Goal: Task Accomplishment & Management: Use online tool/utility

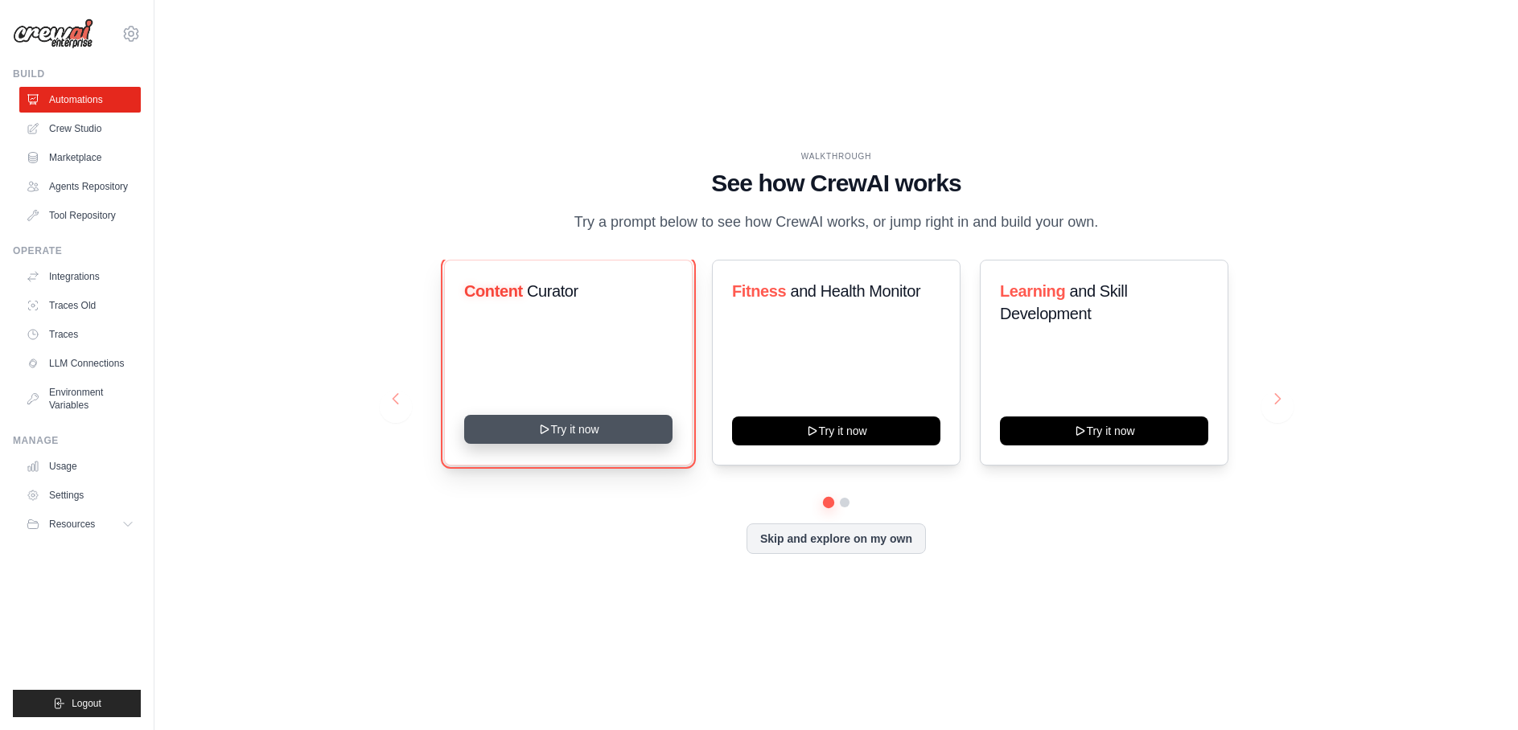
click at [570, 433] on button "Try it now" at bounding box center [568, 429] width 208 height 29
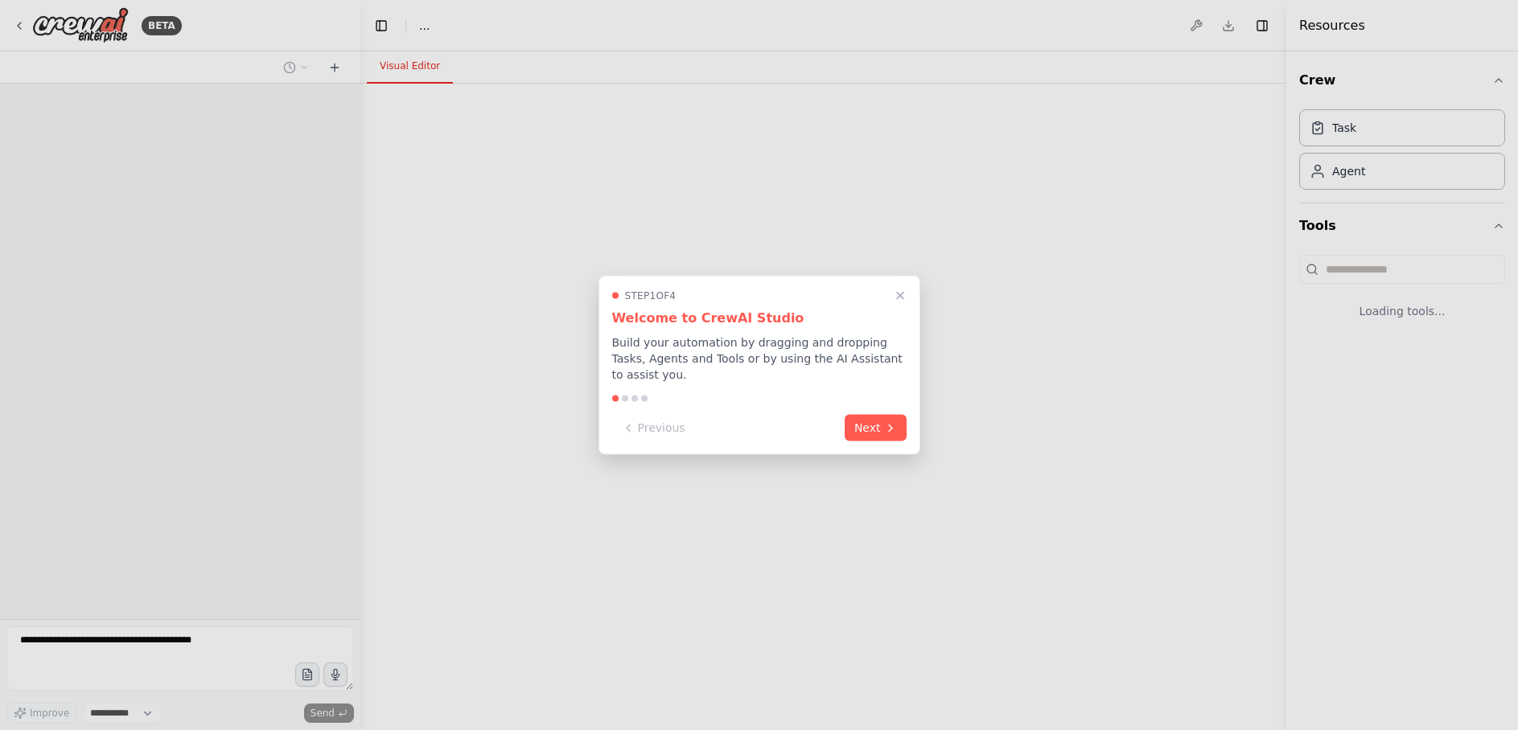
select select "****"
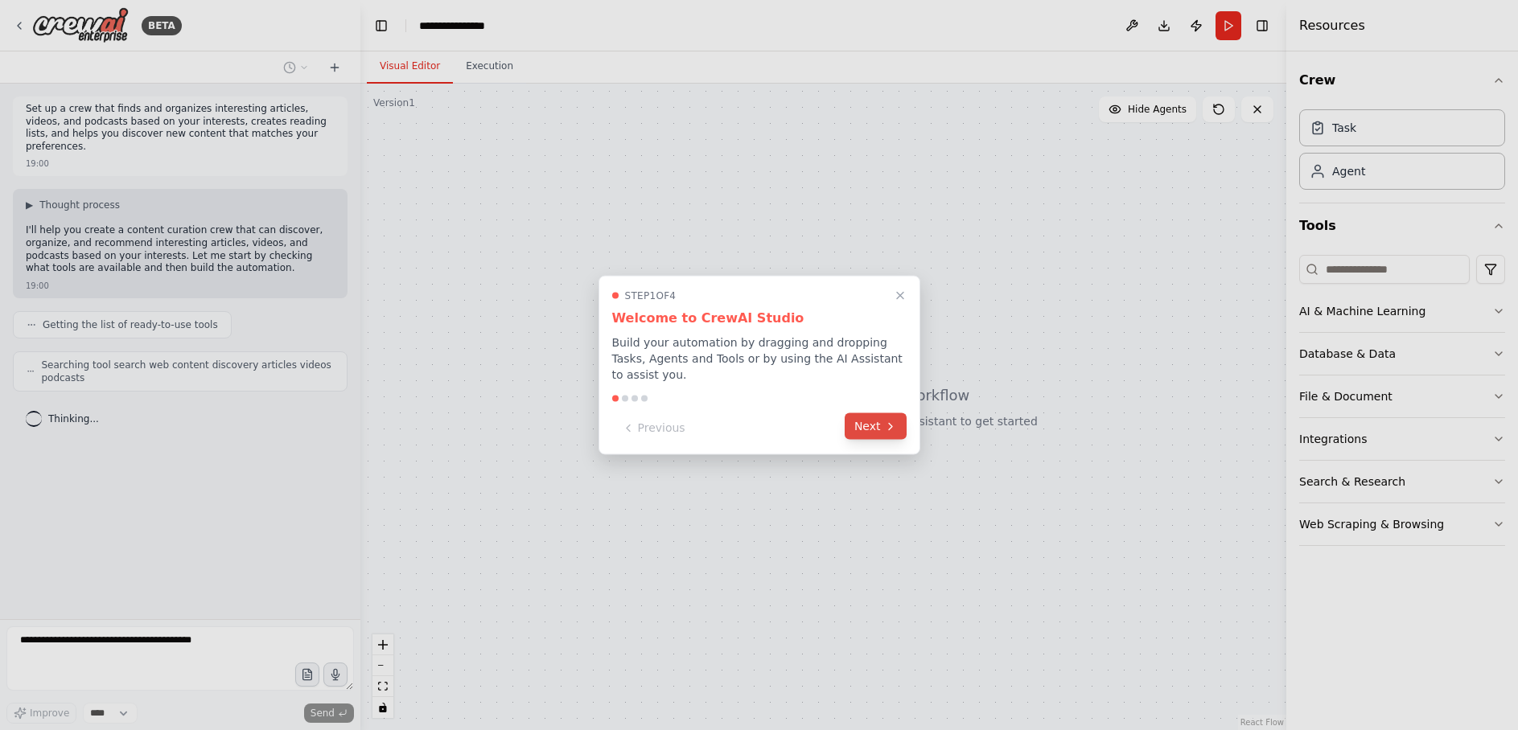
click at [880, 429] on button "Next" at bounding box center [875, 426] width 62 height 27
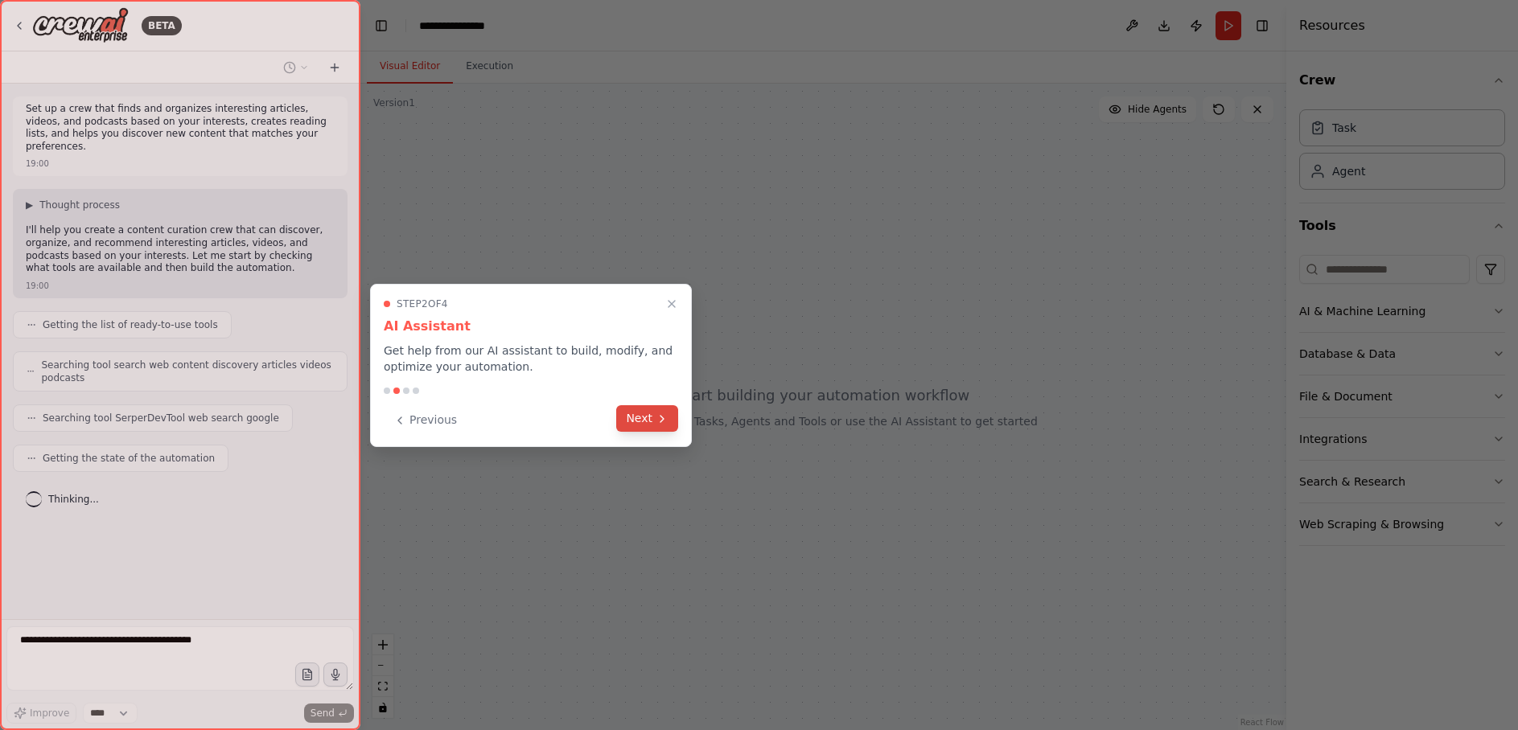
click at [648, 421] on button "Next" at bounding box center [647, 418] width 62 height 27
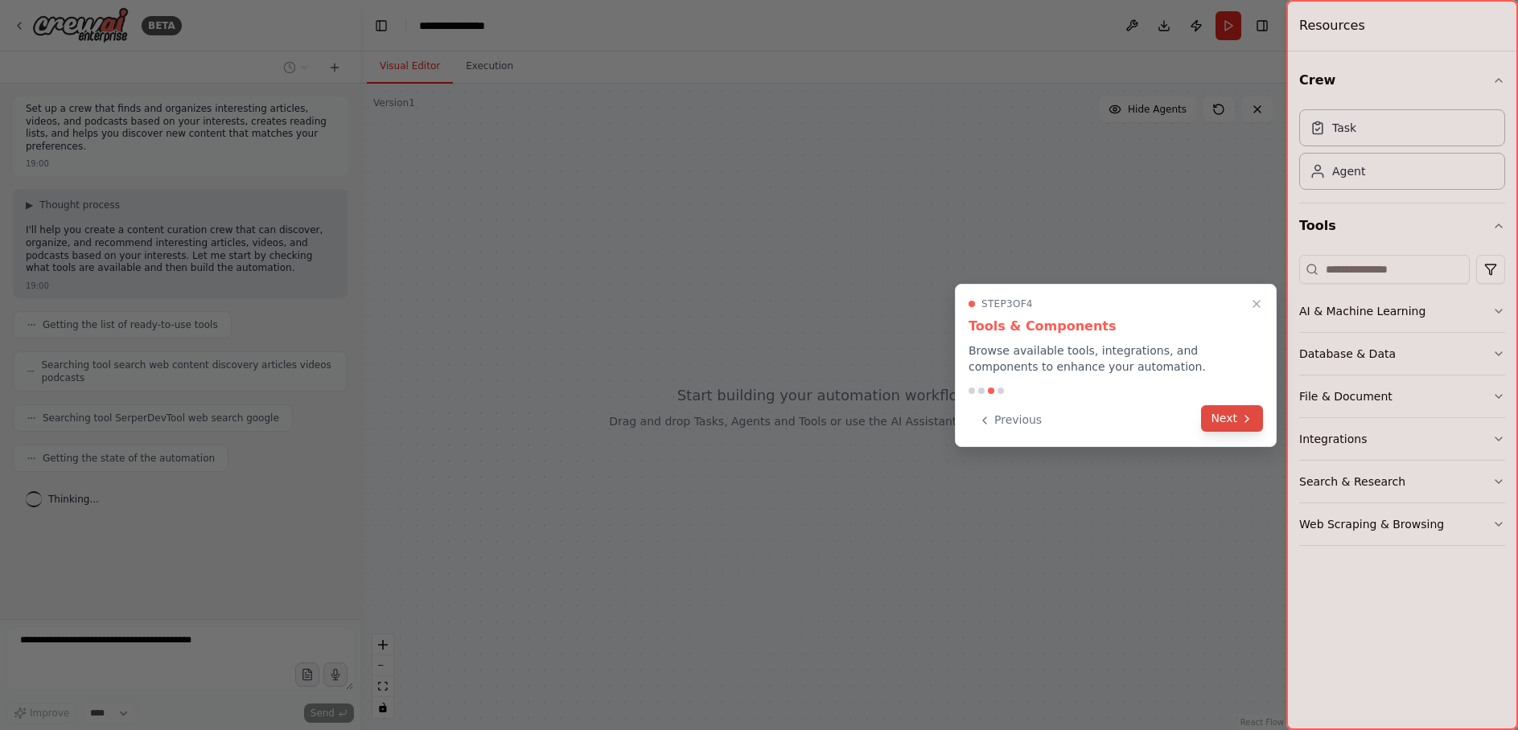
click at [1216, 422] on button "Next" at bounding box center [1232, 418] width 62 height 27
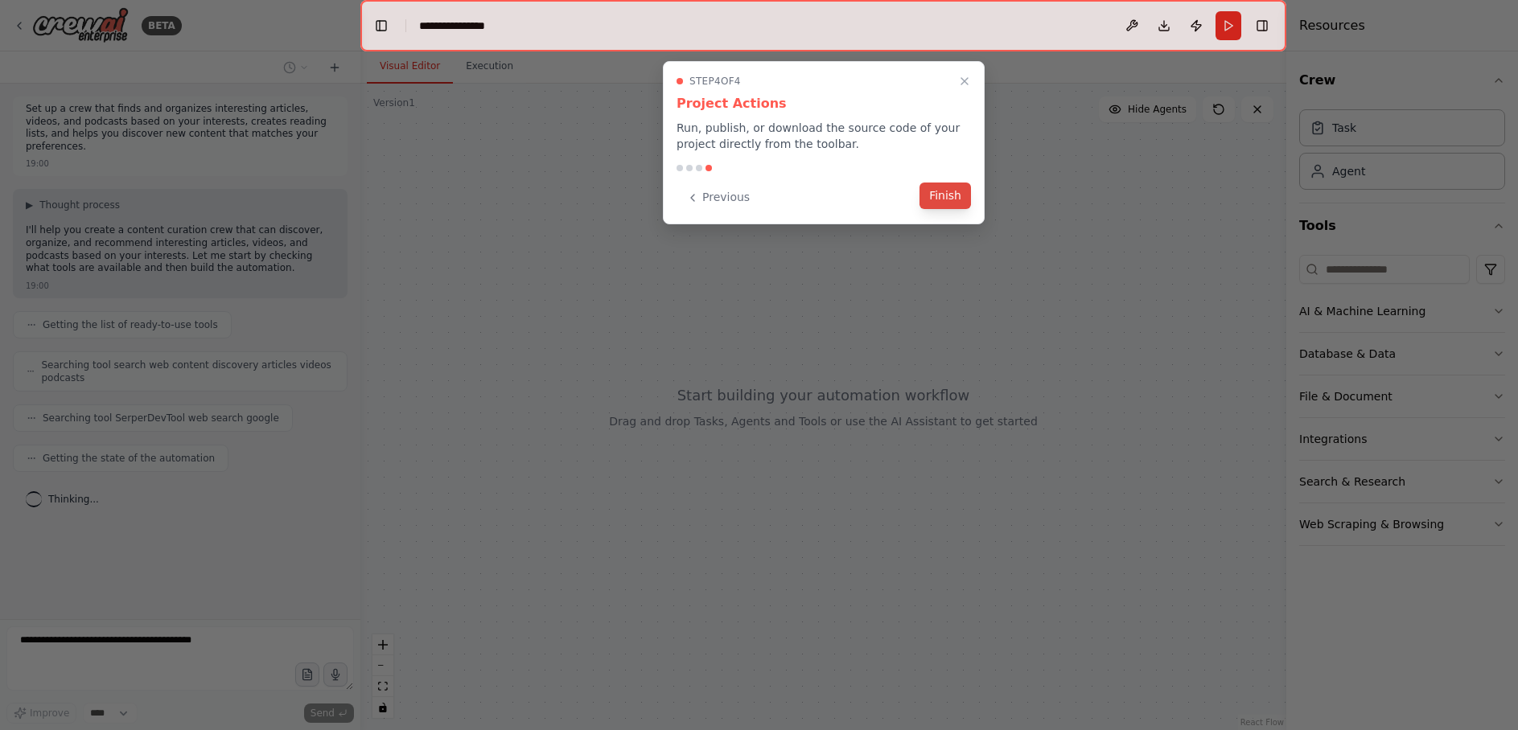
click at [935, 197] on button "Finish" at bounding box center [944, 196] width 51 height 27
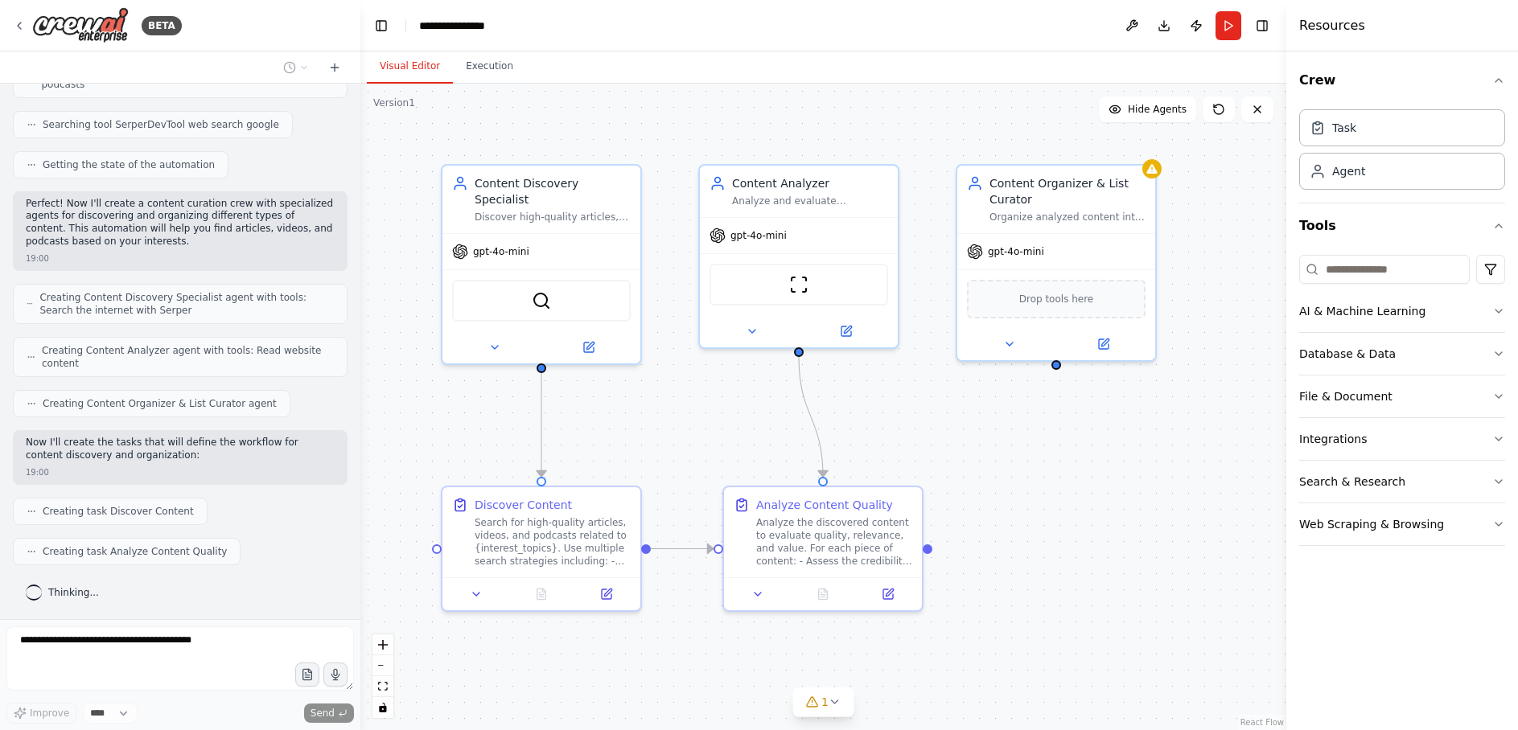
scroll to position [334, 0]
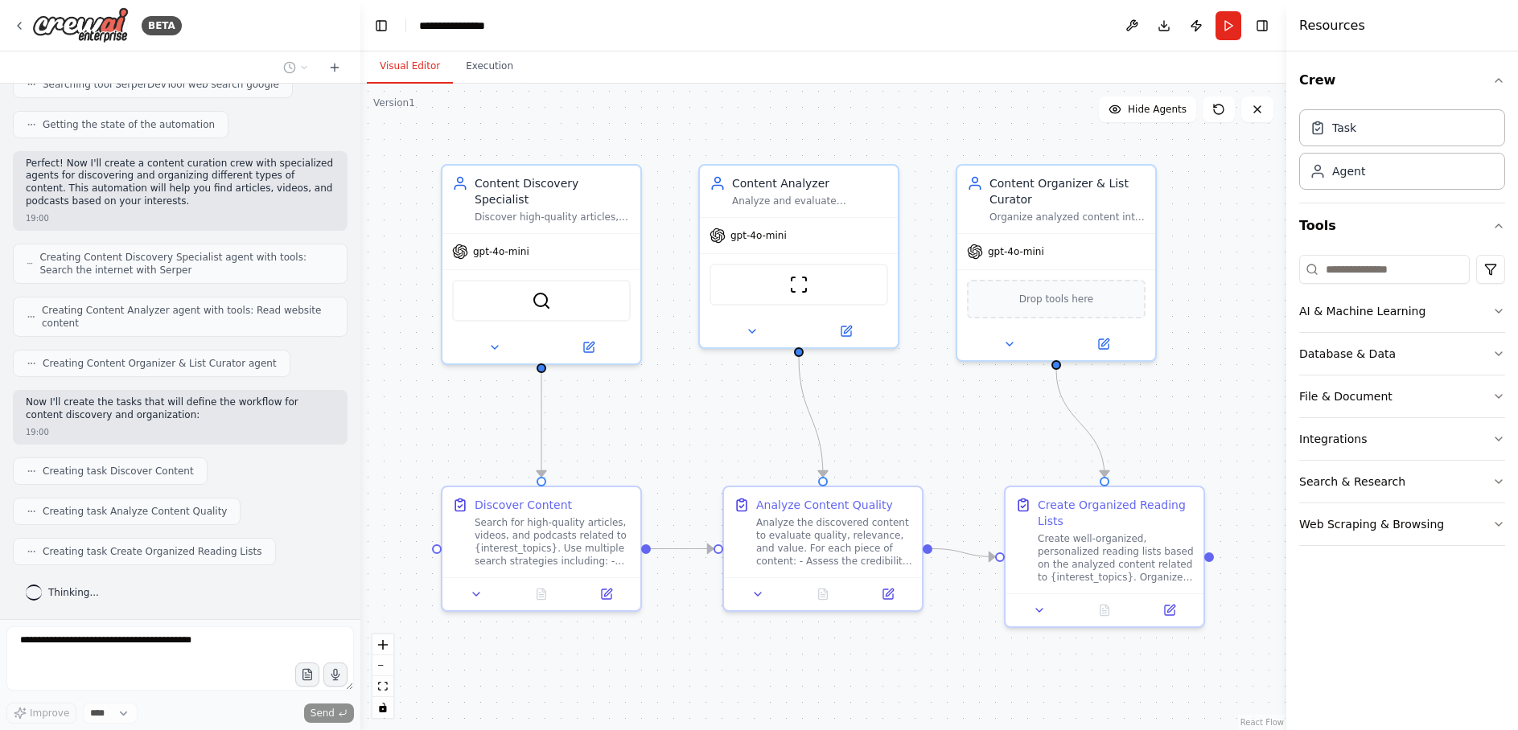
click at [158, 321] on div "Set up a crew that finds and organizes interesting articles, videos, and podcas…" at bounding box center [180, 352] width 360 height 536
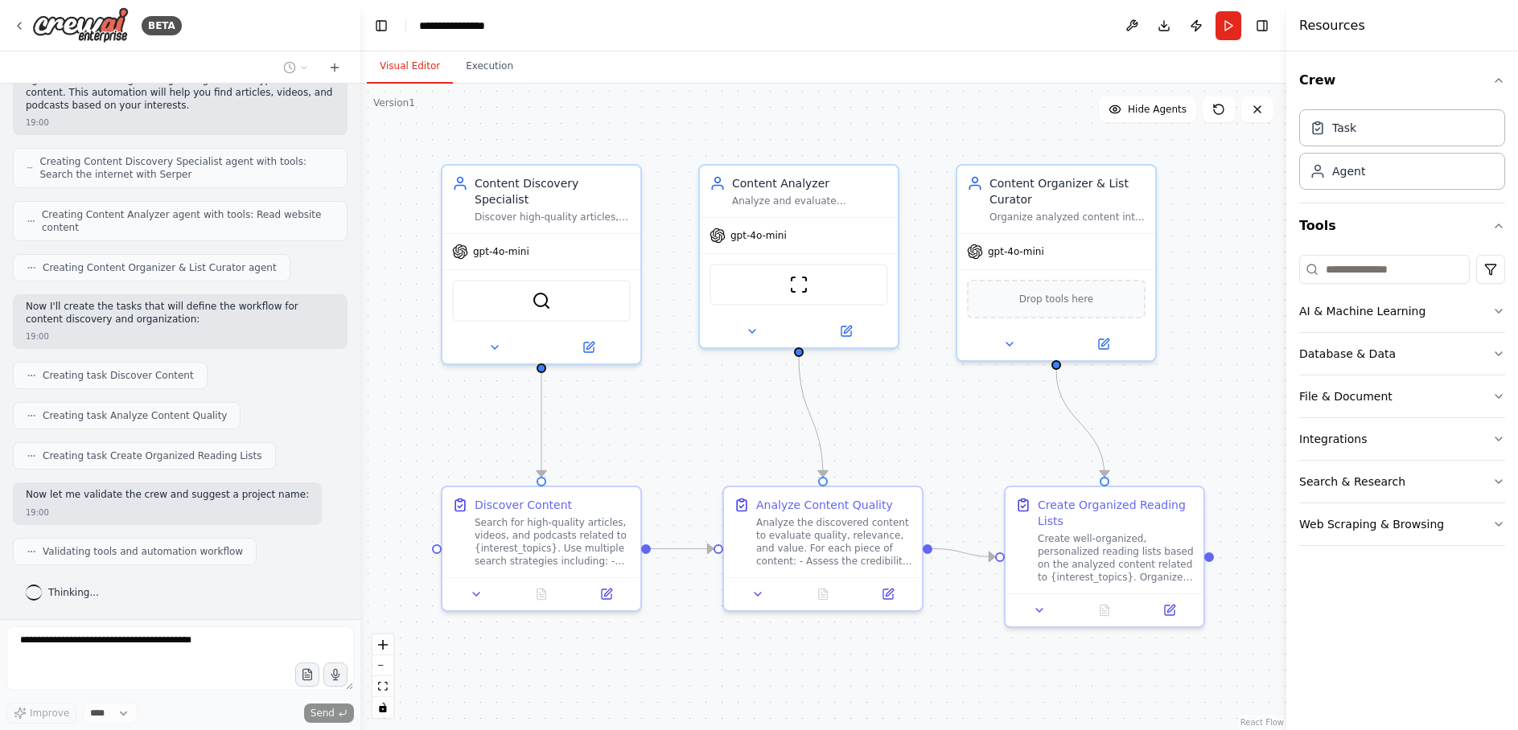
click at [31, 416] on circle at bounding box center [31, 416] width 1 height 1
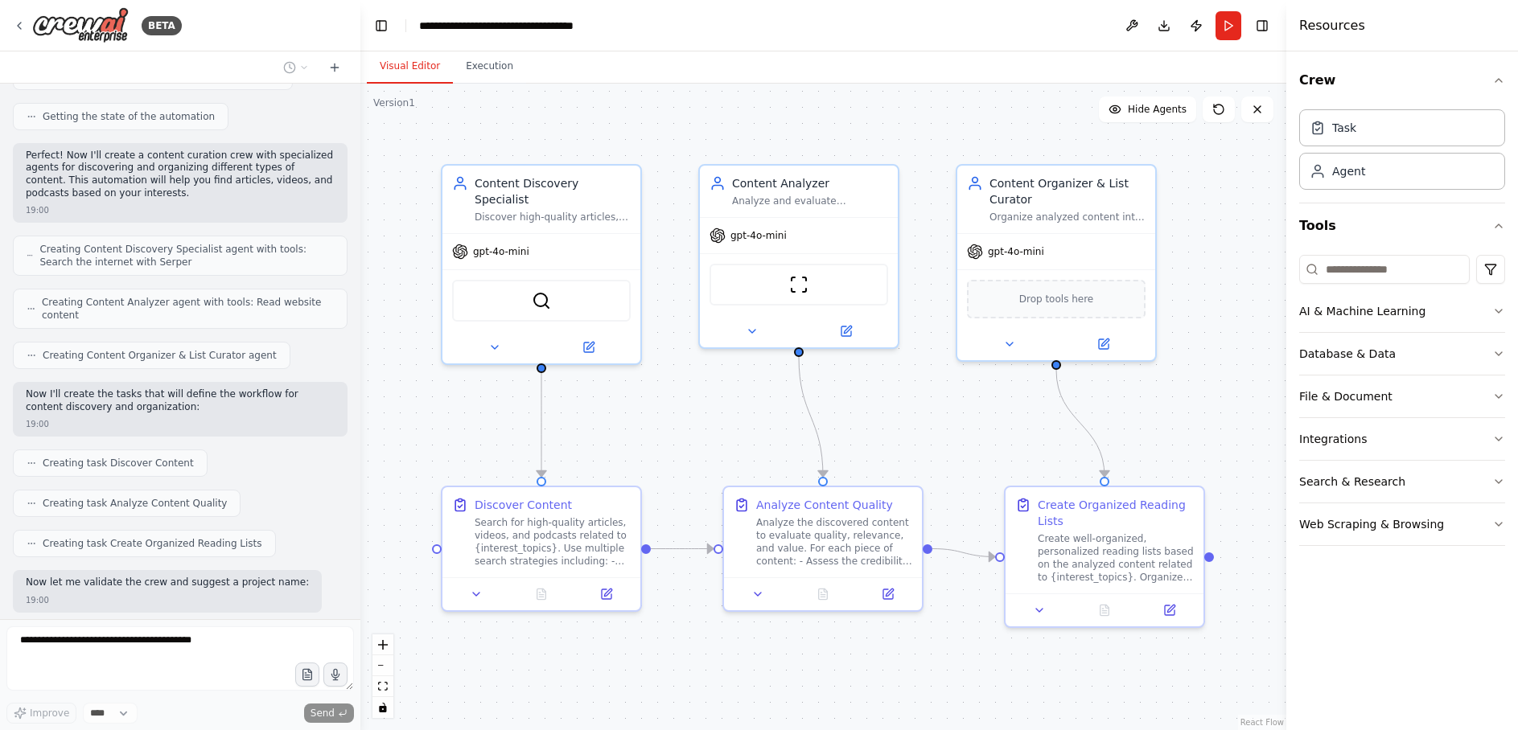
scroll to position [470, 0]
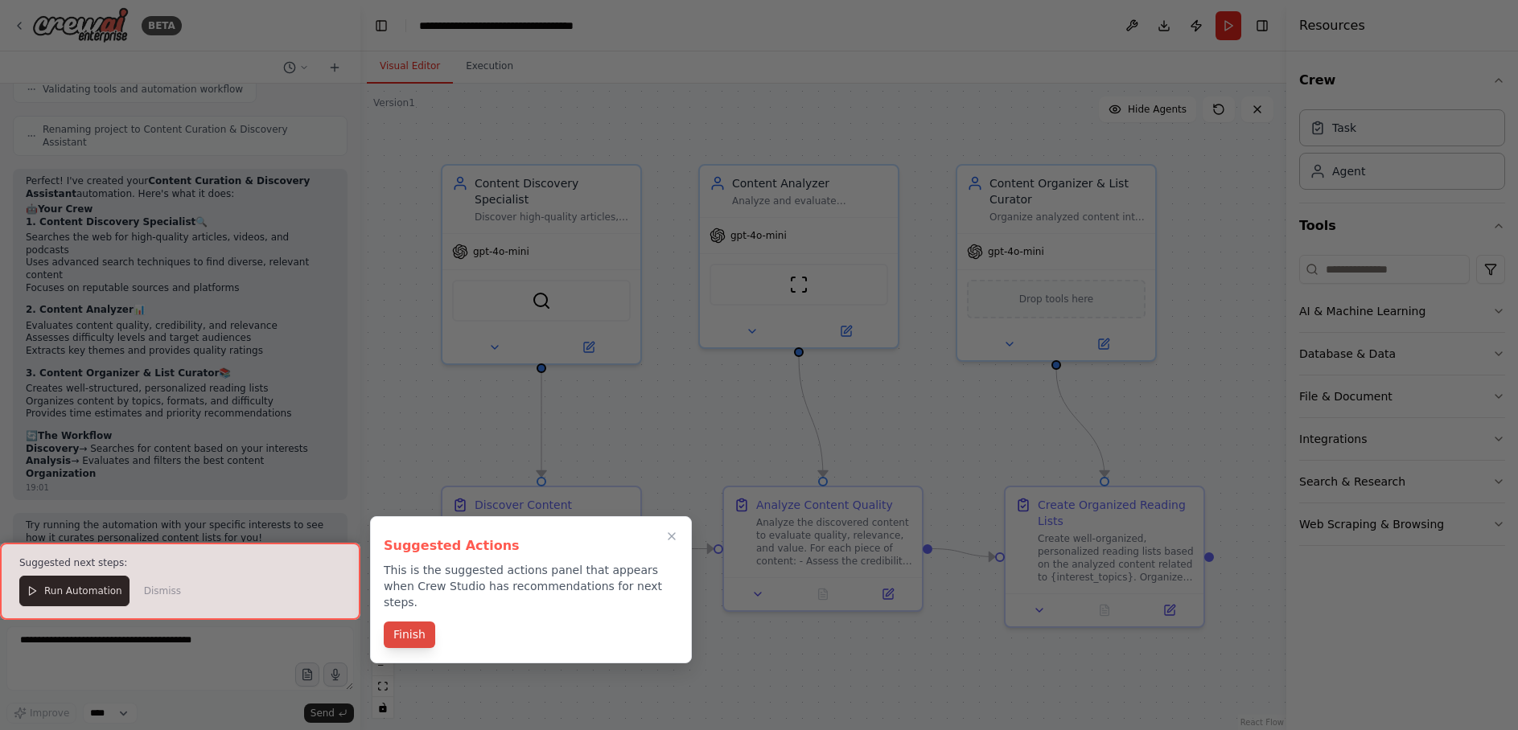
click at [403, 622] on button "Finish" at bounding box center [409, 635] width 51 height 27
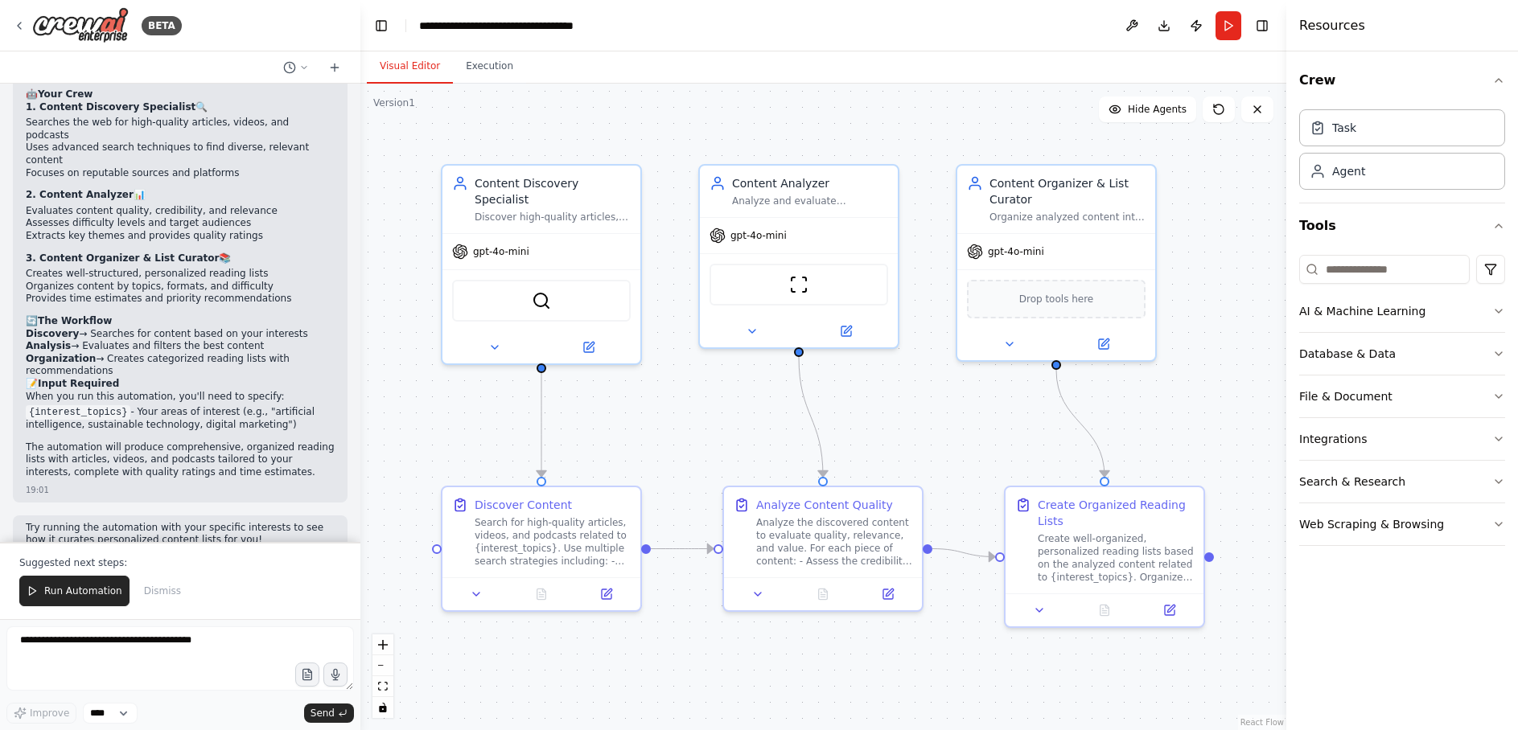
scroll to position [1021, 0]
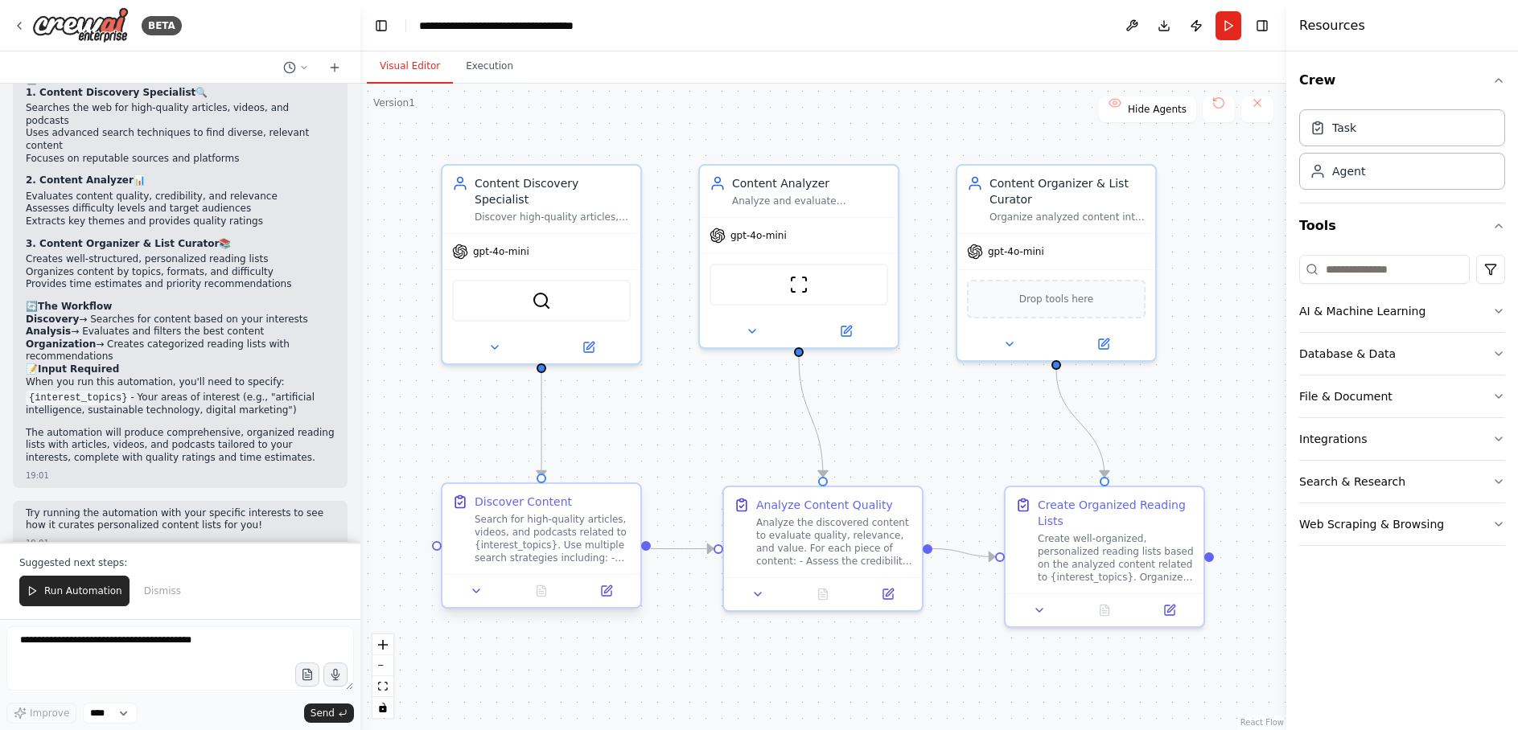
click at [533, 555] on div "Search for high-quality articles, videos, and podcasts related to {interest_top…" at bounding box center [553, 538] width 156 height 51
click at [529, 551] on div "Search for high-quality articles, videos, and podcasts related to {interest_top…" at bounding box center [553, 538] width 156 height 51
click at [606, 591] on icon at bounding box center [607, 588] width 7 height 7
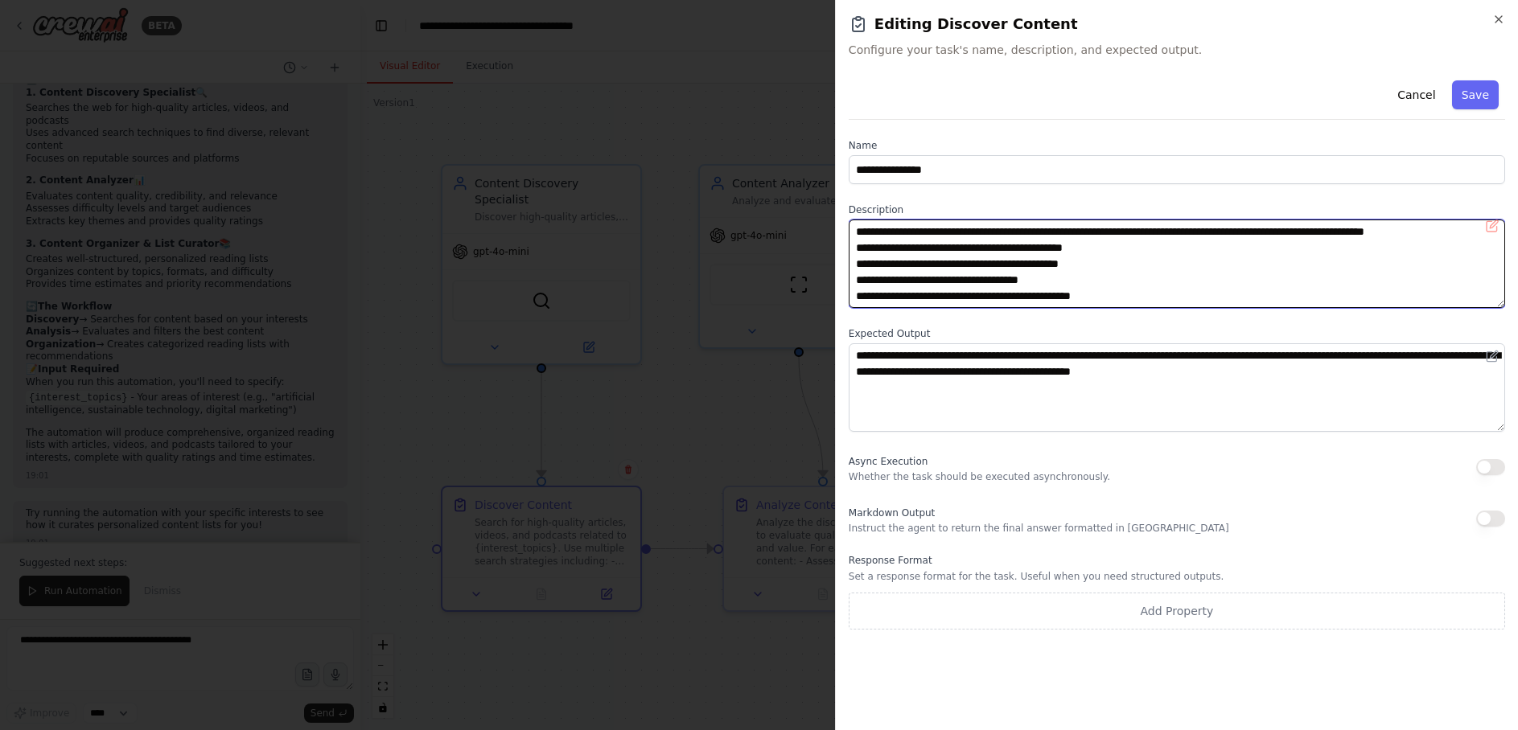
click at [1264, 232] on textarea "**********" at bounding box center [1176, 264] width 656 height 88
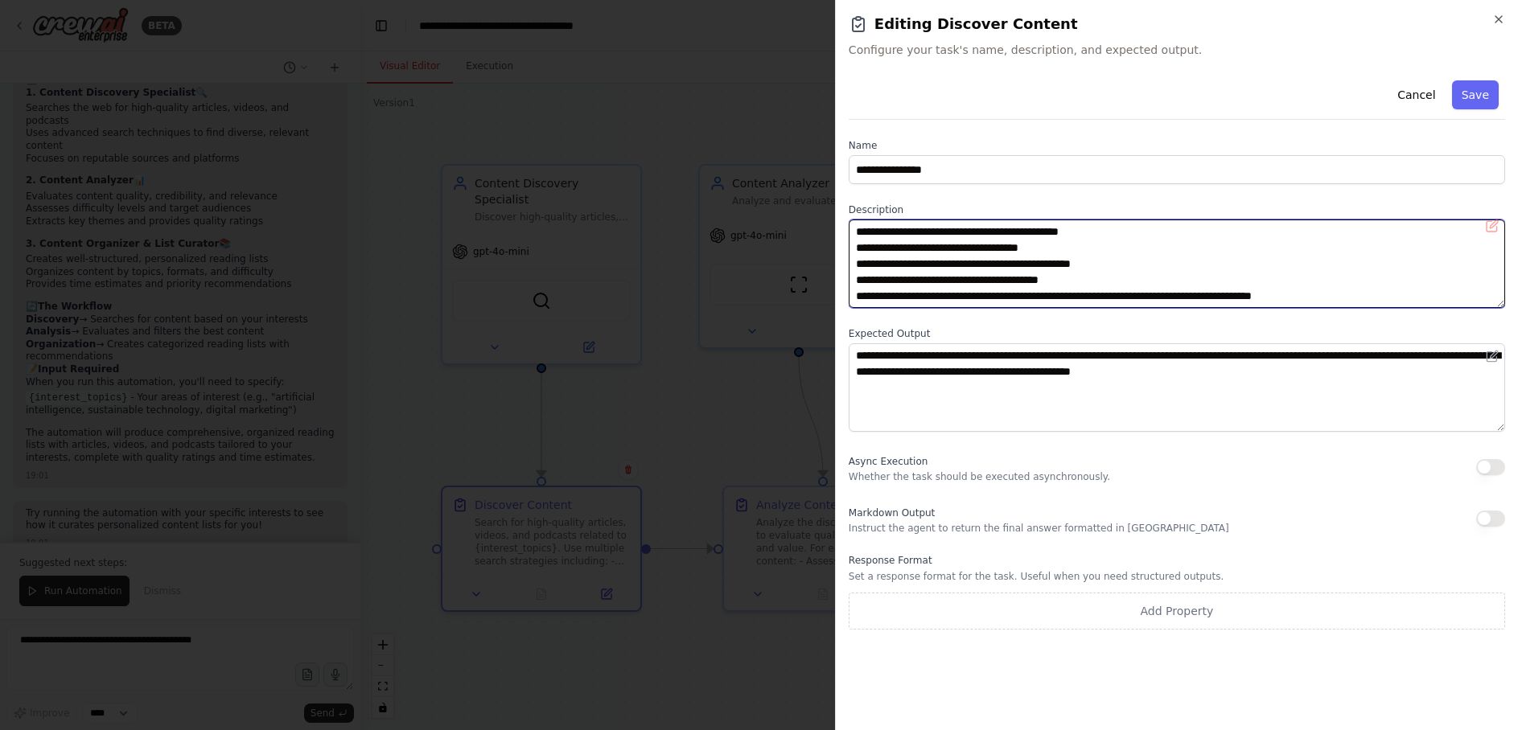
scroll to position [48, 0]
type textarea "**********"
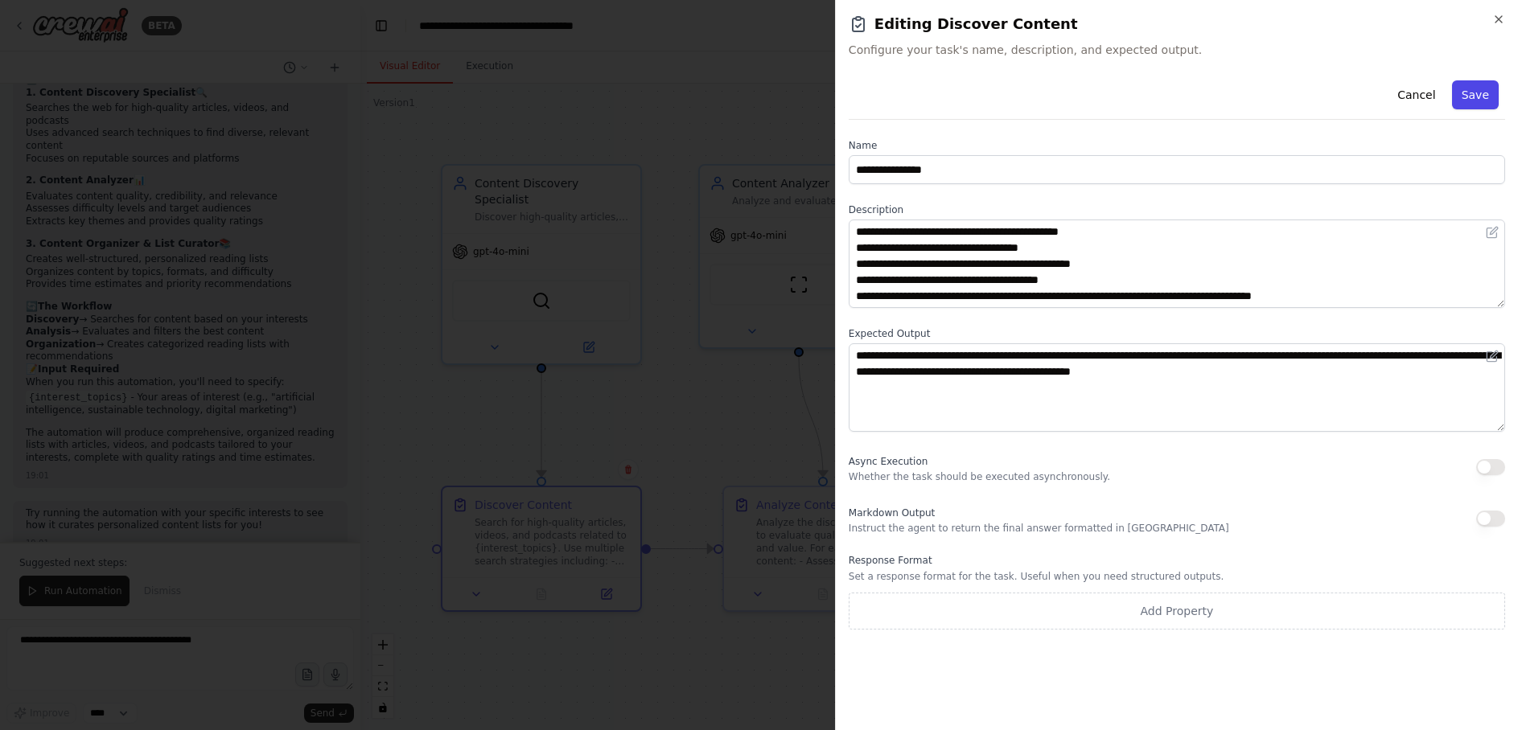
click at [1484, 93] on button "Save" at bounding box center [1475, 94] width 47 height 29
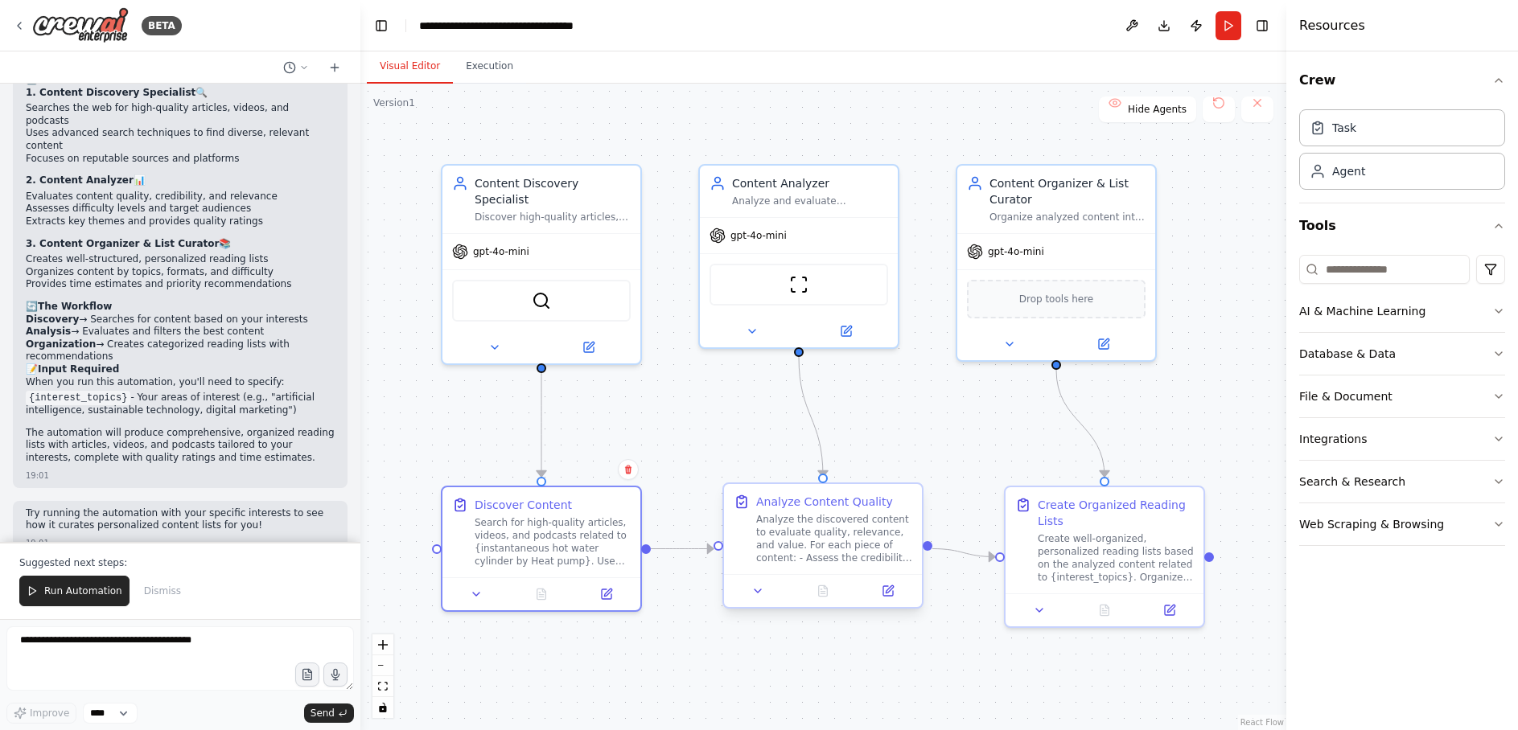
click at [813, 538] on div "Analyze the discovered content to evaluate quality, relevance, and value. For e…" at bounding box center [834, 538] width 156 height 51
click at [814, 553] on div "Analyze the discovered content to evaluate quality, relevance, and value. For e…" at bounding box center [834, 538] width 156 height 51
click at [889, 592] on icon at bounding box center [888, 591] width 10 height 10
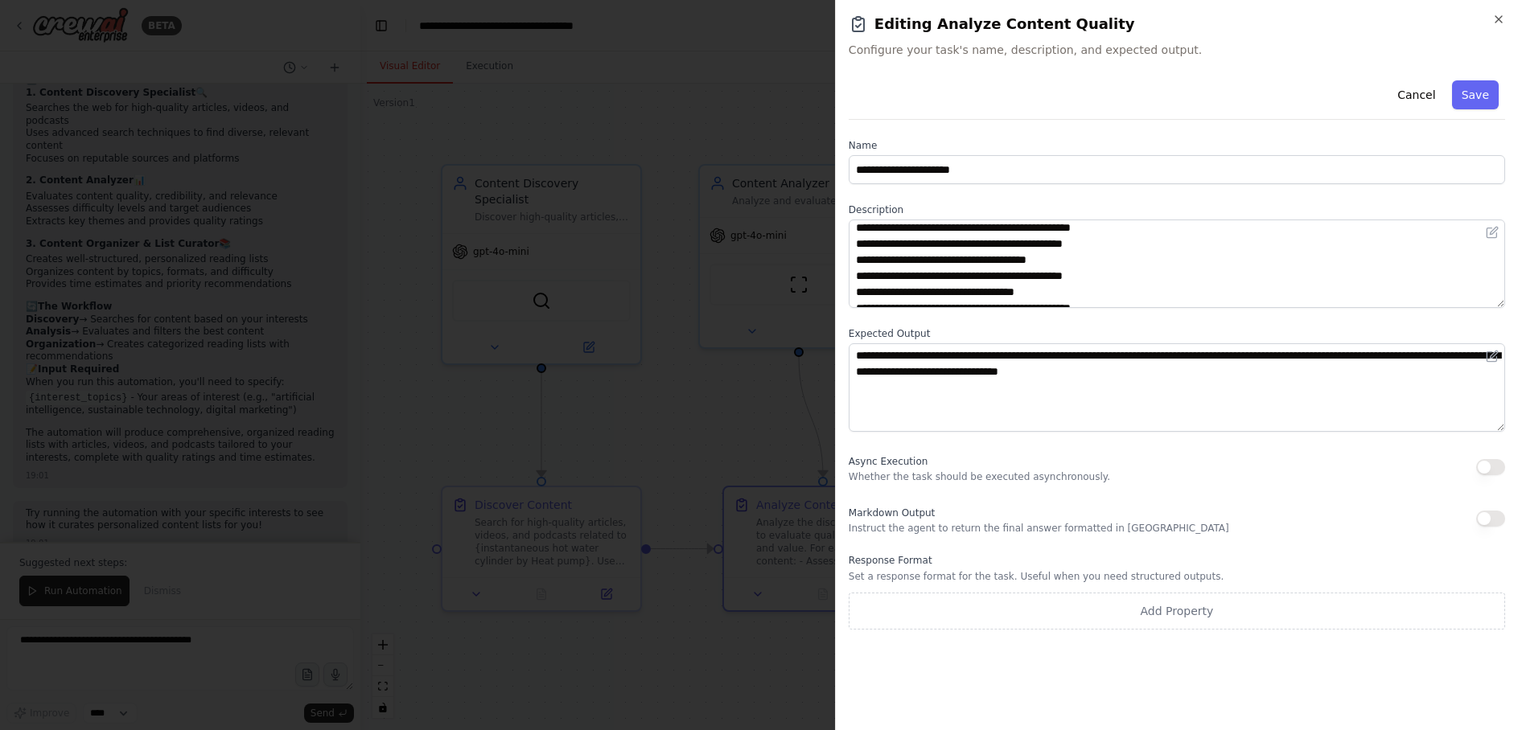
scroll to position [4, 0]
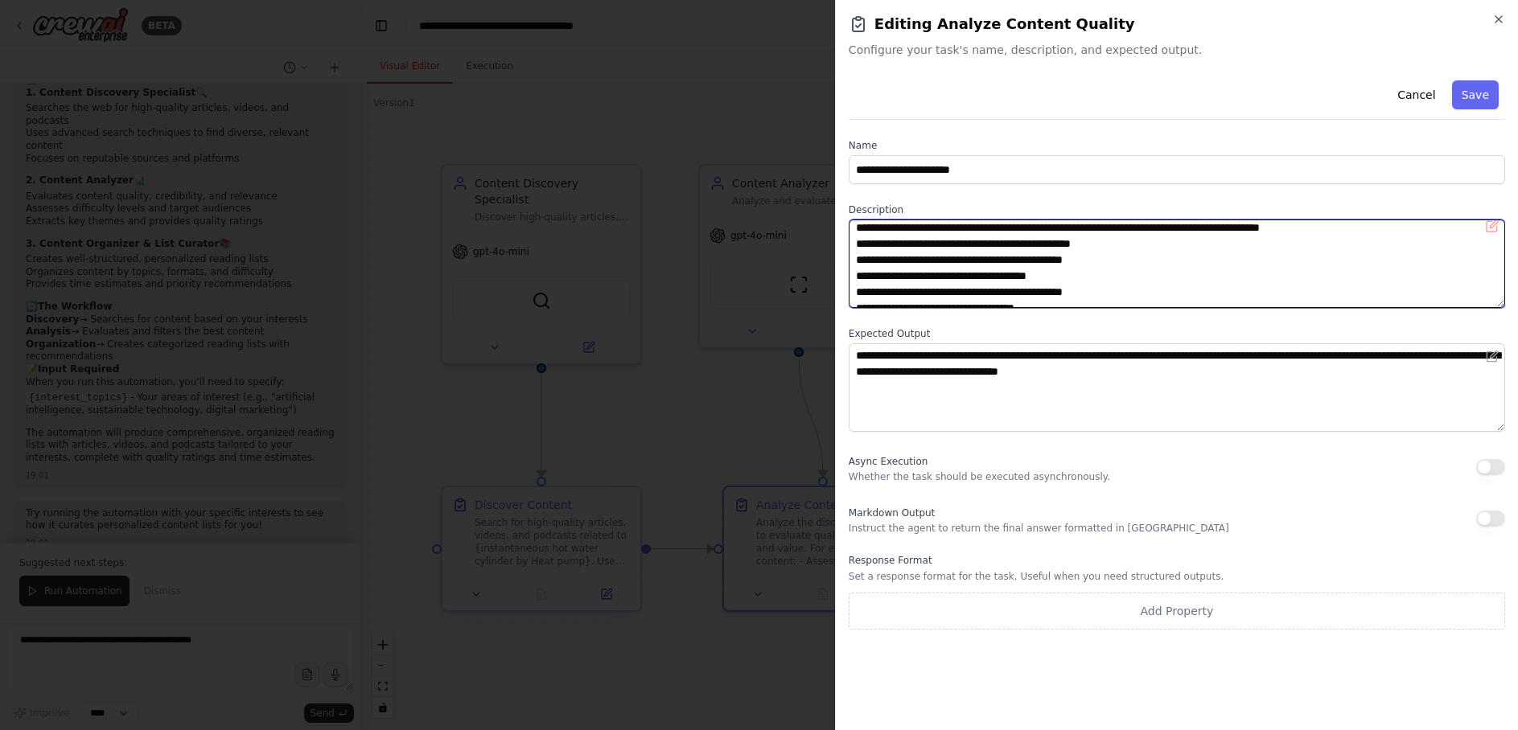
click at [1005, 277] on textarea "**********" at bounding box center [1176, 264] width 656 height 88
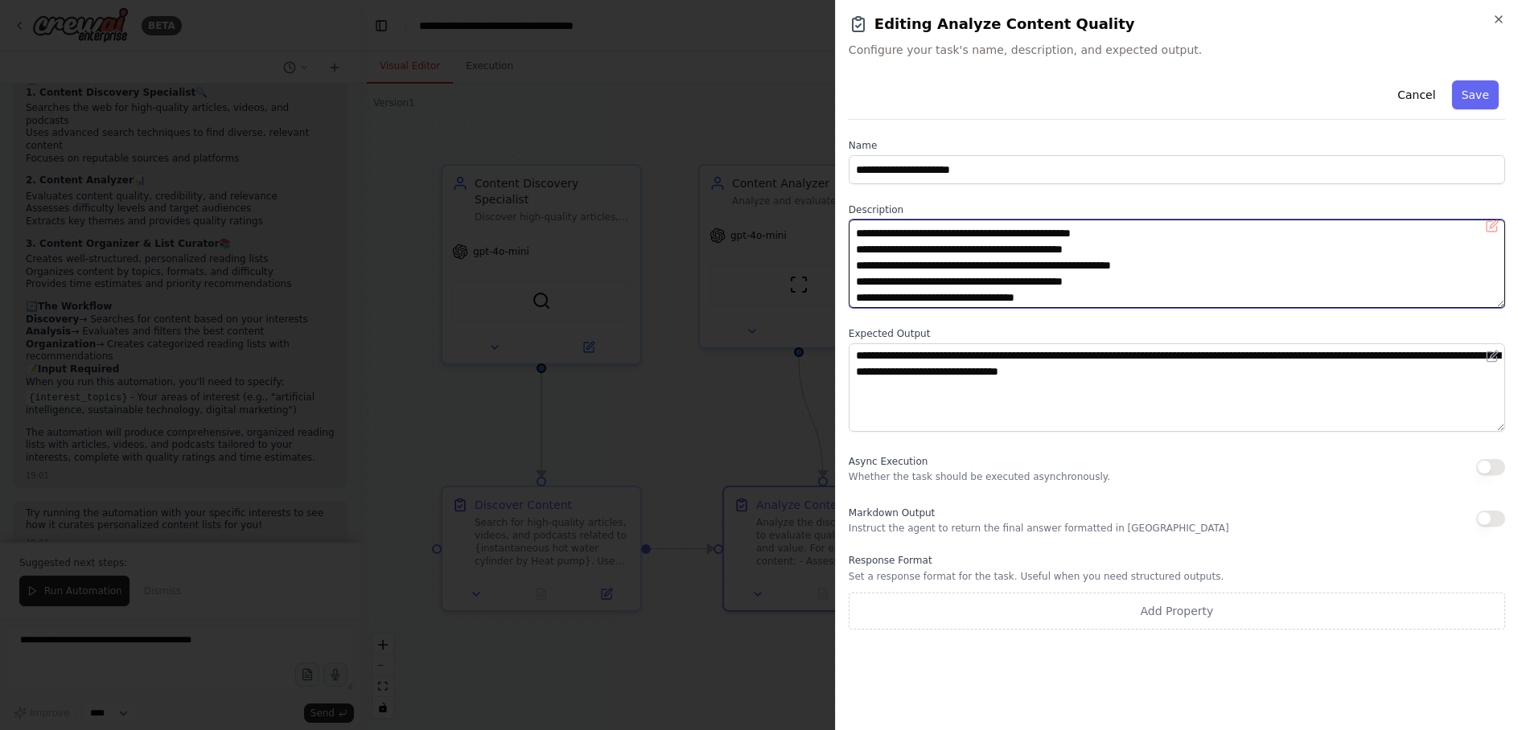
scroll to position [0, 0]
drag, startPoint x: 998, startPoint y: 231, endPoint x: 1189, endPoint y: 280, distance: 197.6
click at [1189, 280] on textarea "**********" at bounding box center [1176, 264] width 656 height 88
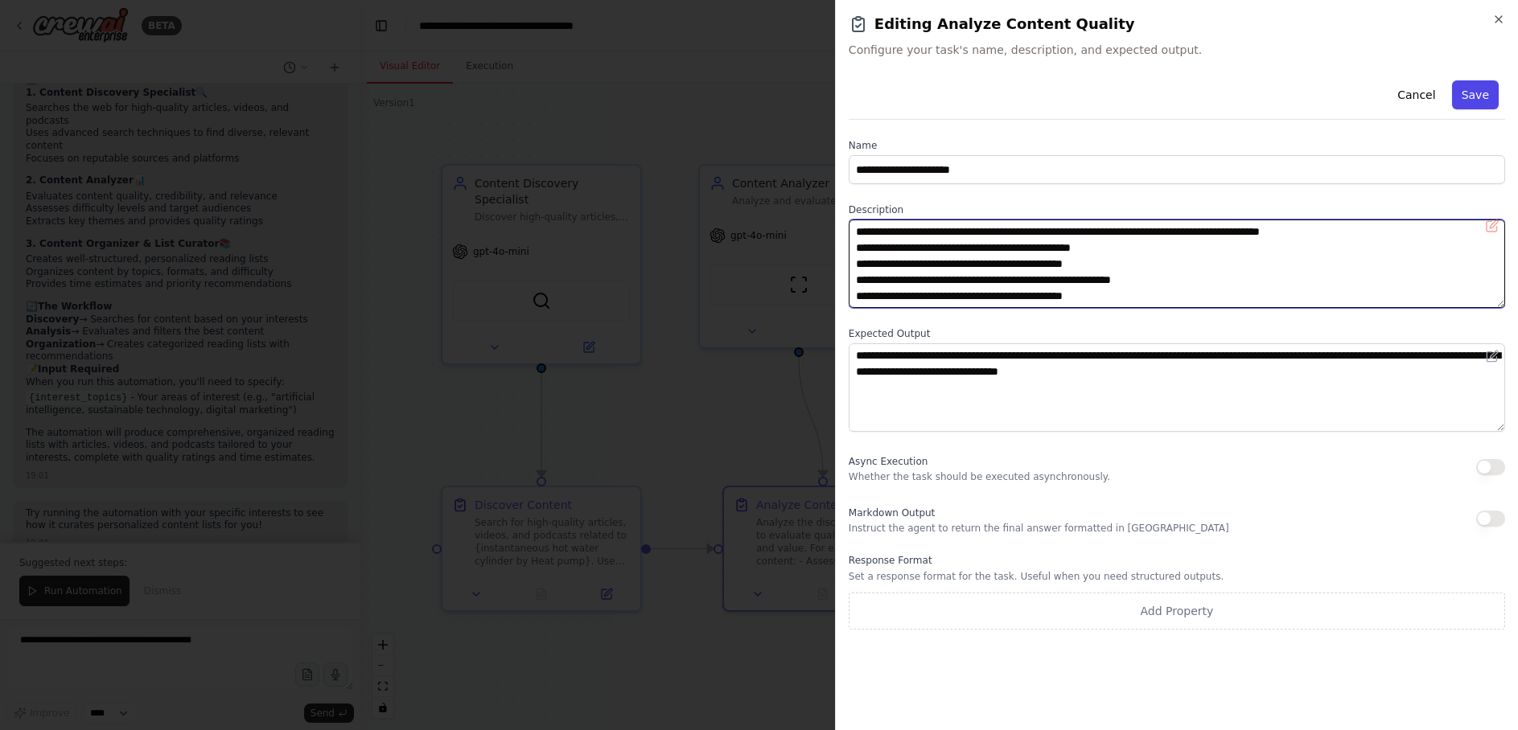
type textarea "**********"
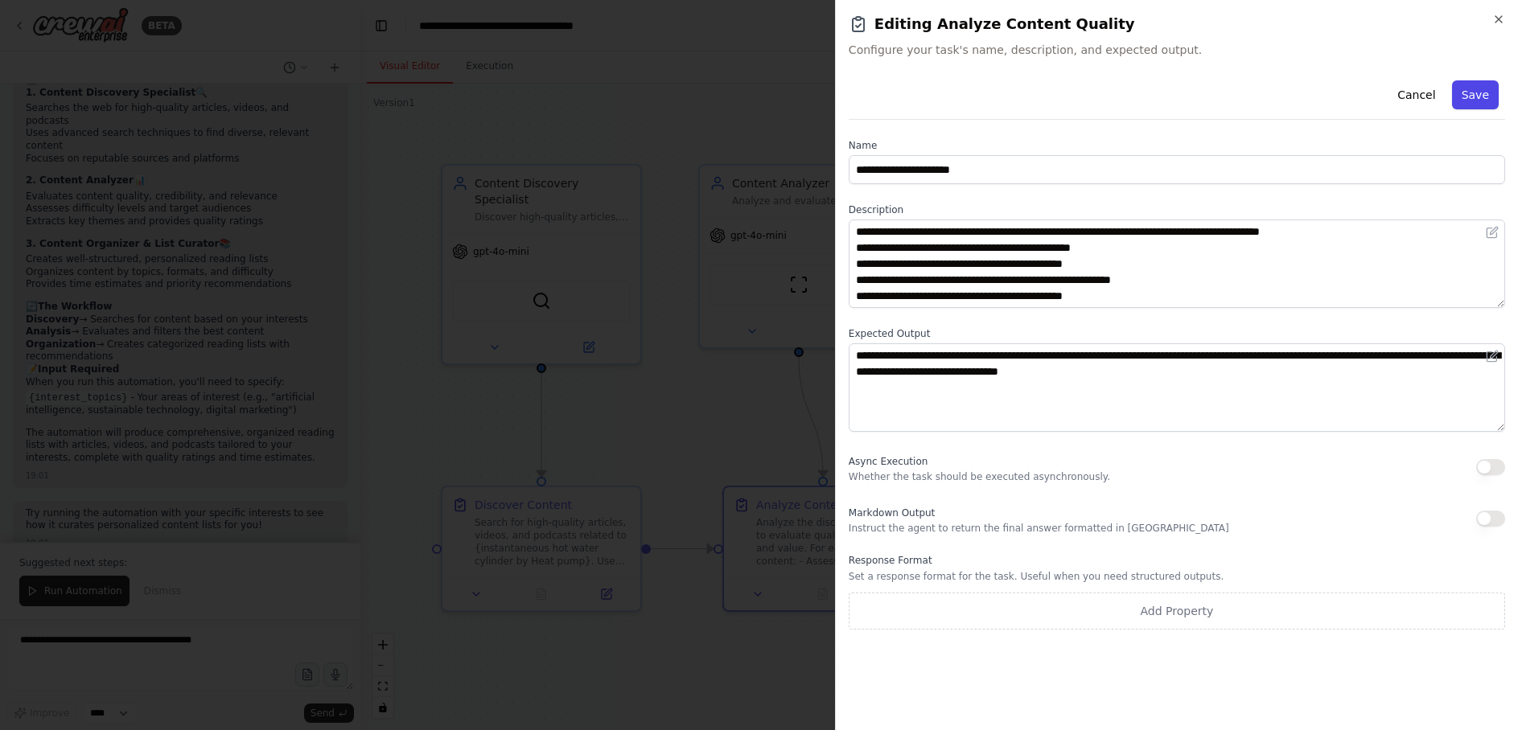
click at [1471, 98] on button "Save" at bounding box center [1475, 94] width 47 height 29
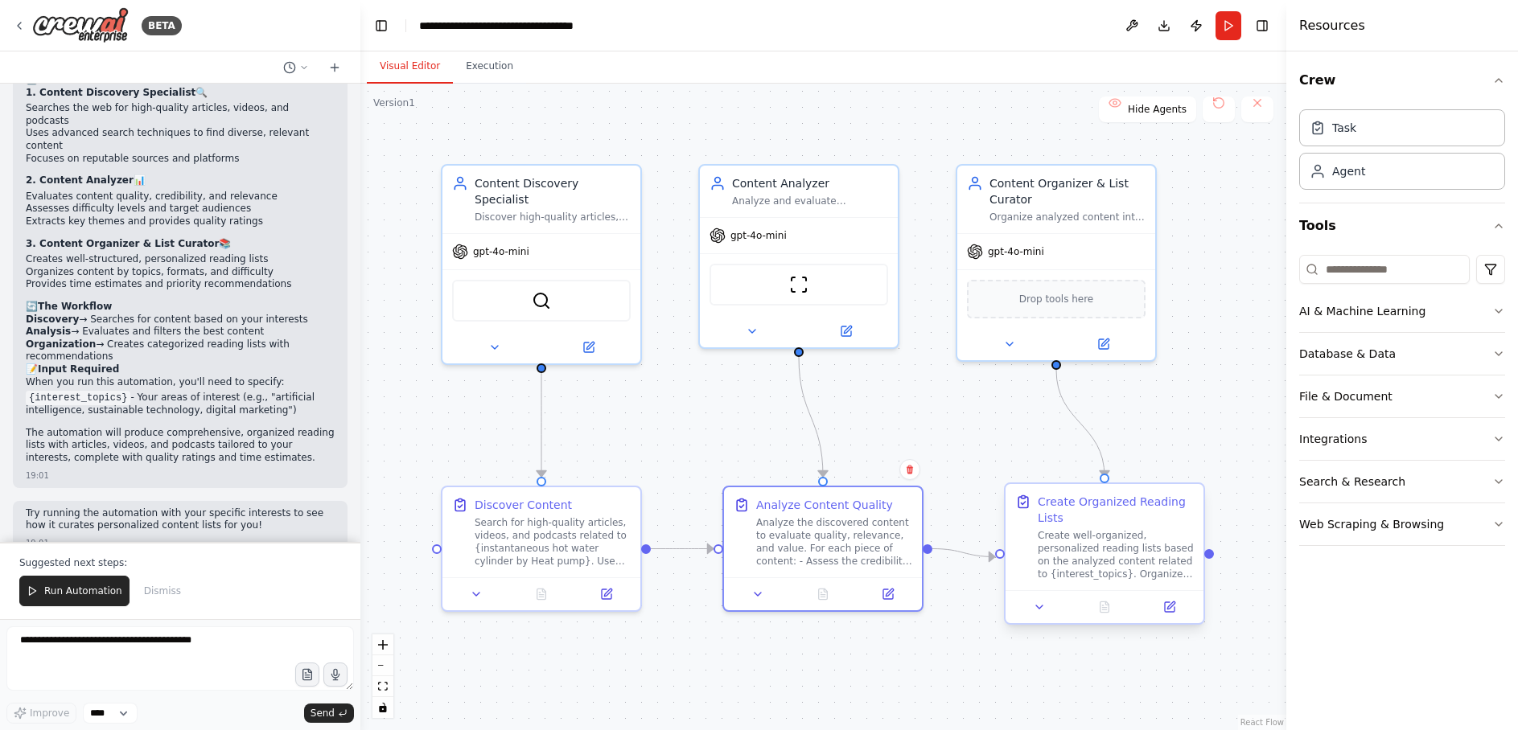
click at [1091, 552] on div "Create well-organized, personalized reading lists based on the analyzed content…" at bounding box center [1115, 554] width 156 height 51
click at [1169, 607] on icon at bounding box center [1170, 605] width 7 height 7
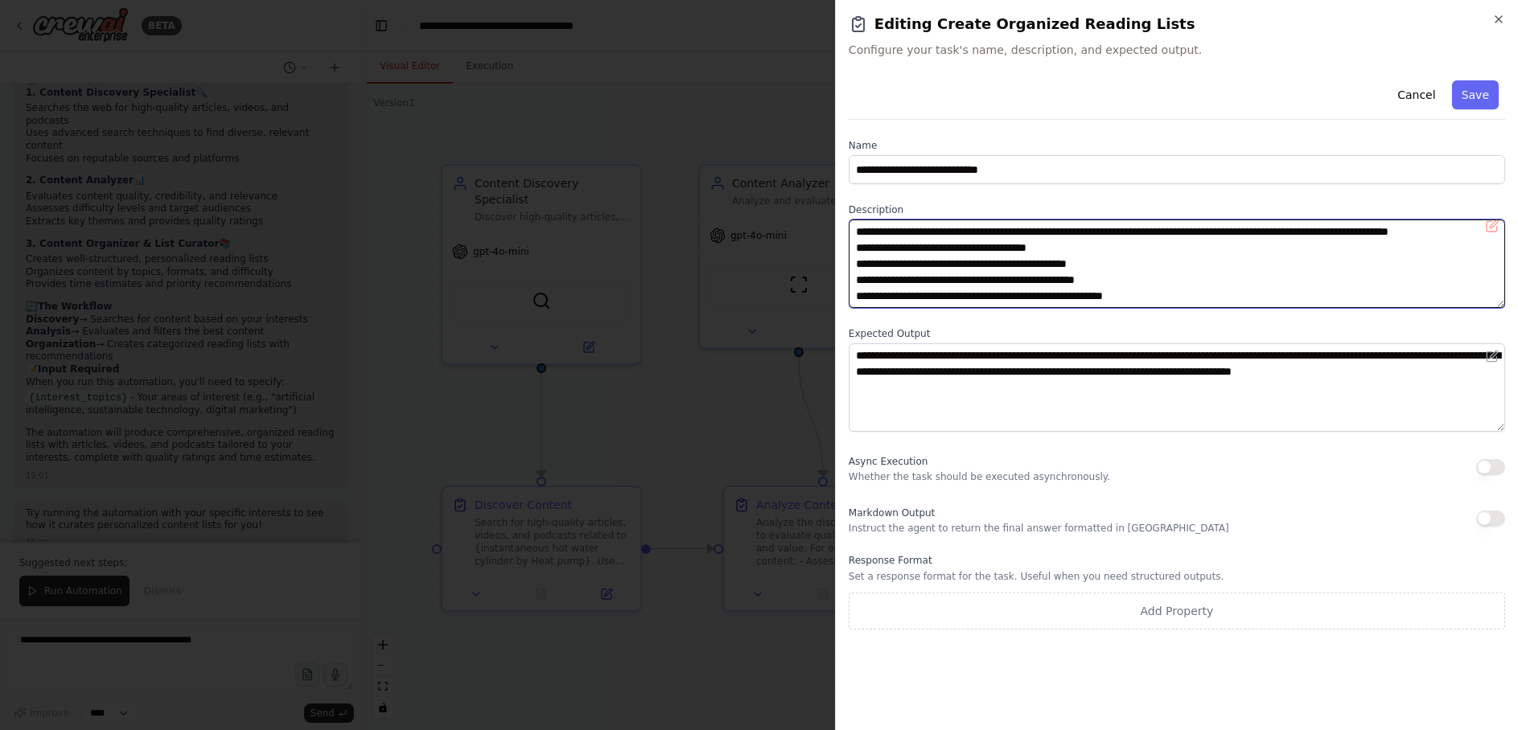
click at [1351, 231] on textarea "**********" at bounding box center [1176, 264] width 656 height 88
paste textarea "**********"
type textarea "**********"
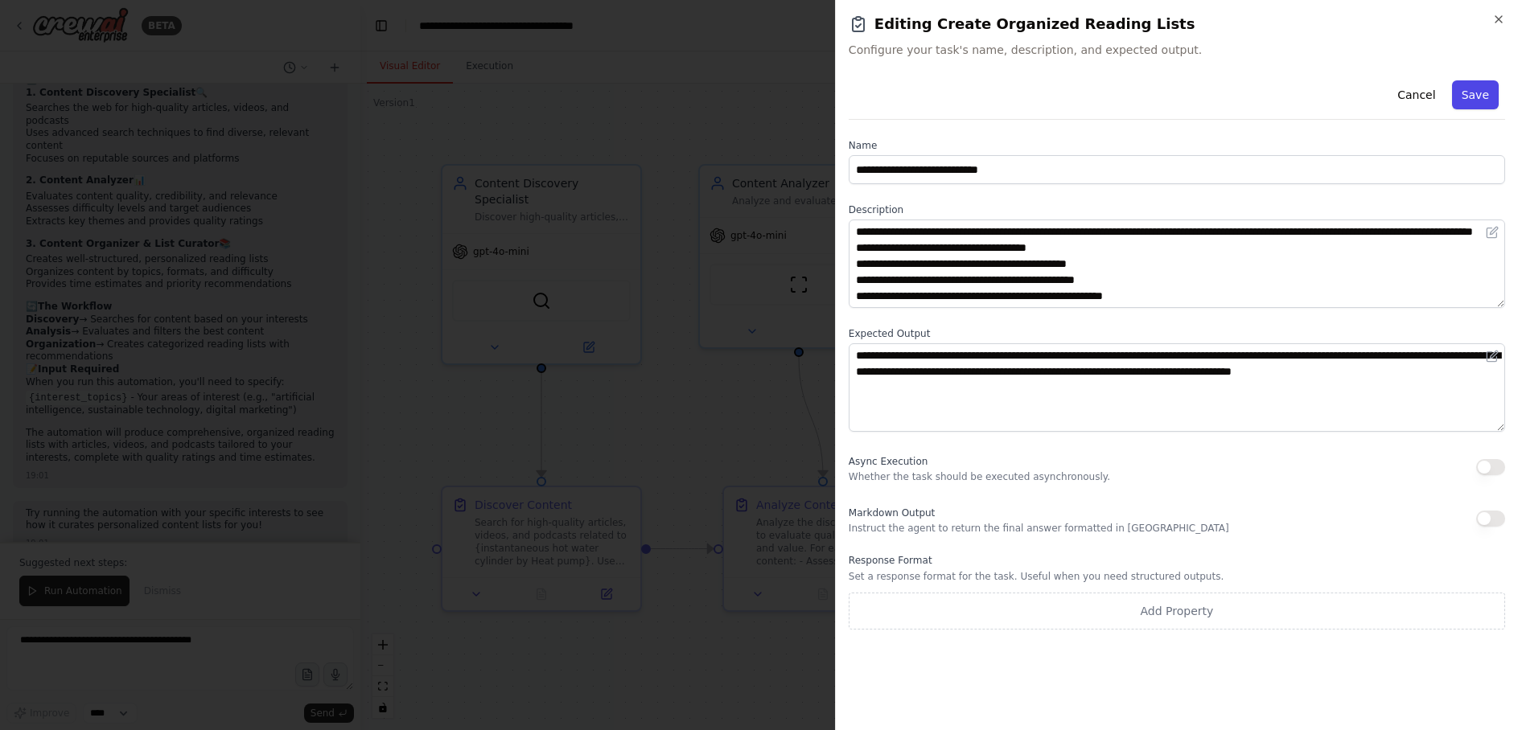
click at [1477, 102] on button "Save" at bounding box center [1475, 94] width 47 height 29
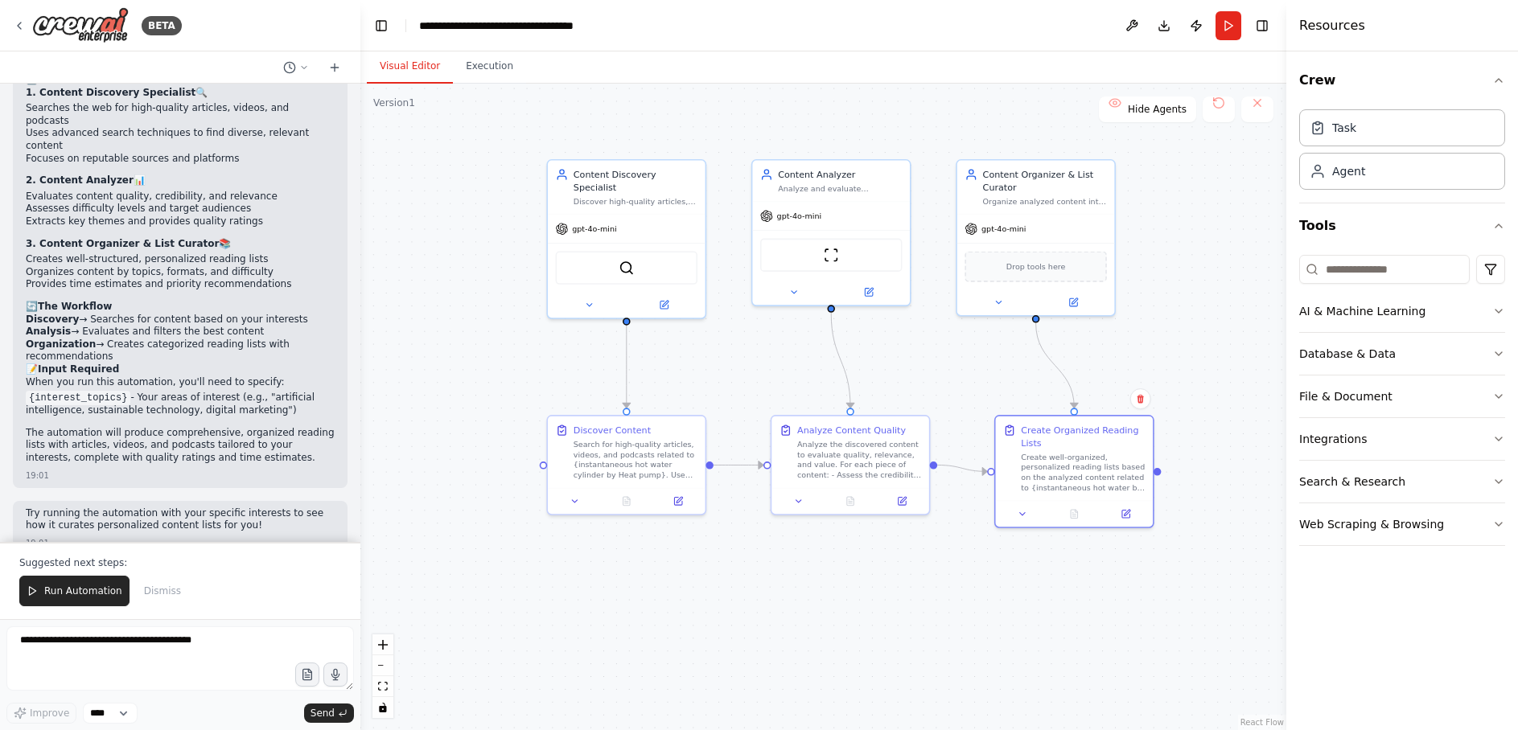
drag, startPoint x: 965, startPoint y: 435, endPoint x: 955, endPoint y: 367, distance: 69.0
click at [955, 367] on div ".deletable-edge-delete-btn { width: 20px; height: 20px; border: 0px solid #ffff…" at bounding box center [823, 407] width 926 height 647
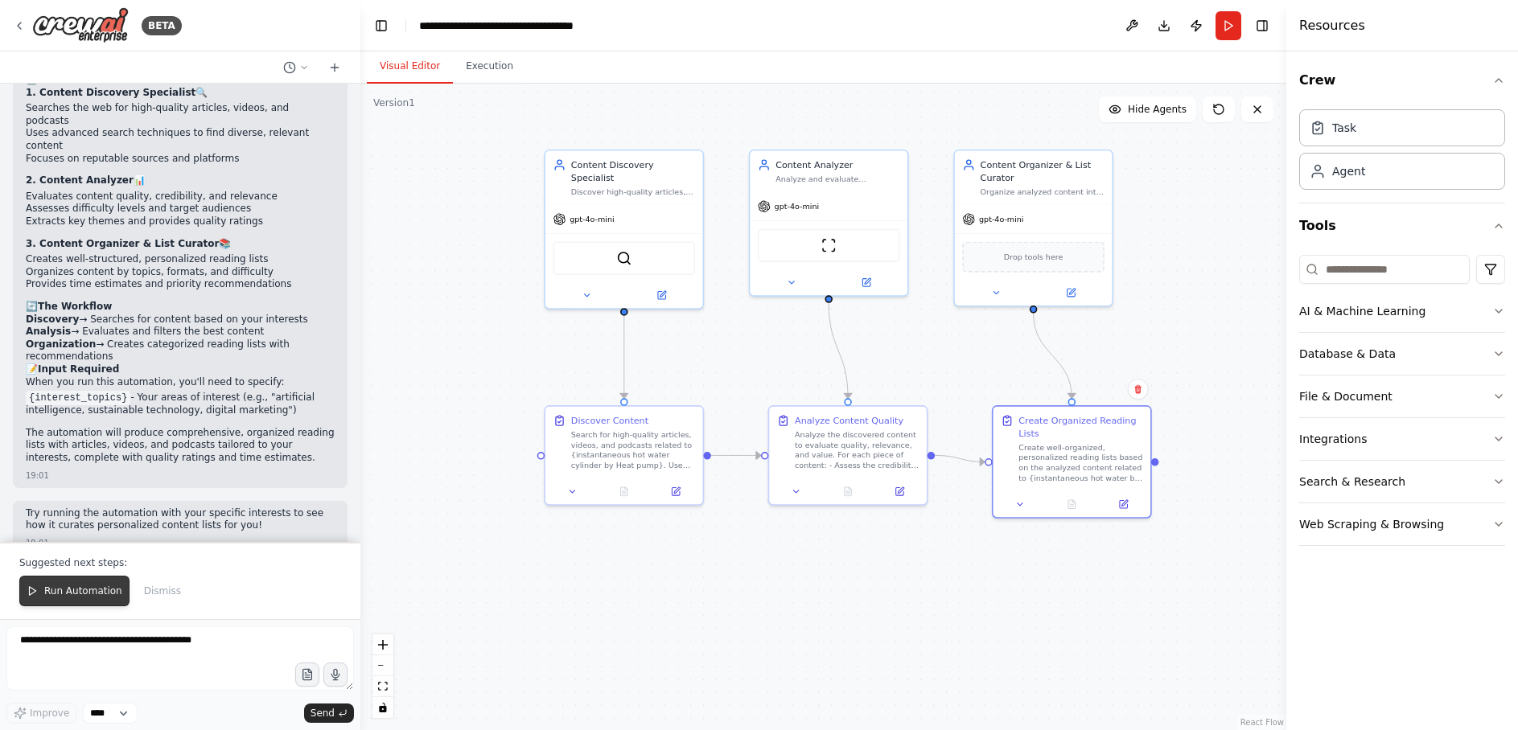
click at [73, 591] on span "Run Automation" at bounding box center [83, 591] width 78 height 13
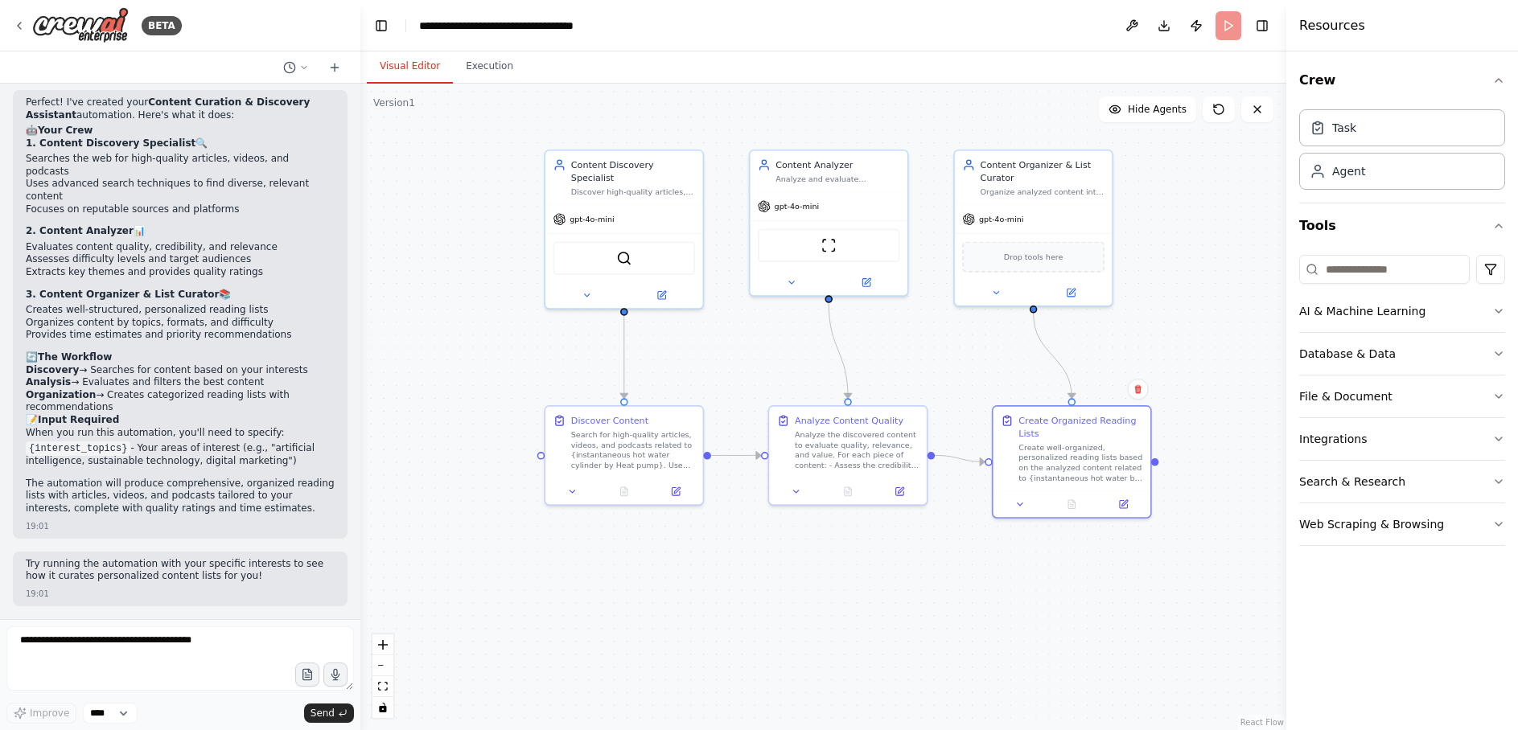
scroll to position [944, 0]
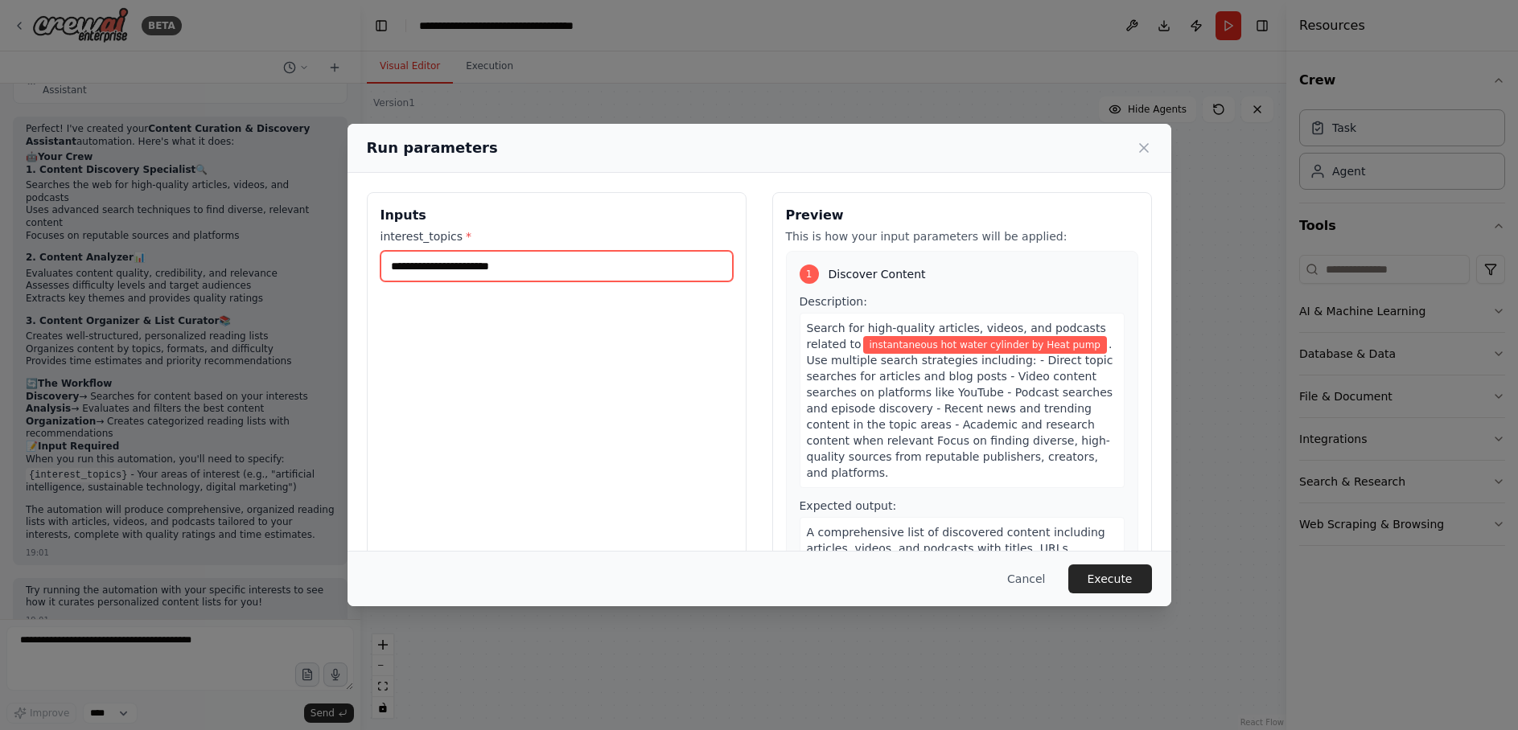
click at [428, 267] on input "interest_topics *" at bounding box center [556, 266] width 352 height 31
paste input "**********"
type input "**********"
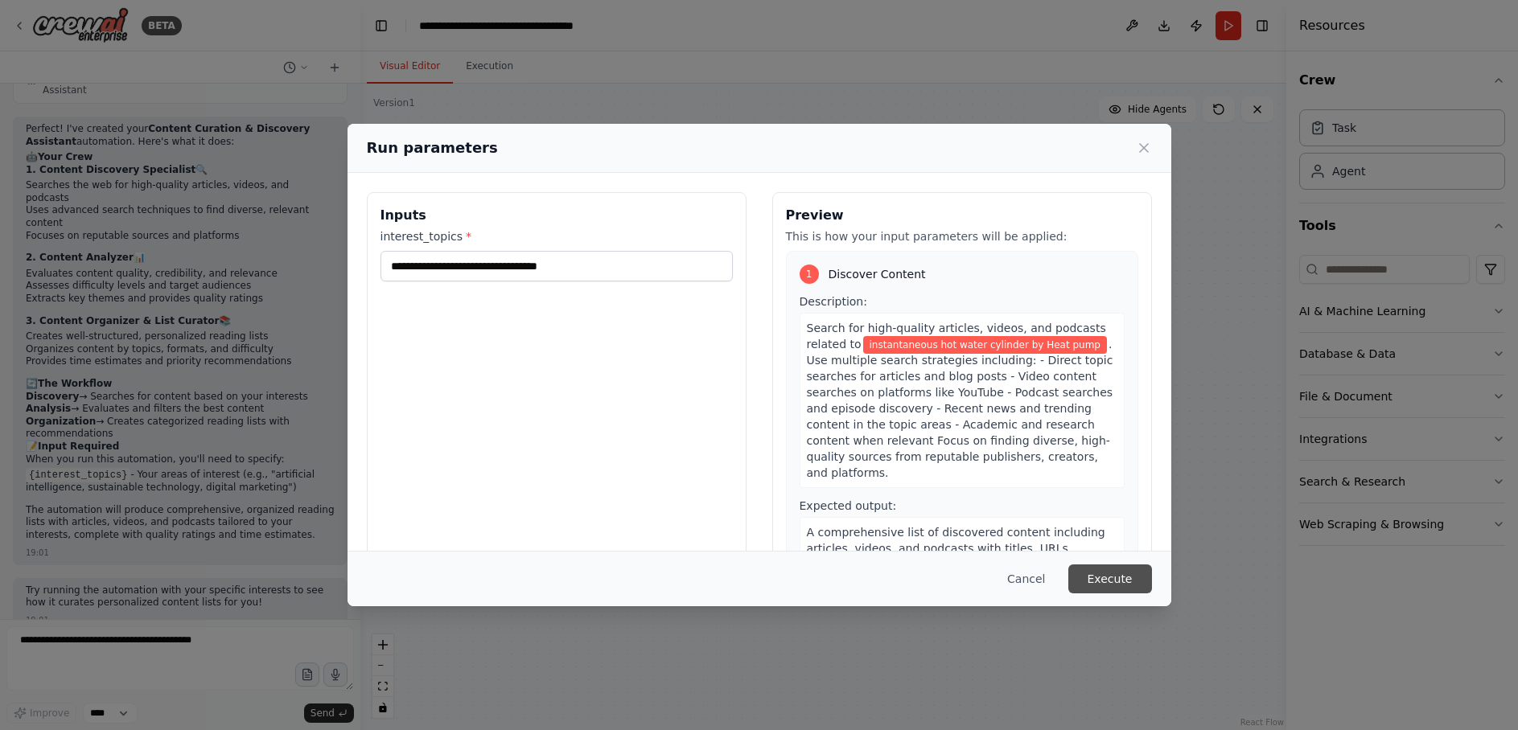
click at [1126, 581] on button "Execute" at bounding box center [1110, 579] width 84 height 29
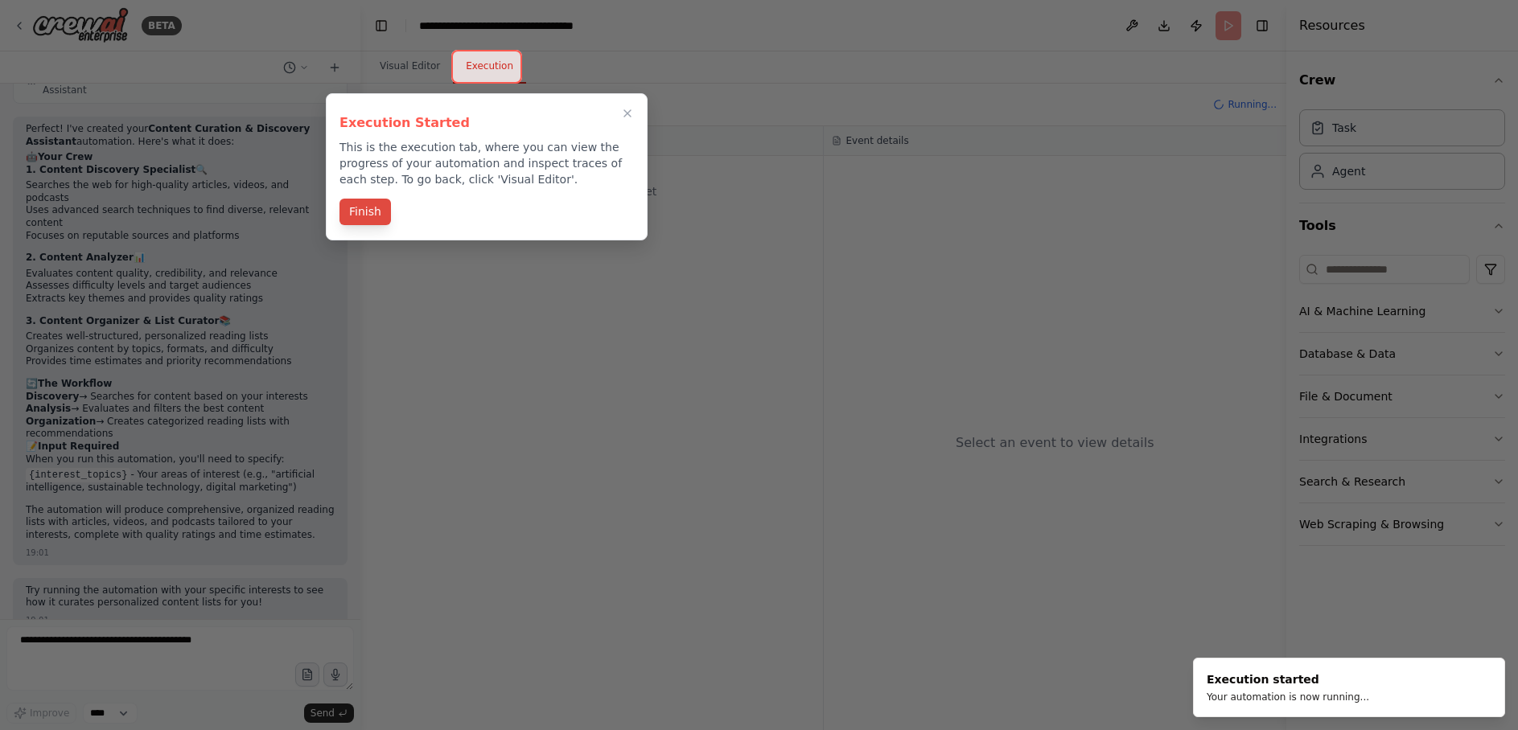
click at [365, 216] on button "Finish" at bounding box center [364, 212] width 51 height 27
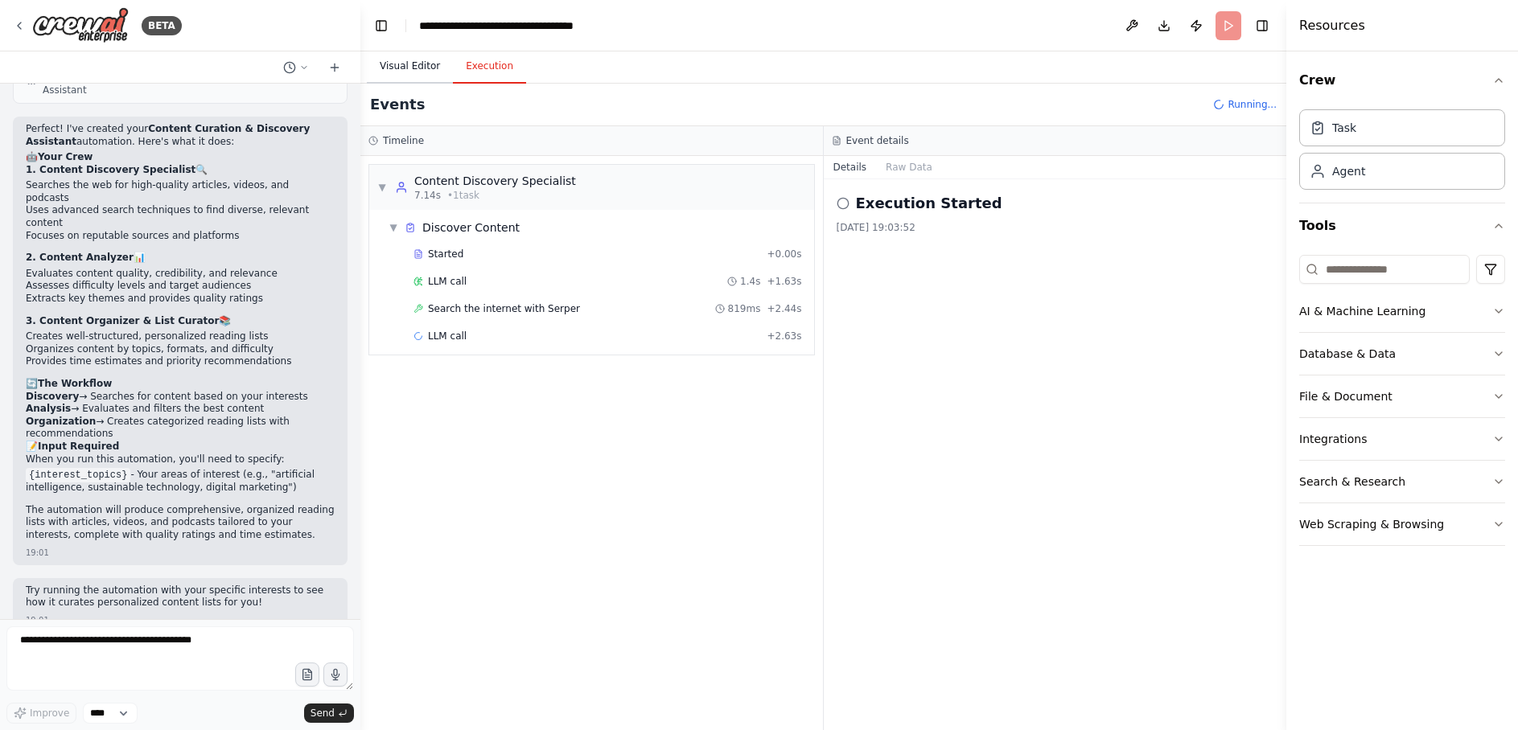
click at [406, 69] on button "Visual Editor" at bounding box center [410, 67] width 86 height 34
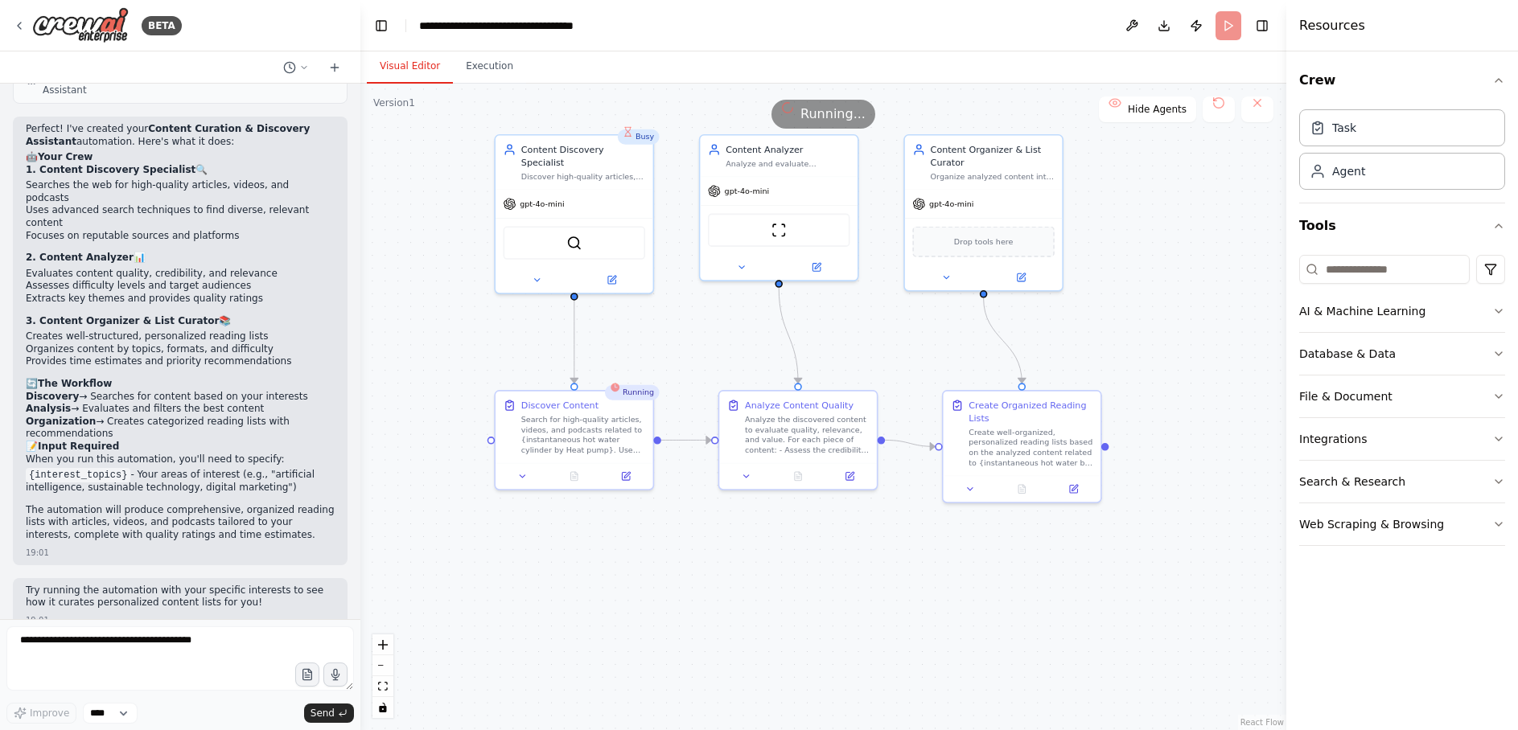
drag, startPoint x: 476, startPoint y: 314, endPoint x: 426, endPoint y: 299, distance: 52.2
click at [426, 299] on div ".deletable-edge-delete-btn { width: 20px; height: 20px; border: 0px solid #ffff…" at bounding box center [823, 407] width 926 height 647
click at [790, 178] on div "gpt-4o-mini" at bounding box center [779, 189] width 158 height 28
click at [815, 263] on icon at bounding box center [816, 265] width 8 height 8
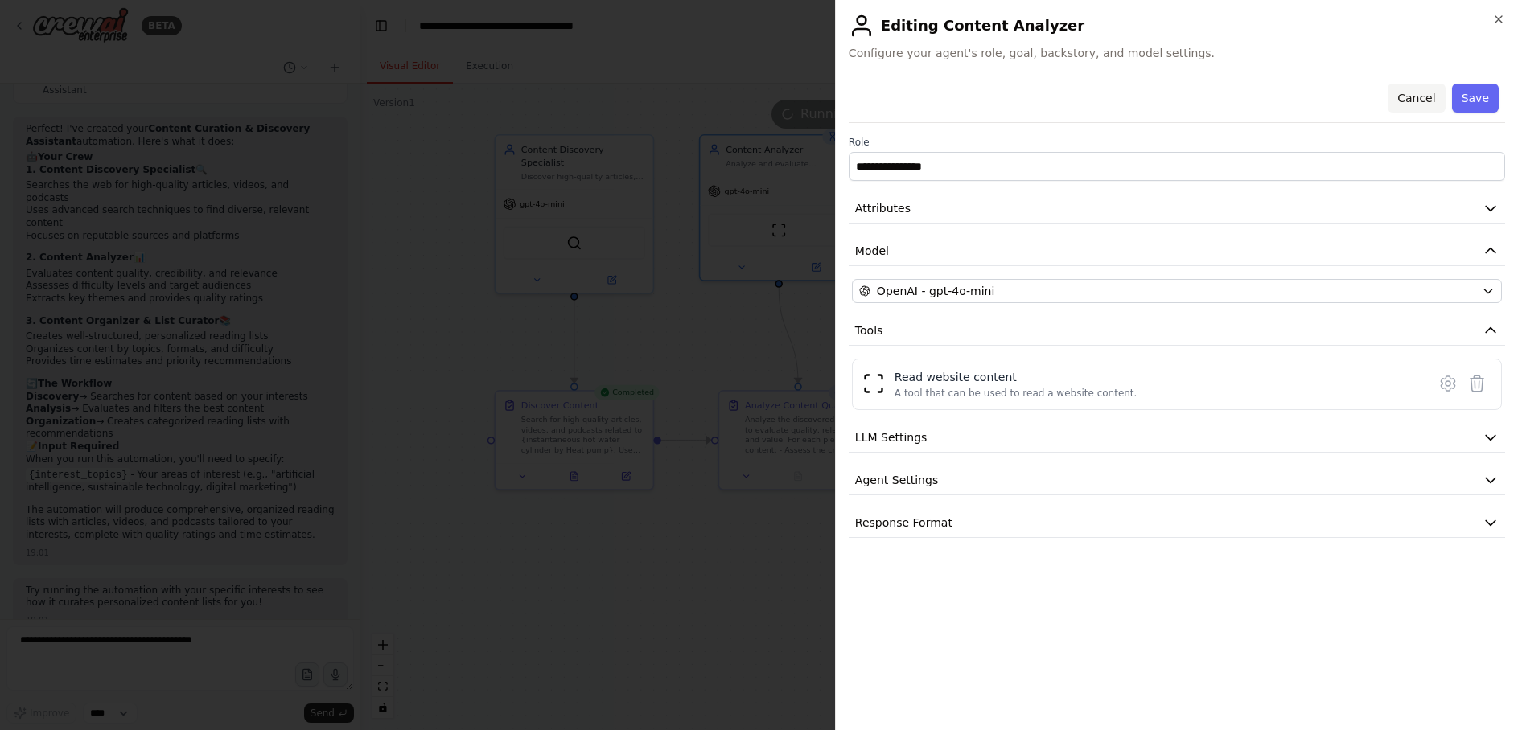
click at [1422, 97] on button "Cancel" at bounding box center [1415, 98] width 57 height 29
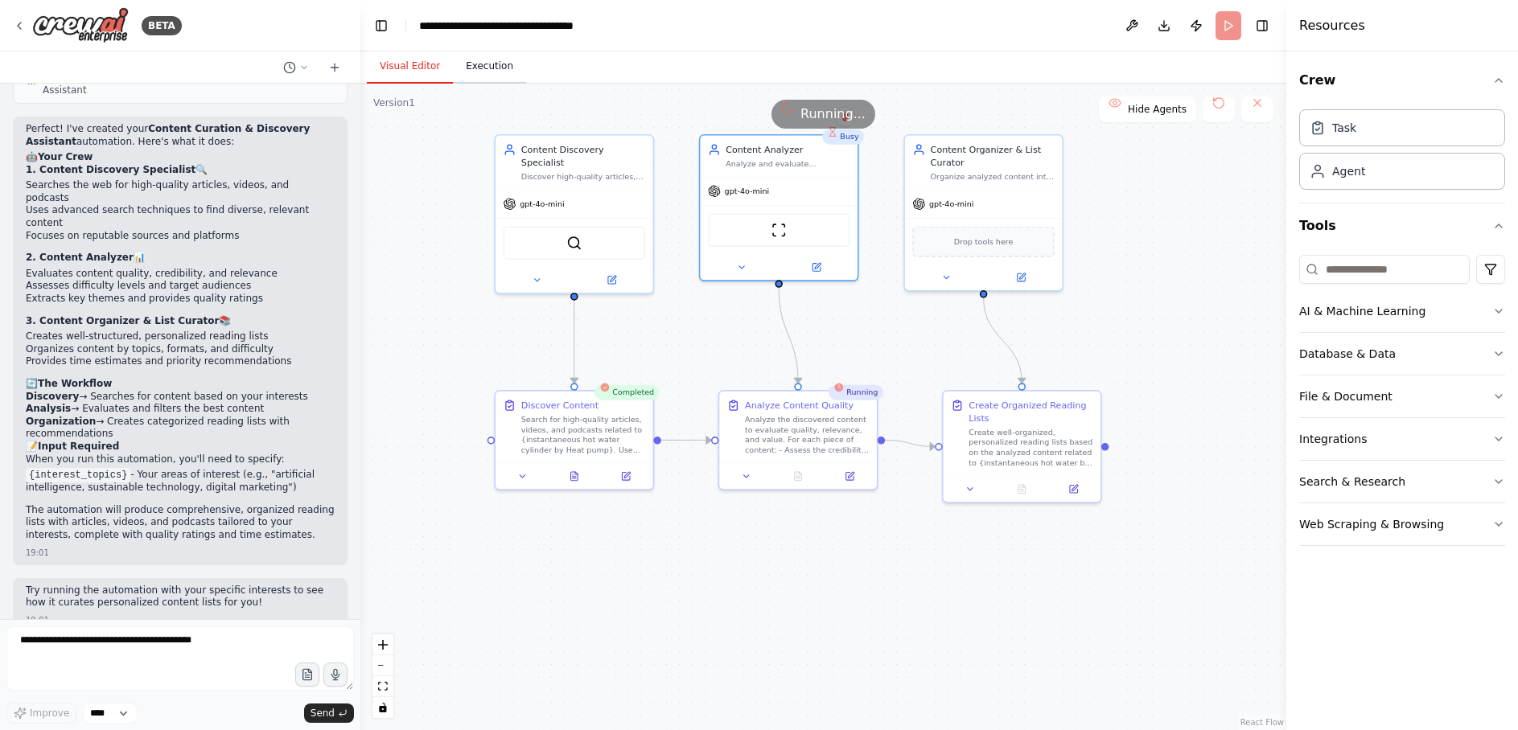
click at [478, 68] on button "Execution" at bounding box center [489, 67] width 73 height 34
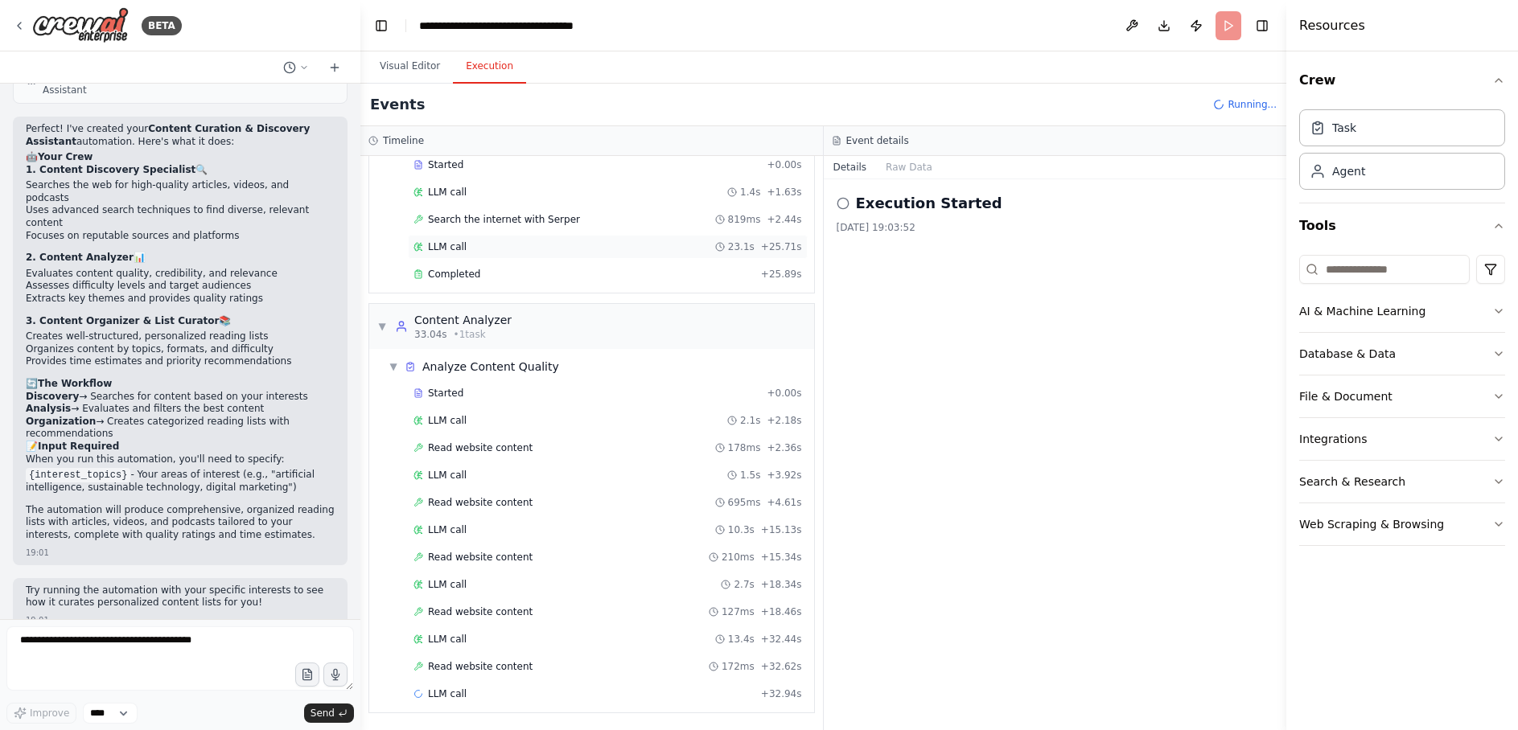
scroll to position [90, 0]
click at [408, 68] on button "Visual Editor" at bounding box center [410, 67] width 86 height 34
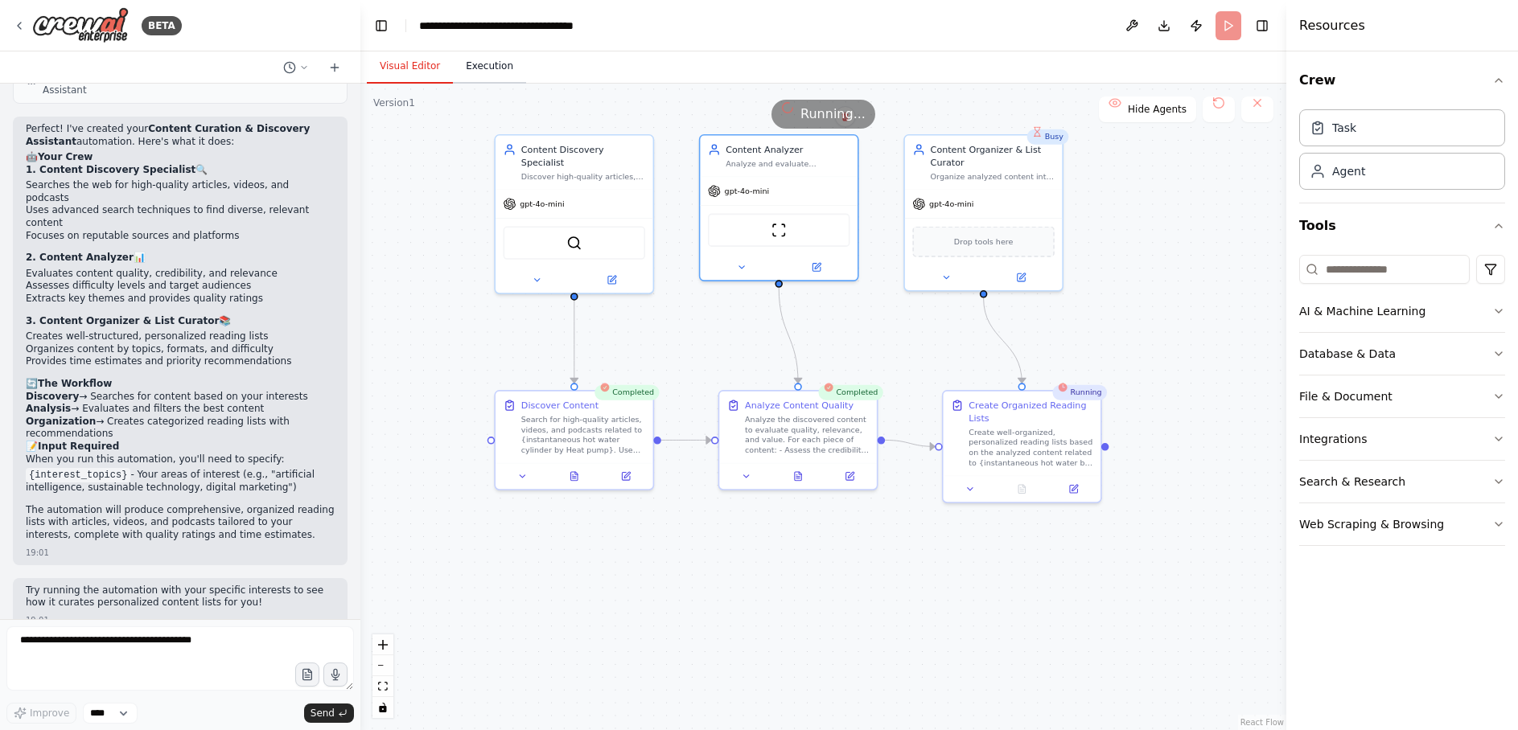
click at [504, 65] on button "Execution" at bounding box center [489, 67] width 73 height 34
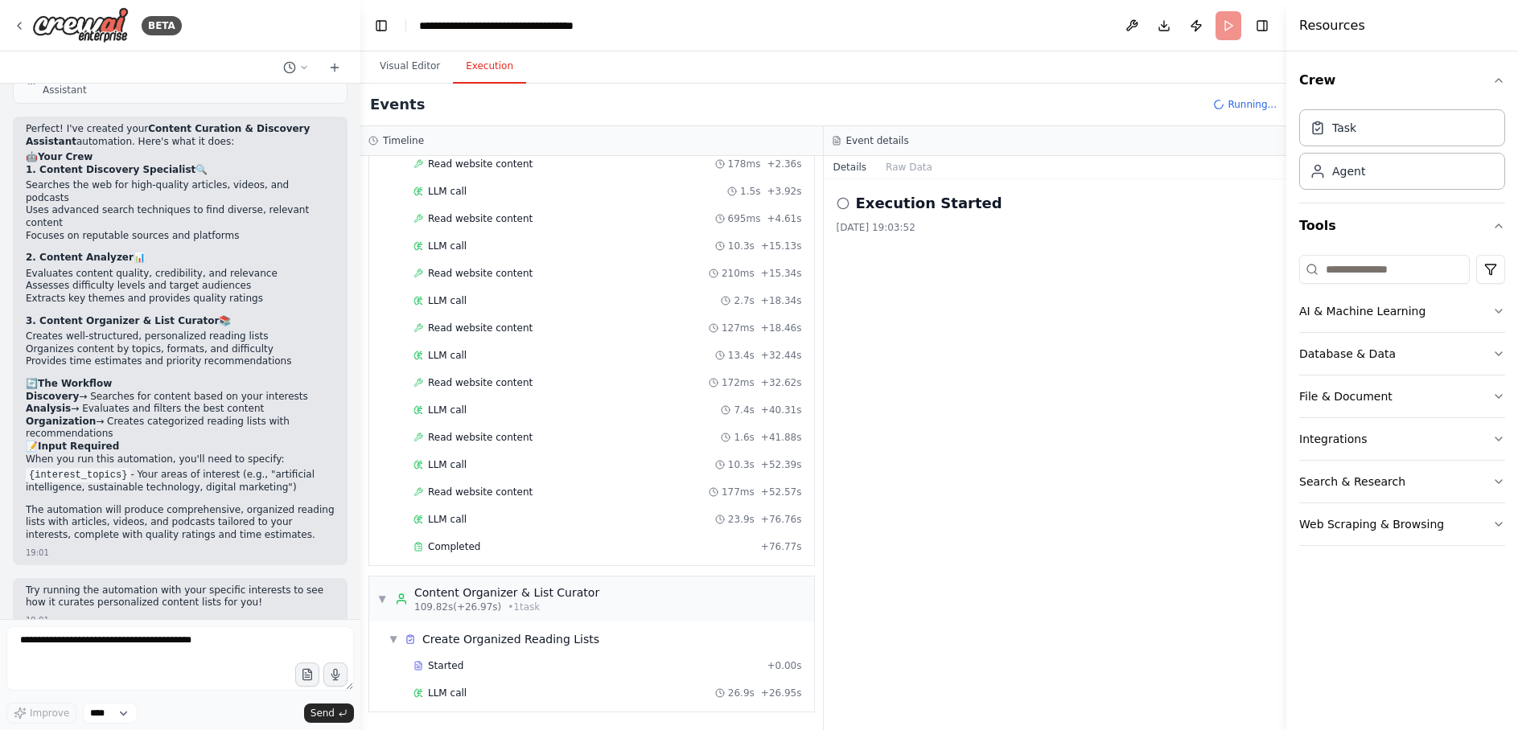
scroll to position [1021, 0]
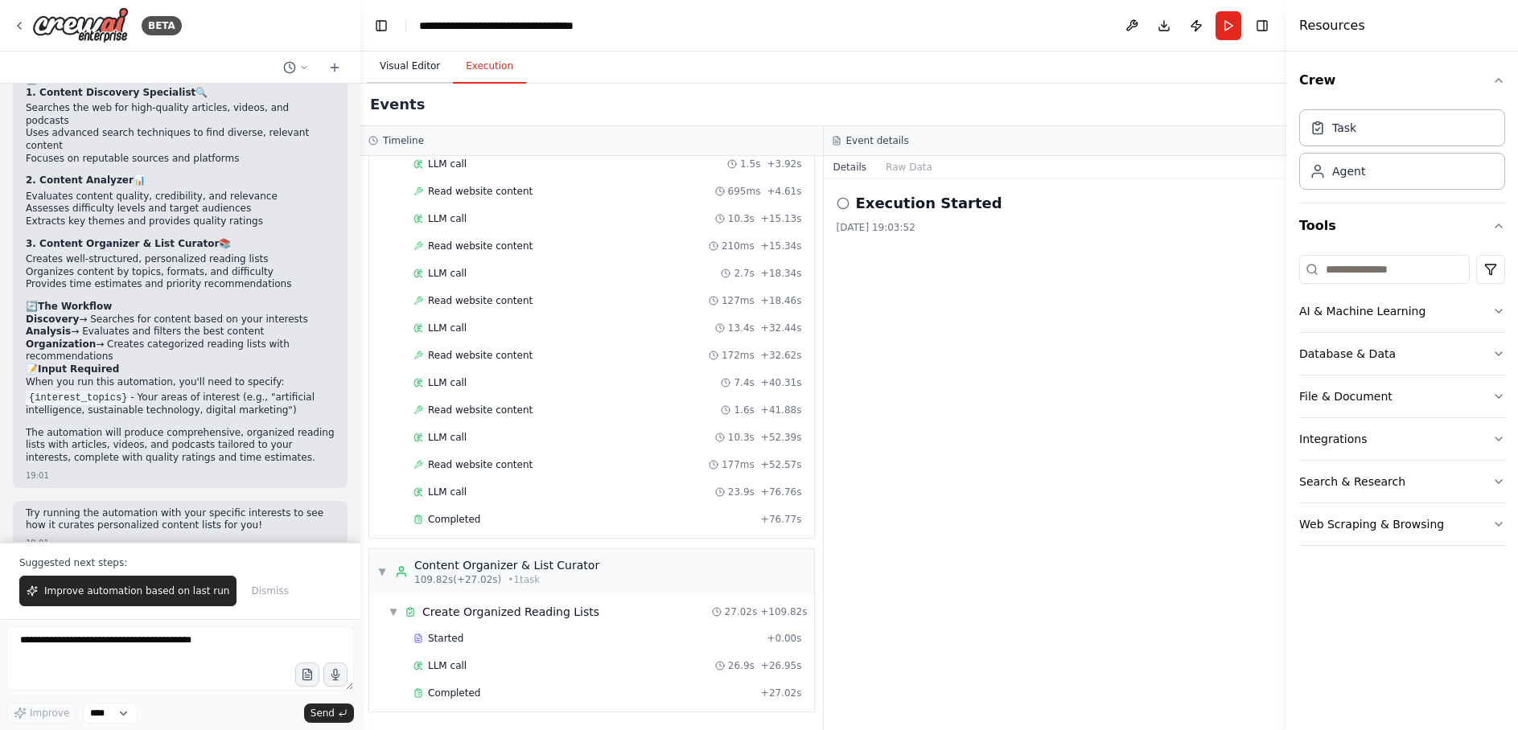
click at [416, 61] on button "Visual Editor" at bounding box center [410, 67] width 86 height 34
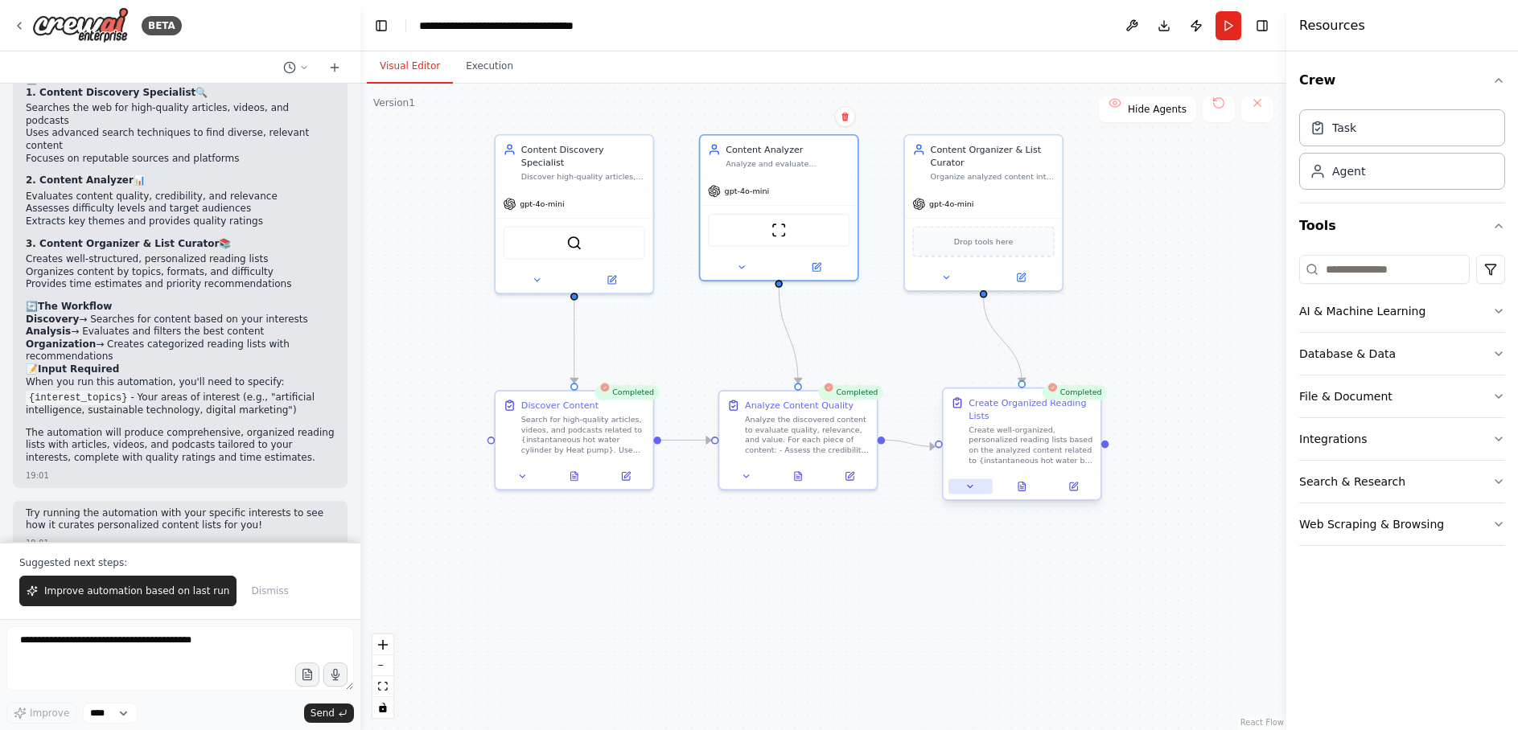
click at [965, 488] on icon at bounding box center [970, 487] width 10 height 10
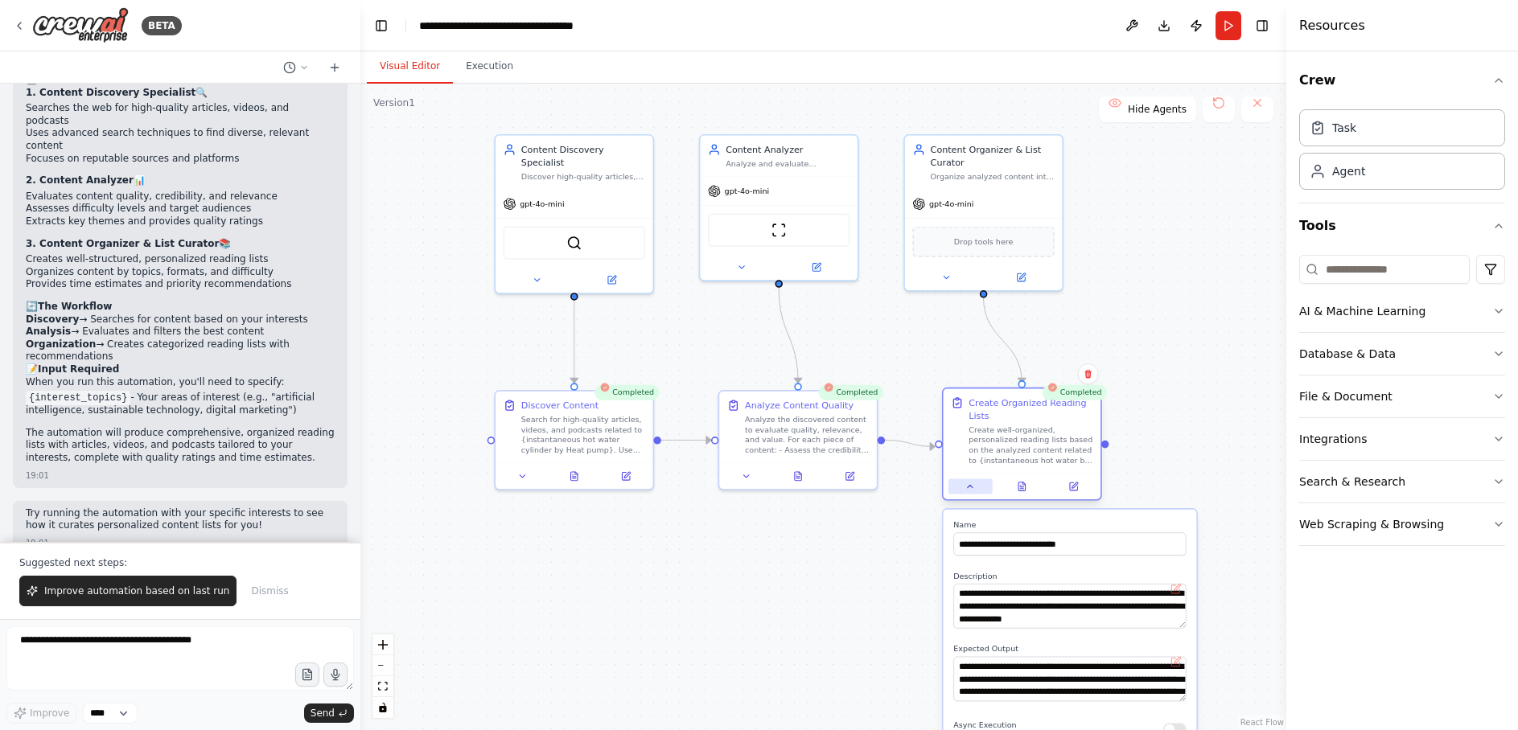
click at [965, 488] on icon at bounding box center [970, 487] width 10 height 10
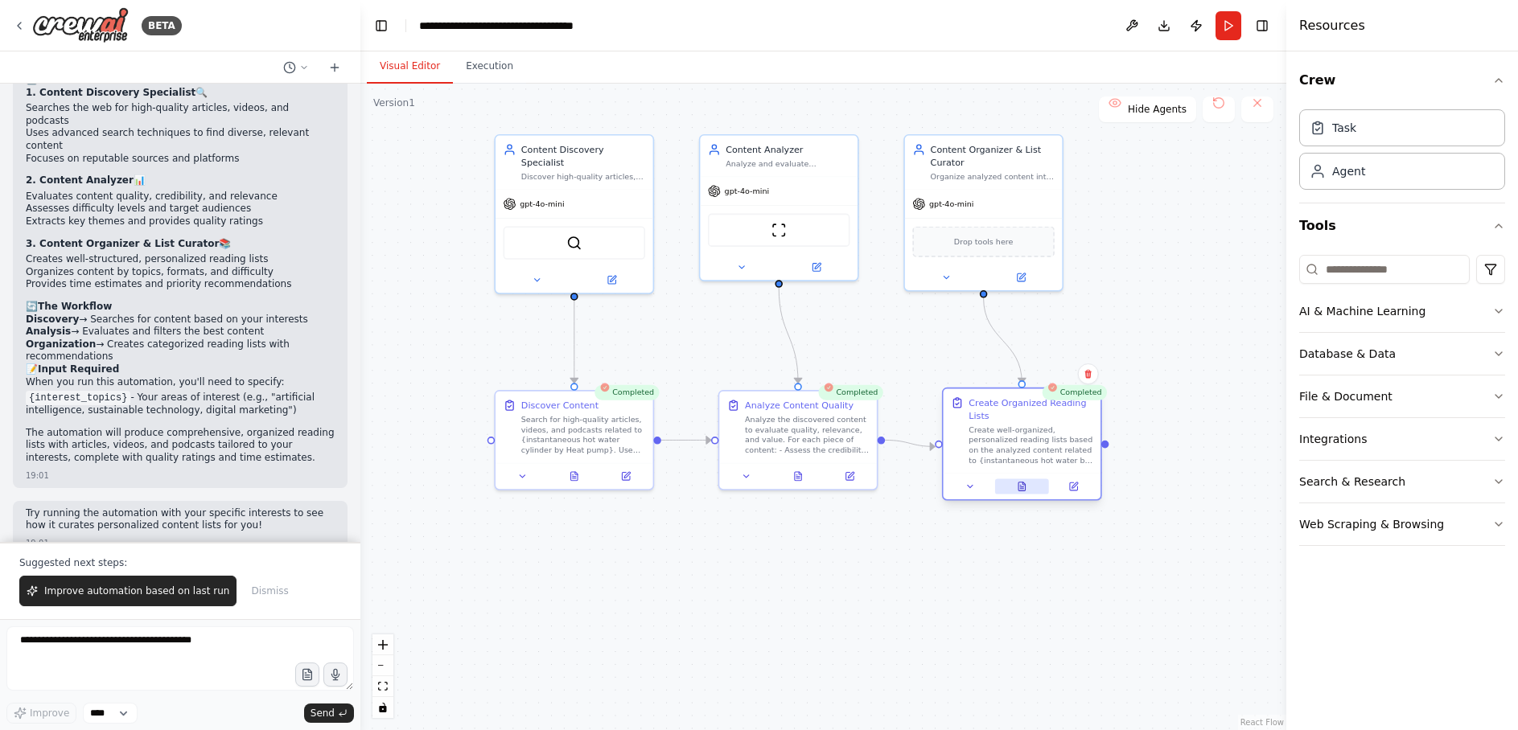
click at [1021, 486] on icon at bounding box center [1021, 487] width 6 height 9
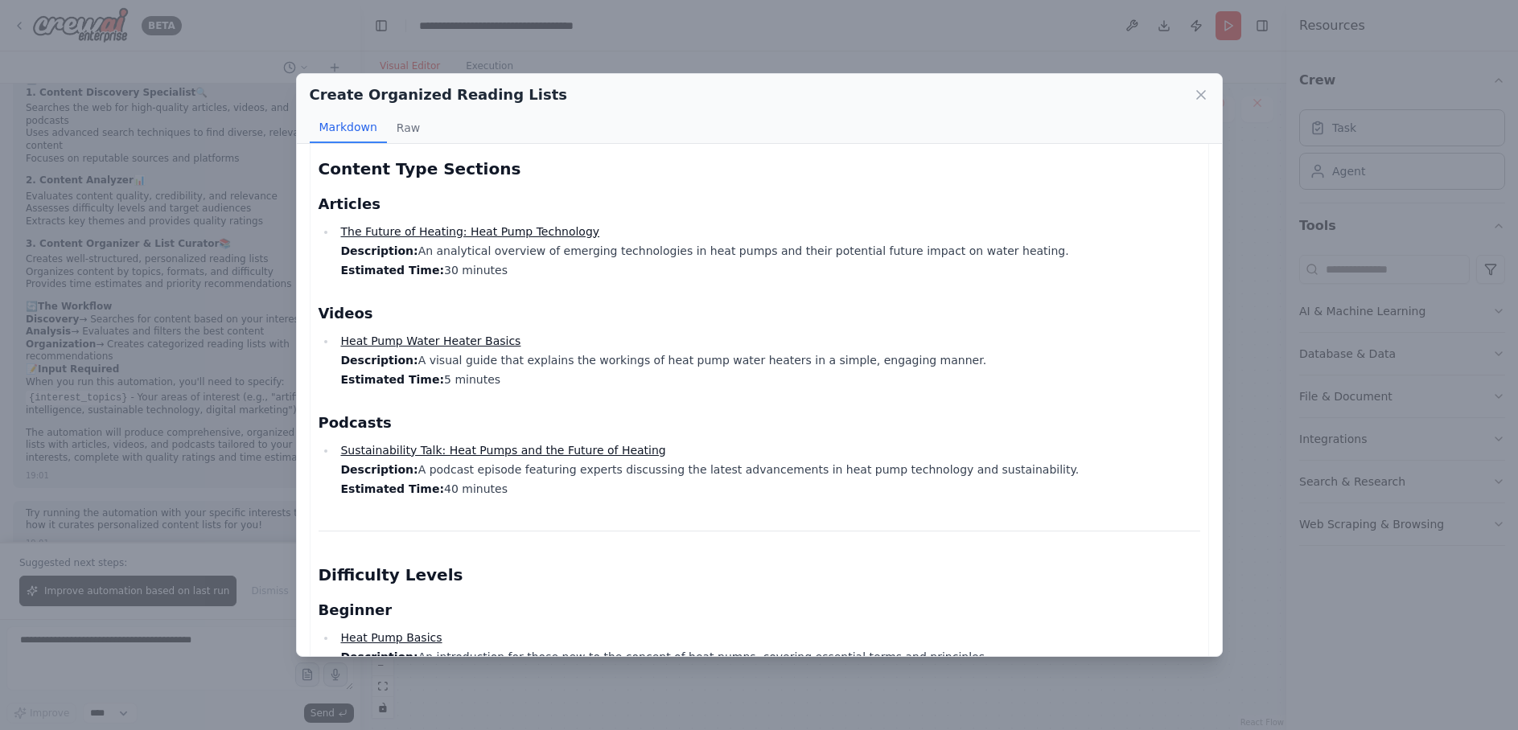
scroll to position [1482, 0]
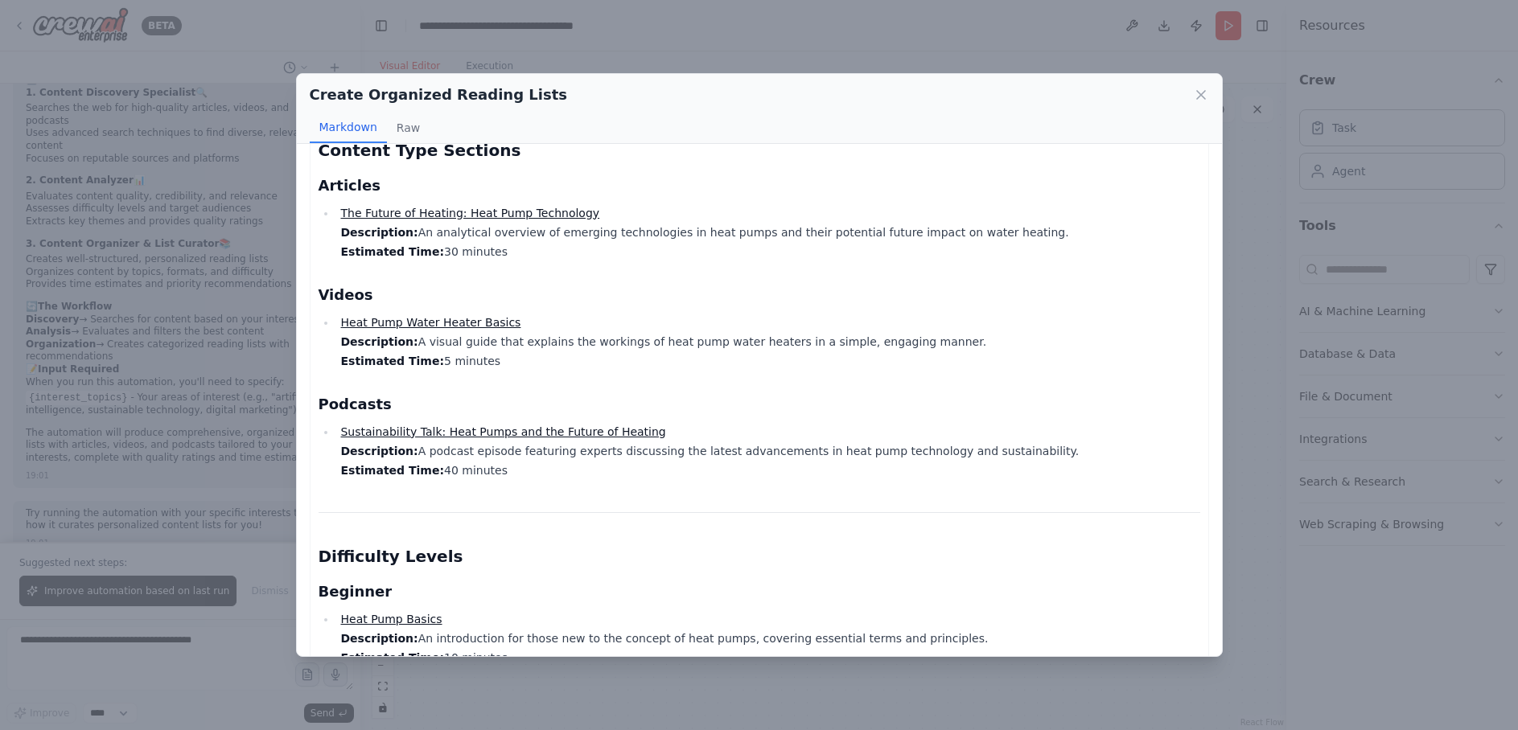
click at [431, 316] on link "Heat Pump Water Heater Basics" at bounding box center [430, 322] width 180 height 13
click at [405, 126] on button "Raw" at bounding box center [408, 128] width 43 height 31
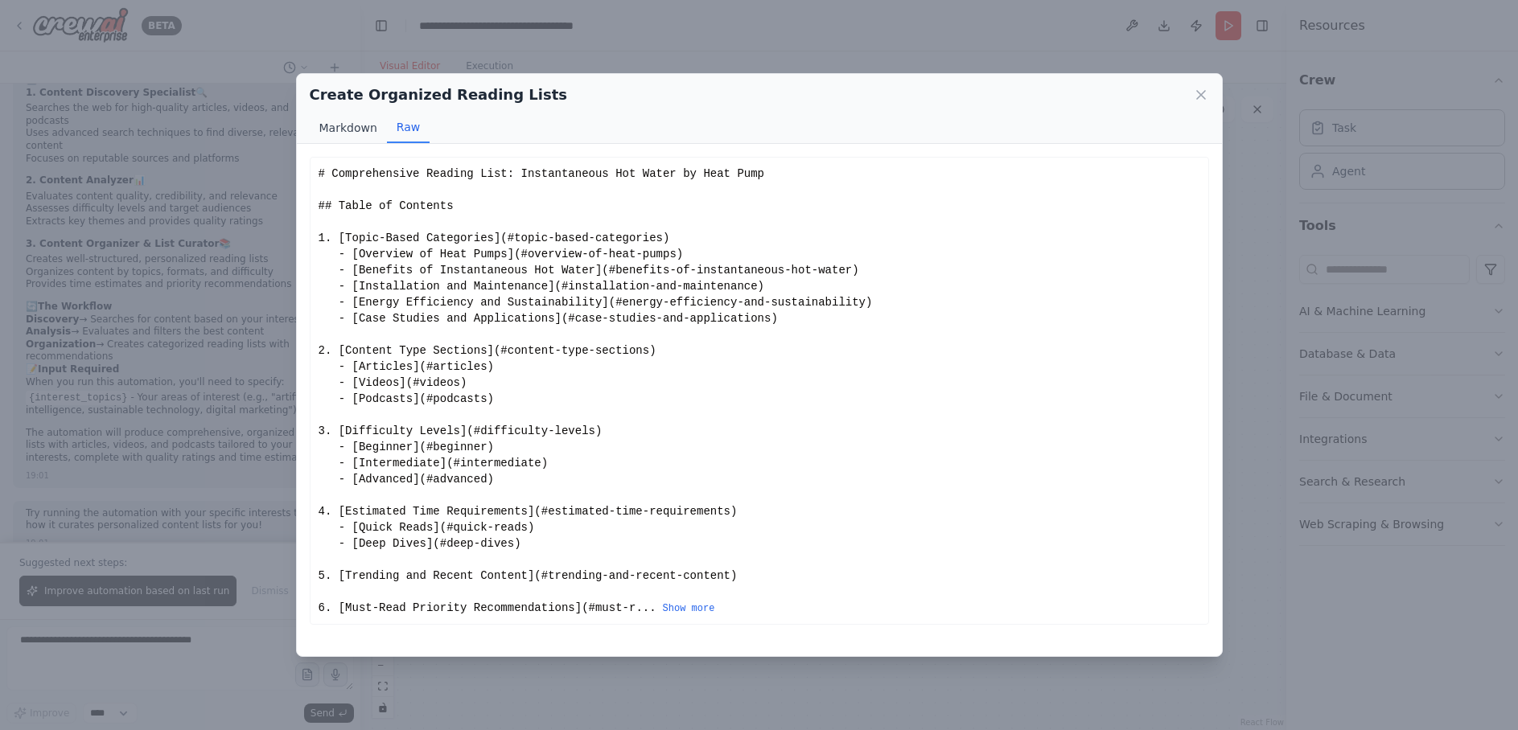
click at [359, 125] on button "Markdown" at bounding box center [348, 128] width 77 height 31
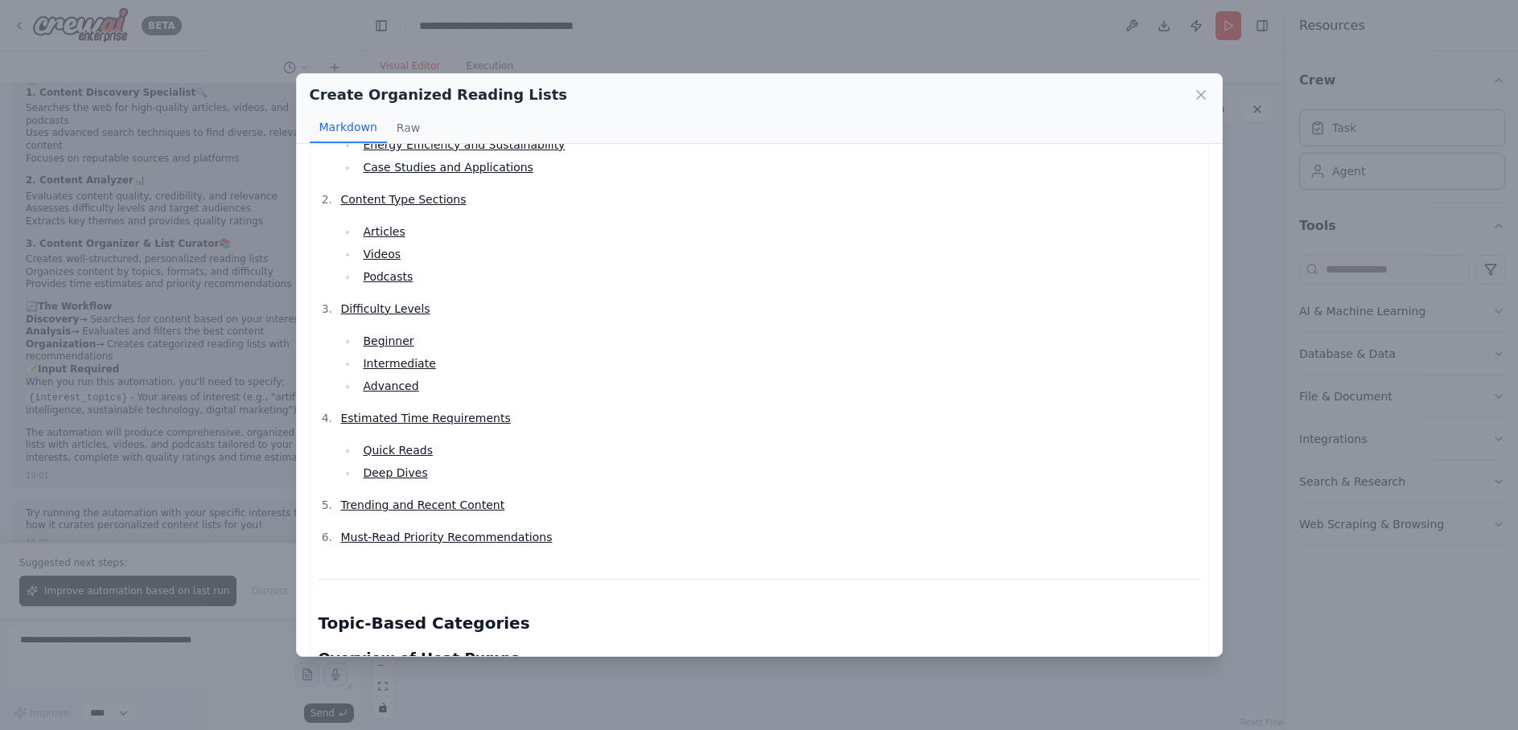
scroll to position [182, 0]
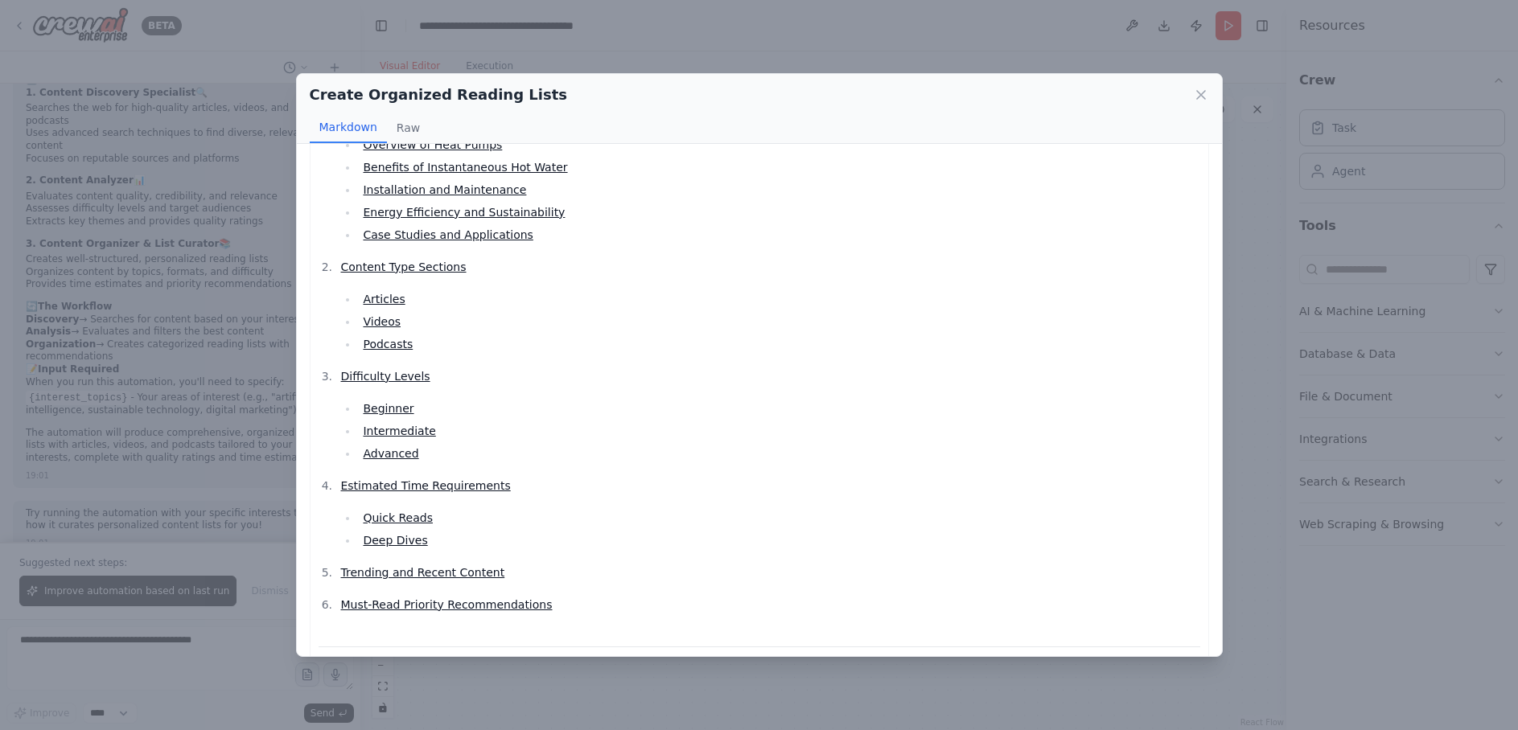
click at [388, 315] on link "Videos" at bounding box center [382, 321] width 38 height 13
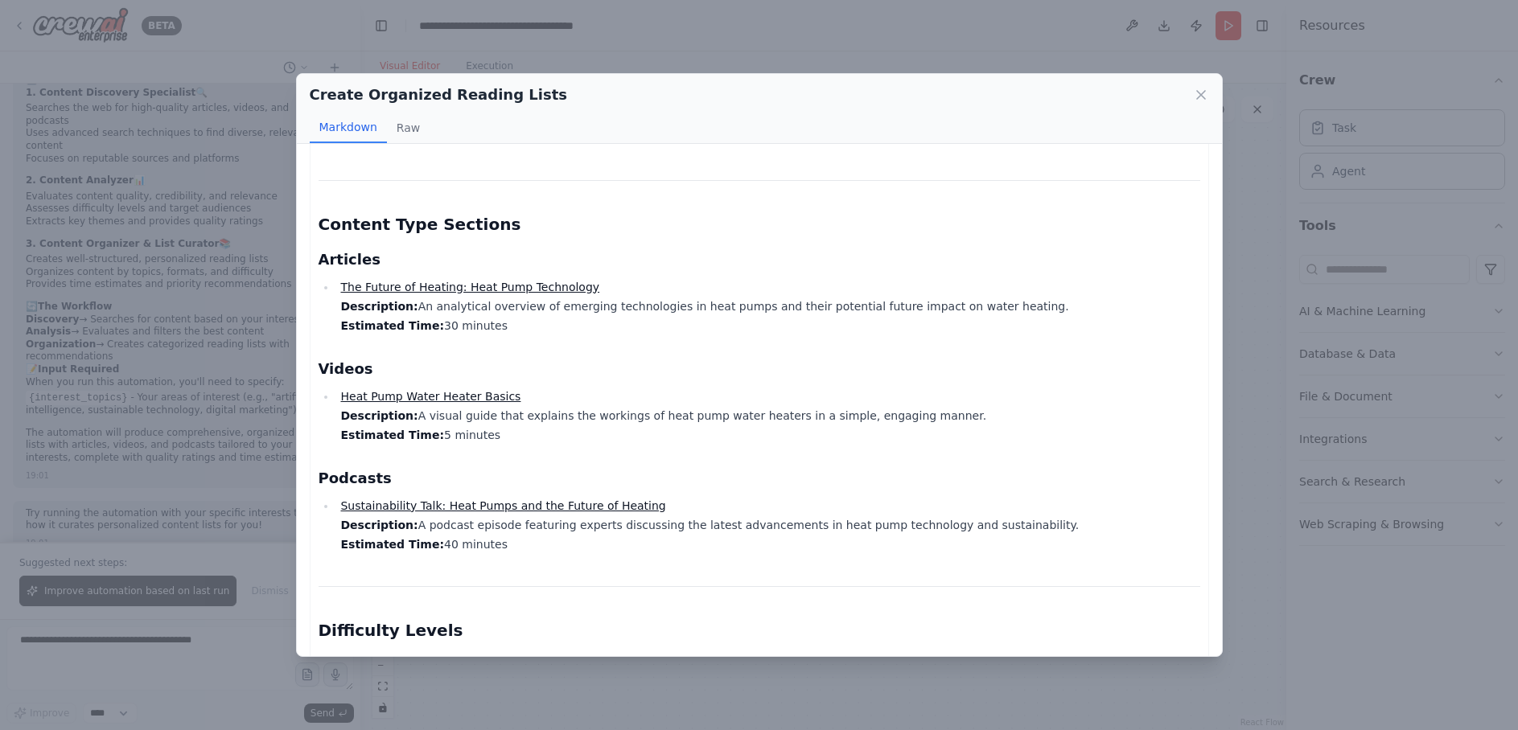
scroll to position [1407, 0]
click at [472, 392] on link "Heat Pump Water Heater Basics" at bounding box center [430, 398] width 180 height 13
click at [477, 282] on link "The Future of Heating: Heat Pump Technology" at bounding box center [469, 288] width 259 height 13
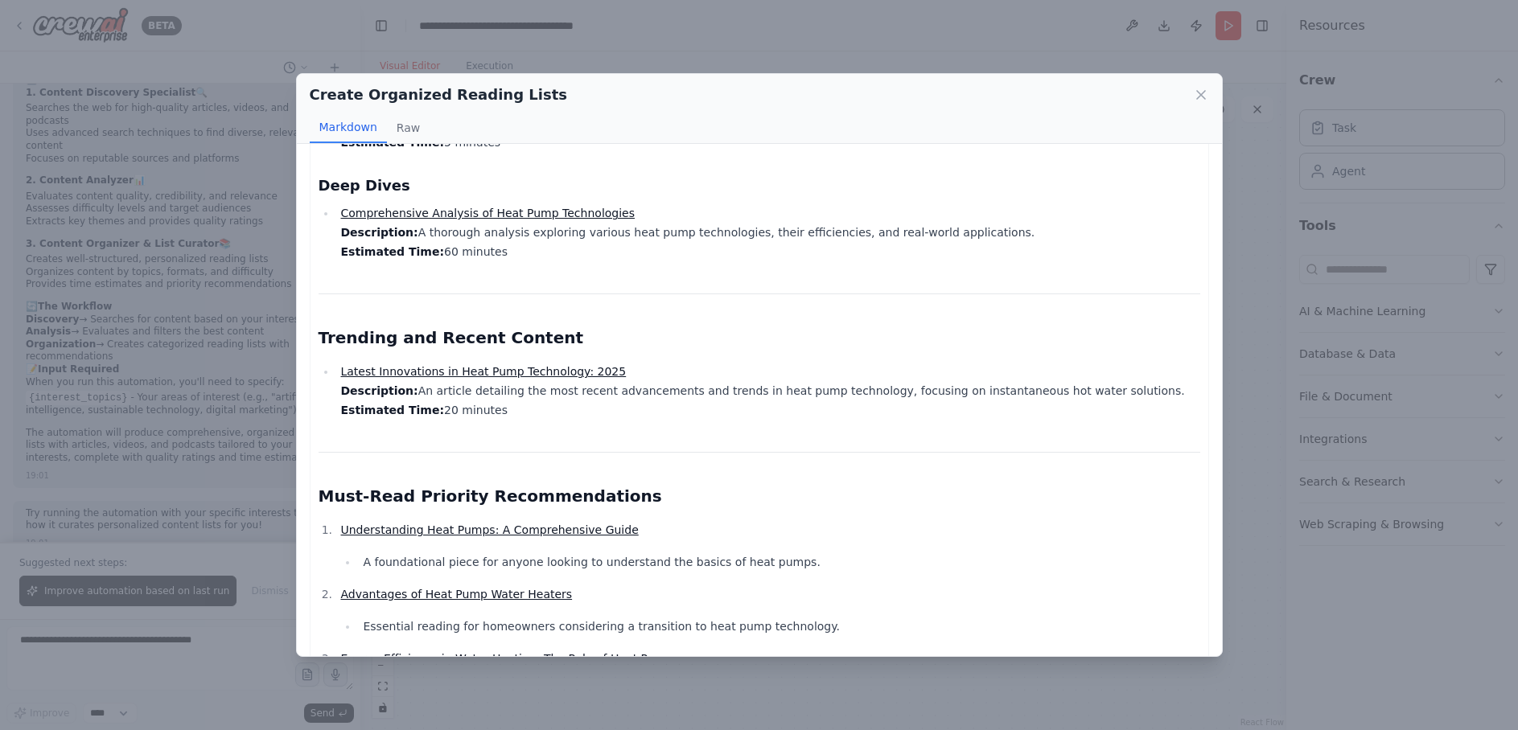
scroll to position [2525, 0]
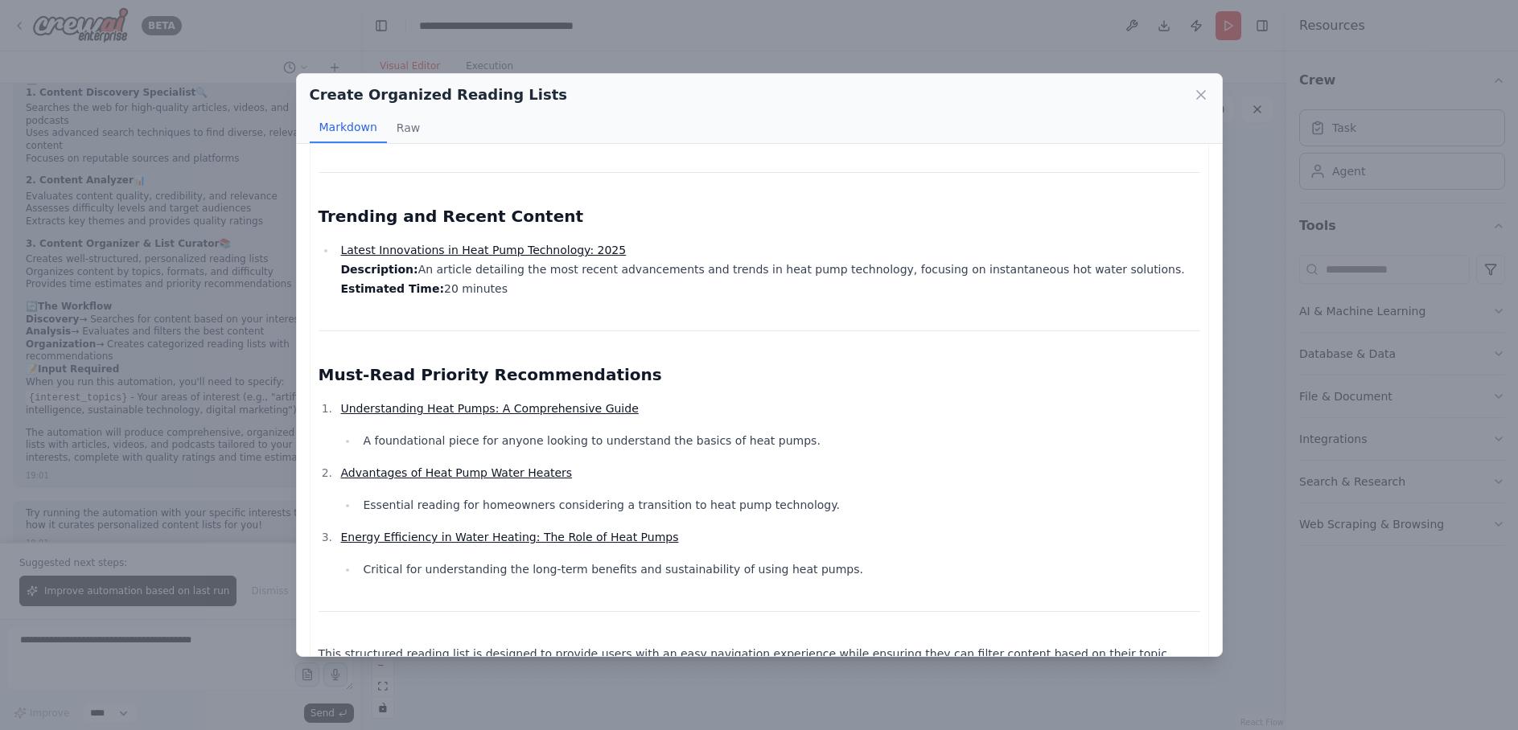
click at [501, 402] on link "Understanding Heat Pumps: A Comprehensive Guide" at bounding box center [489, 408] width 298 height 13
click at [1204, 95] on icon at bounding box center [1201, 95] width 16 height 16
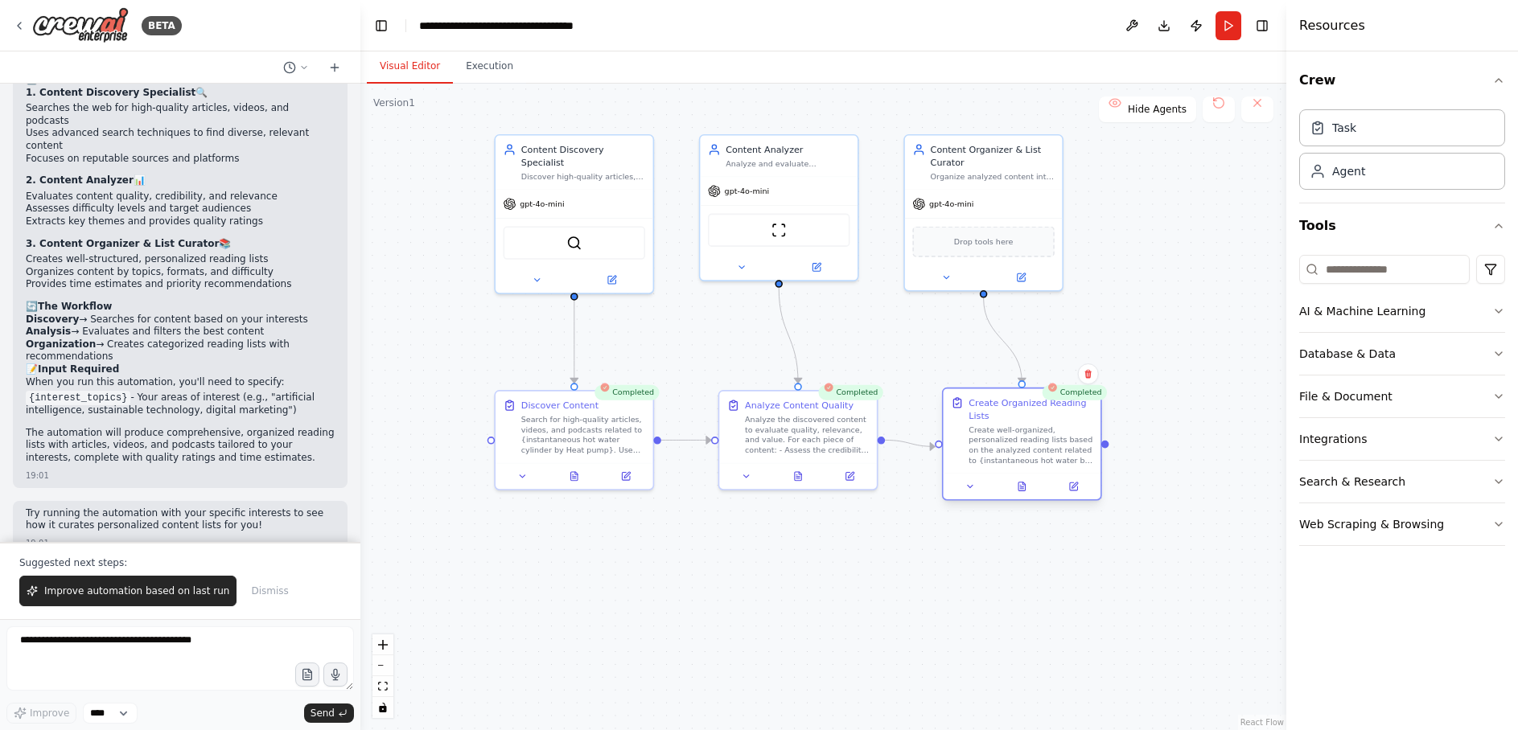
click at [1019, 450] on div "Create well-organized, personalized reading lists based on the analyzed content…" at bounding box center [1030, 445] width 124 height 41
click at [965, 488] on icon at bounding box center [970, 487] width 10 height 10
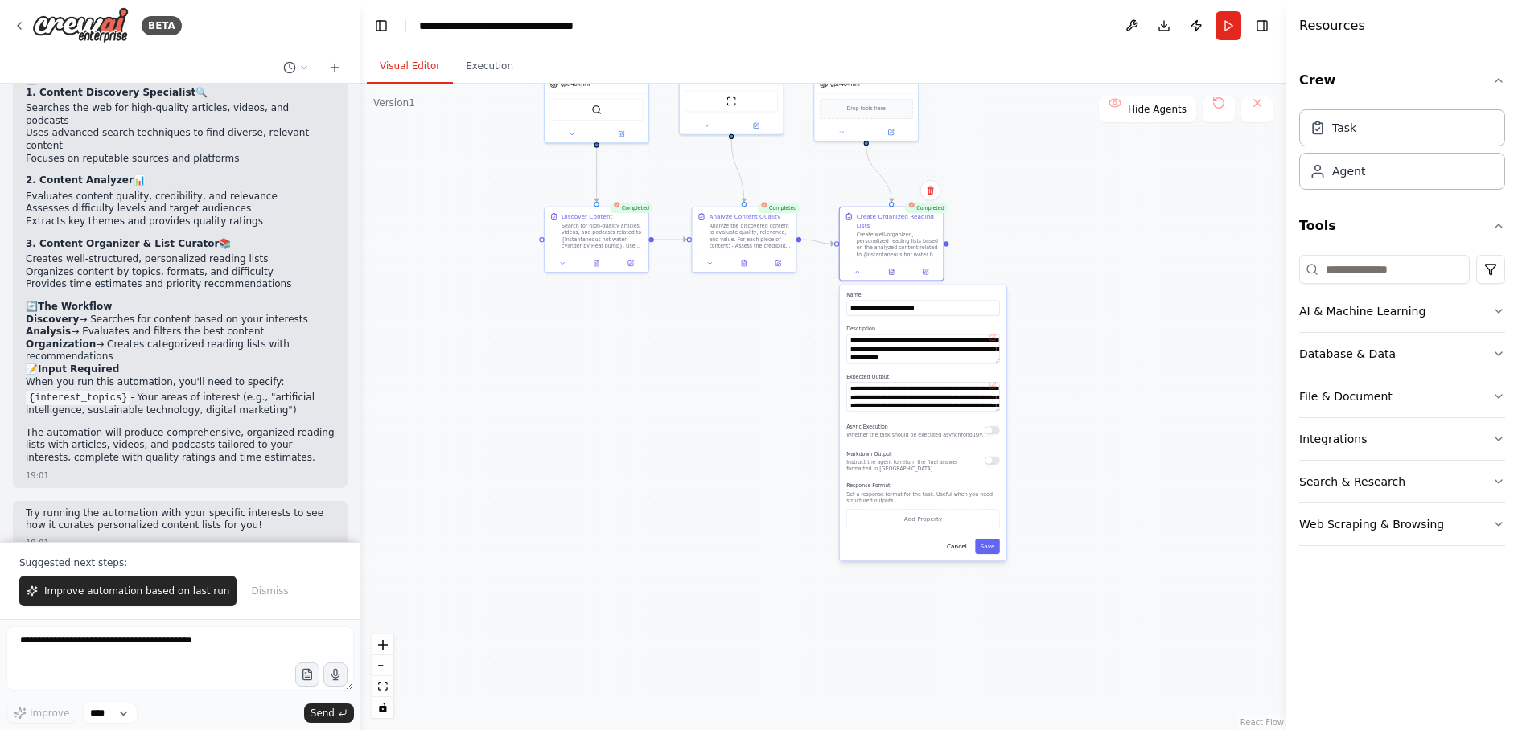
drag, startPoint x: 1147, startPoint y: 435, endPoint x: 1021, endPoint y: 215, distance: 253.6
click at [1021, 215] on div ".deletable-edge-delete-btn { width: 20px; height: 20px; border: 0px solid #ffff…" at bounding box center [823, 407] width 926 height 647
click at [861, 270] on button at bounding box center [857, 270] width 29 height 10
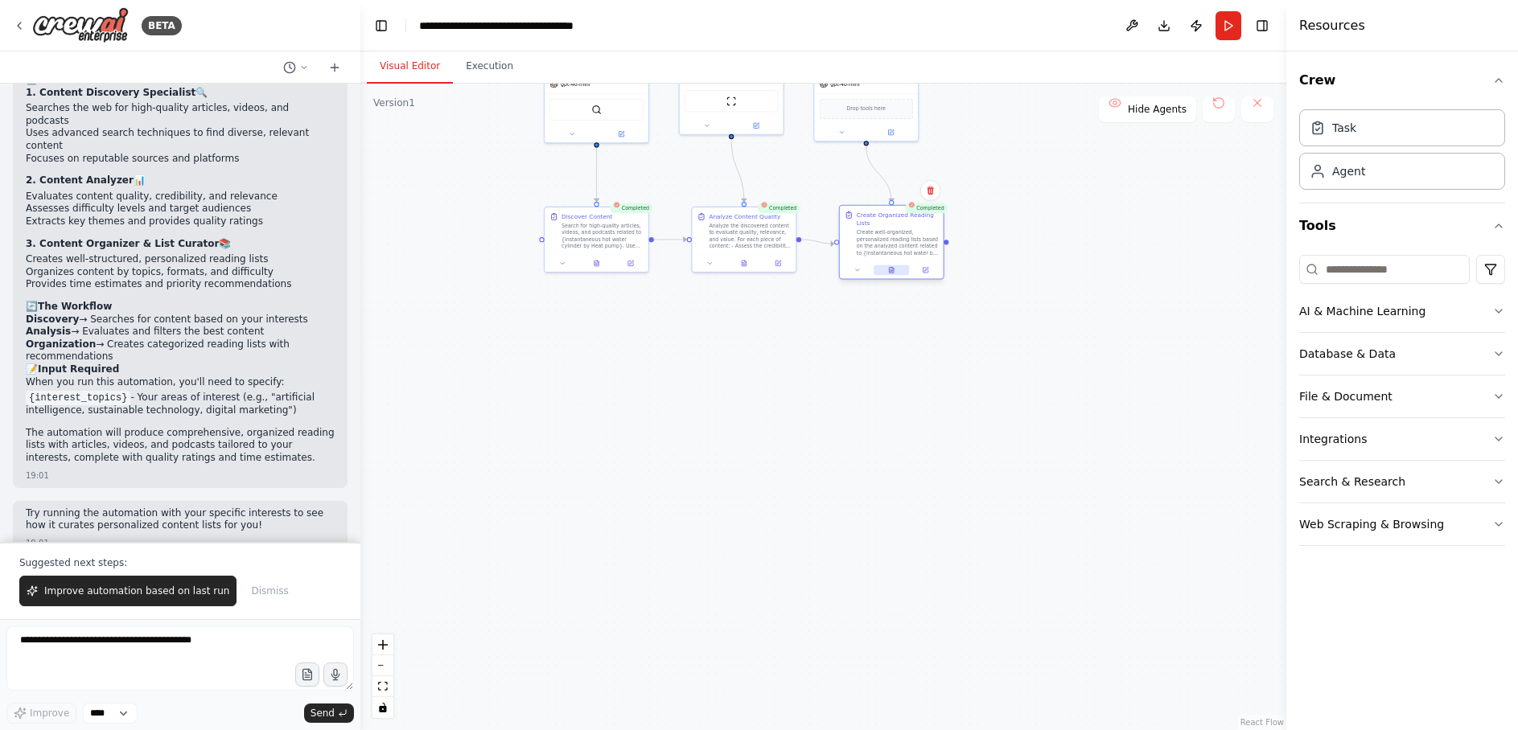
click at [890, 272] on icon at bounding box center [891, 272] width 2 height 0
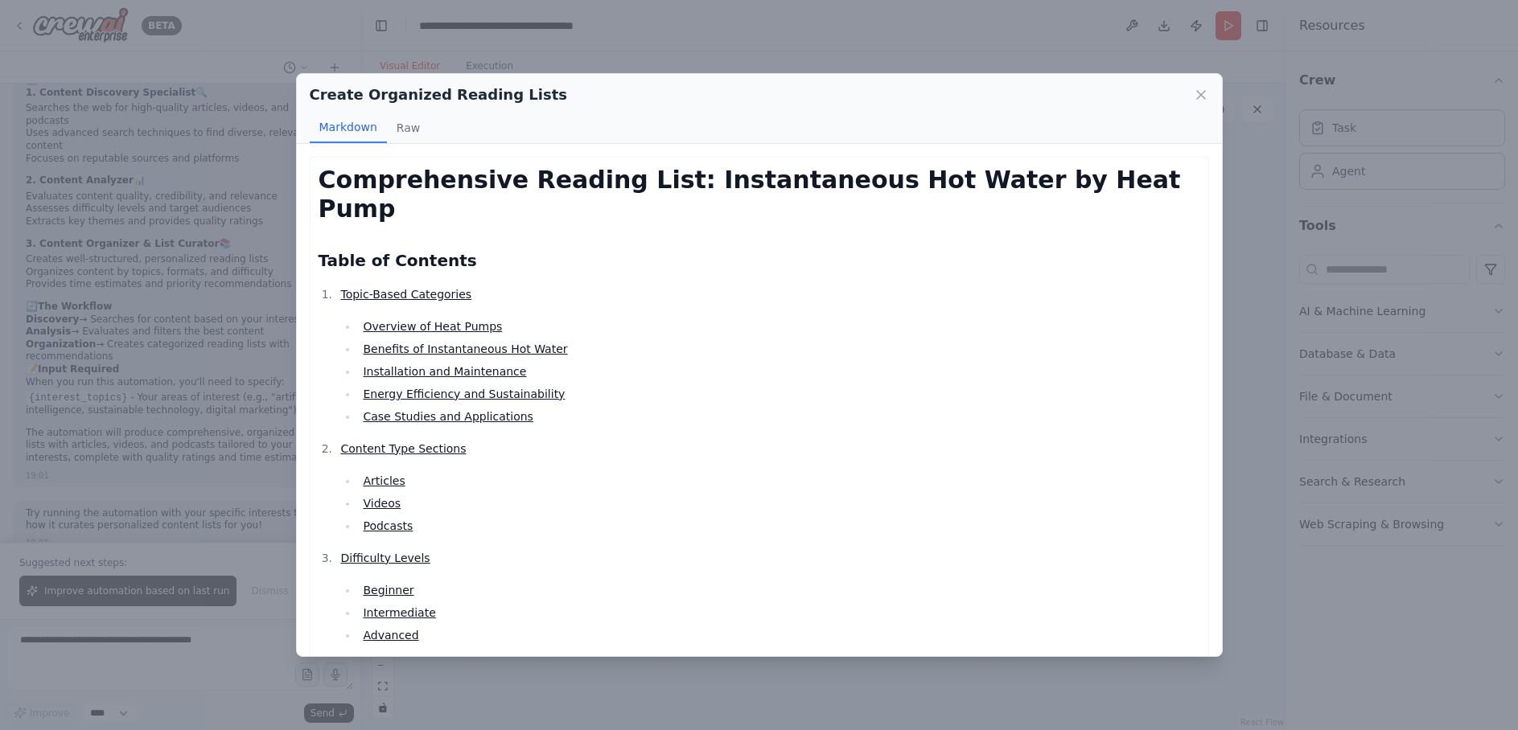
click at [465, 320] on link "Overview of Heat Pumps" at bounding box center [432, 326] width 139 height 13
click at [380, 475] on link "Articles" at bounding box center [384, 481] width 42 height 13
click at [374, 497] on link "Videos" at bounding box center [382, 503] width 38 height 13
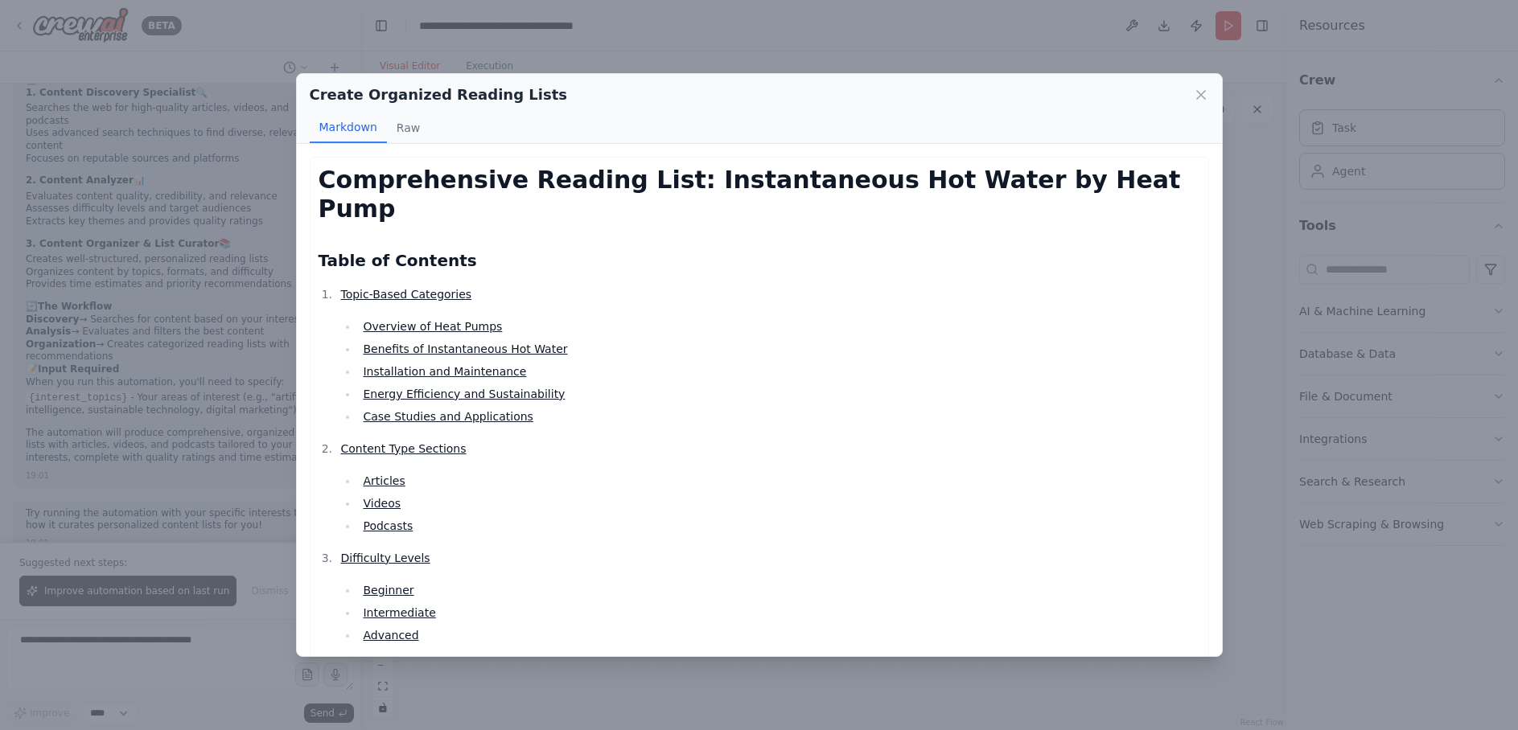
click at [374, 497] on link "Videos" at bounding box center [382, 503] width 38 height 13
click at [384, 520] on link "Podcasts" at bounding box center [388, 526] width 50 height 13
click at [389, 584] on link "Beginner" at bounding box center [388, 590] width 51 height 13
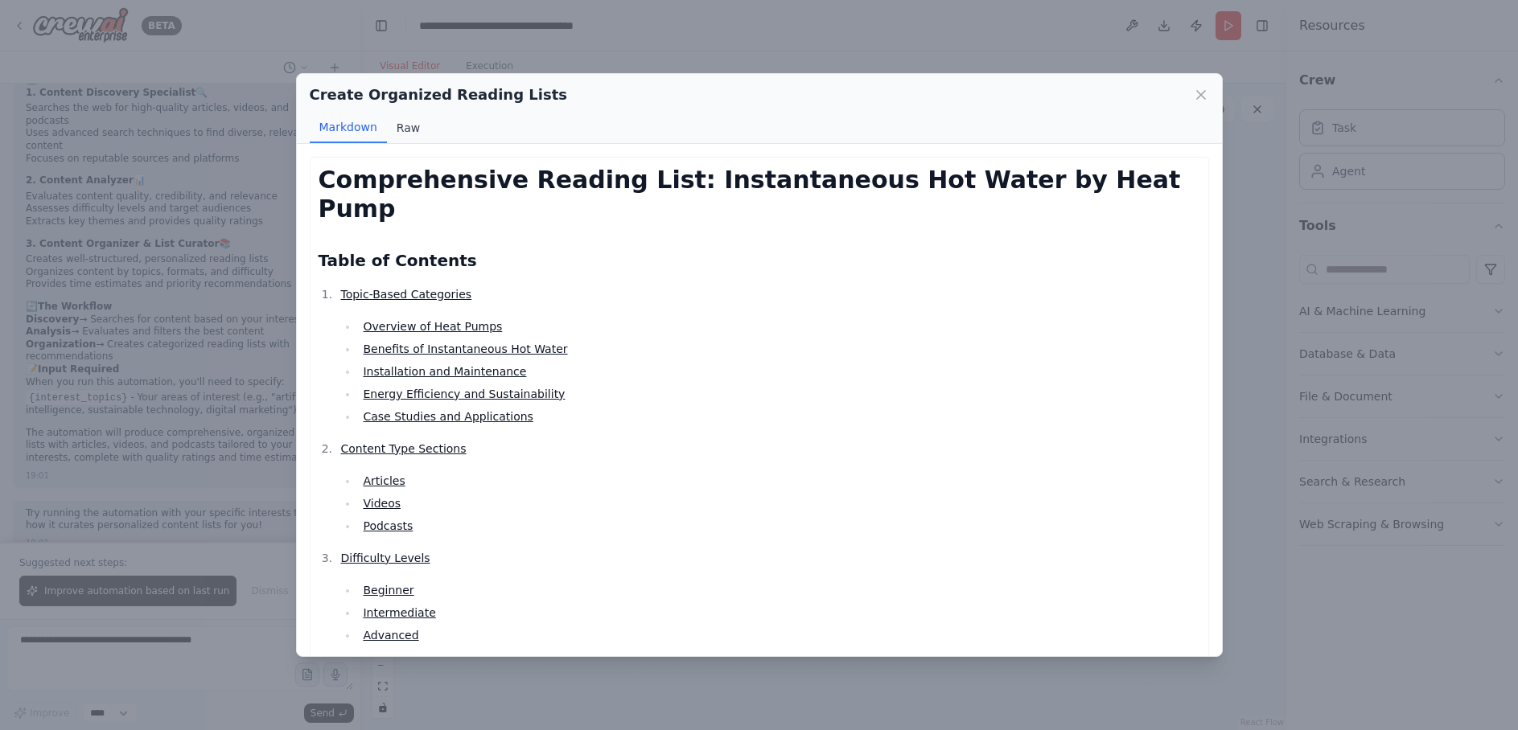
click at [405, 133] on button "Raw" at bounding box center [408, 128] width 43 height 31
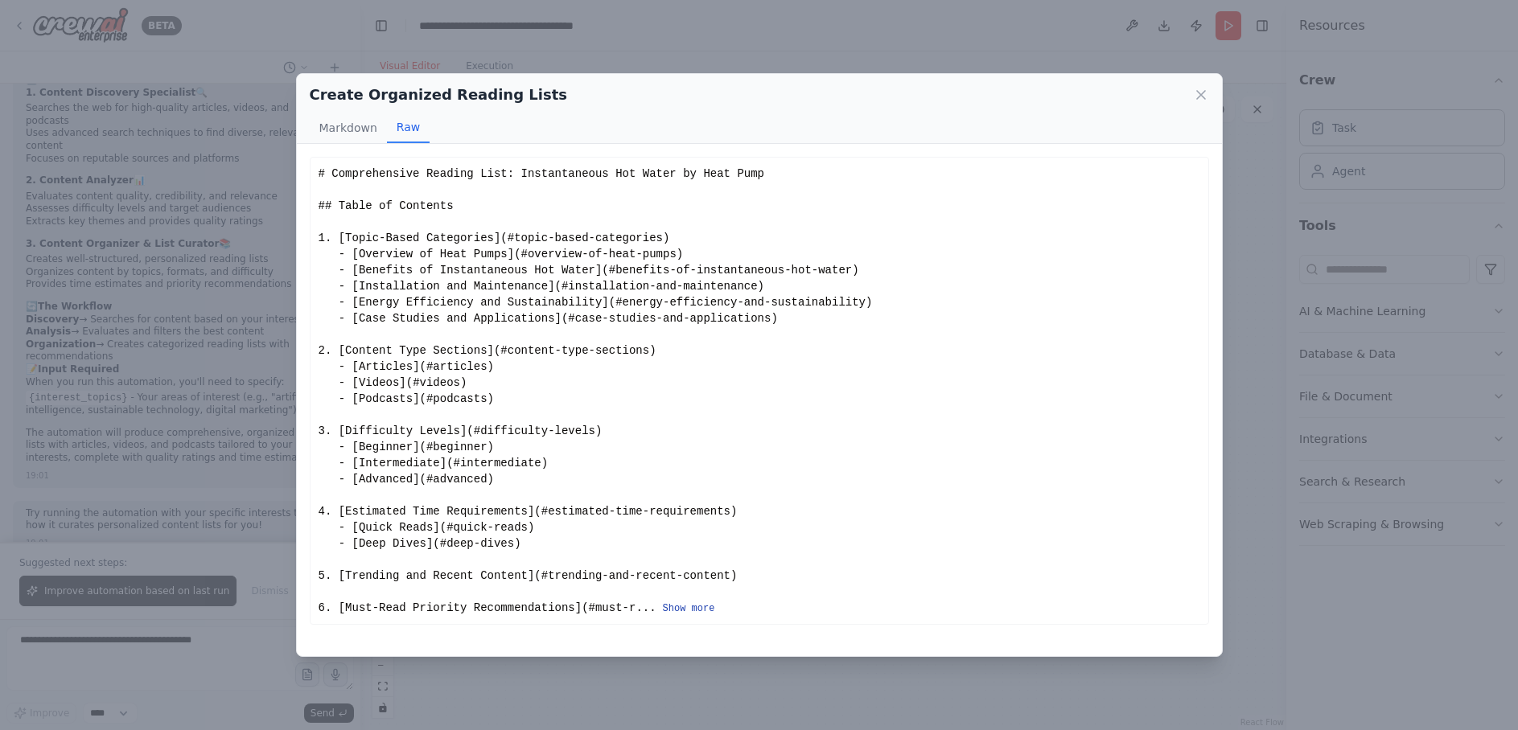
click at [694, 614] on button "Show more" at bounding box center [689, 608] width 52 height 13
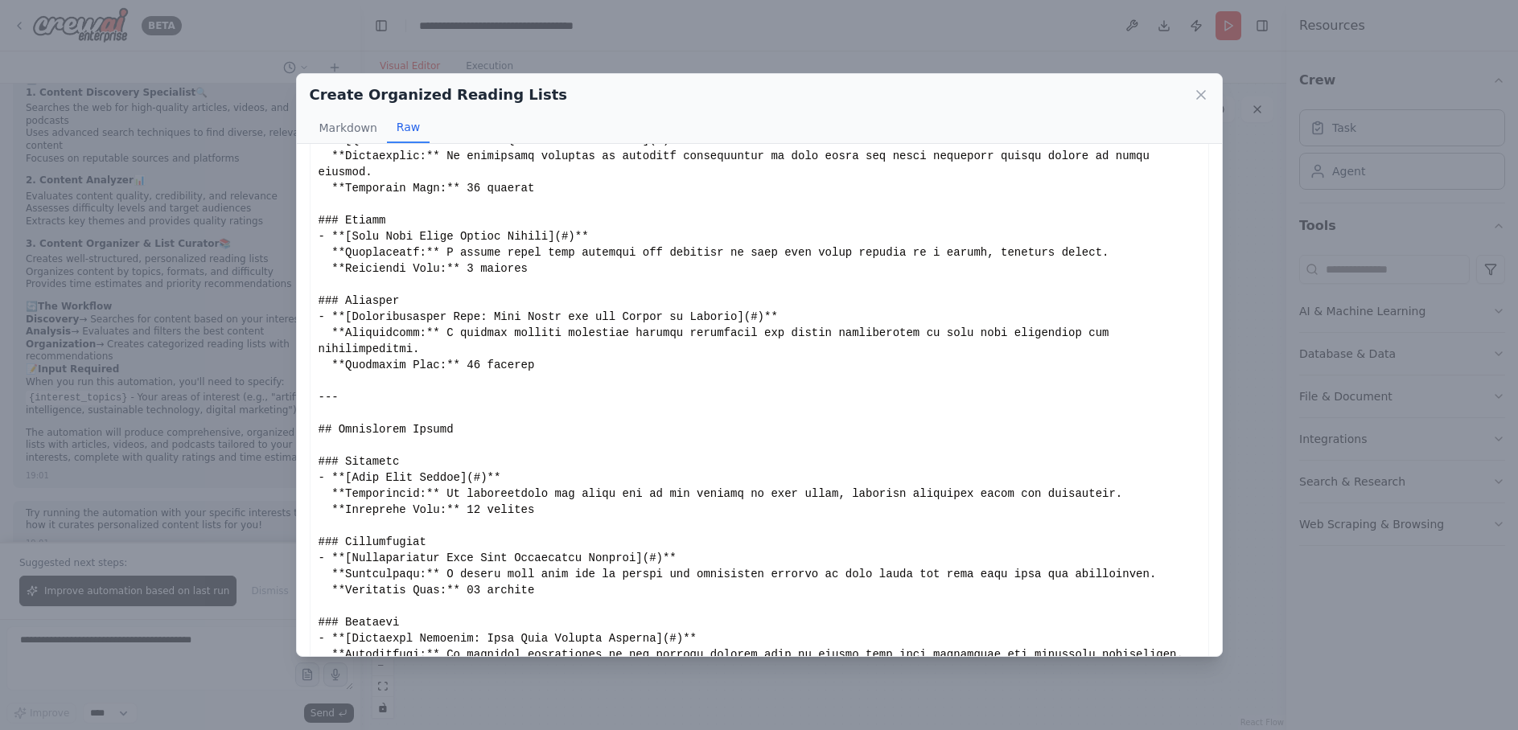
scroll to position [1348, 0]
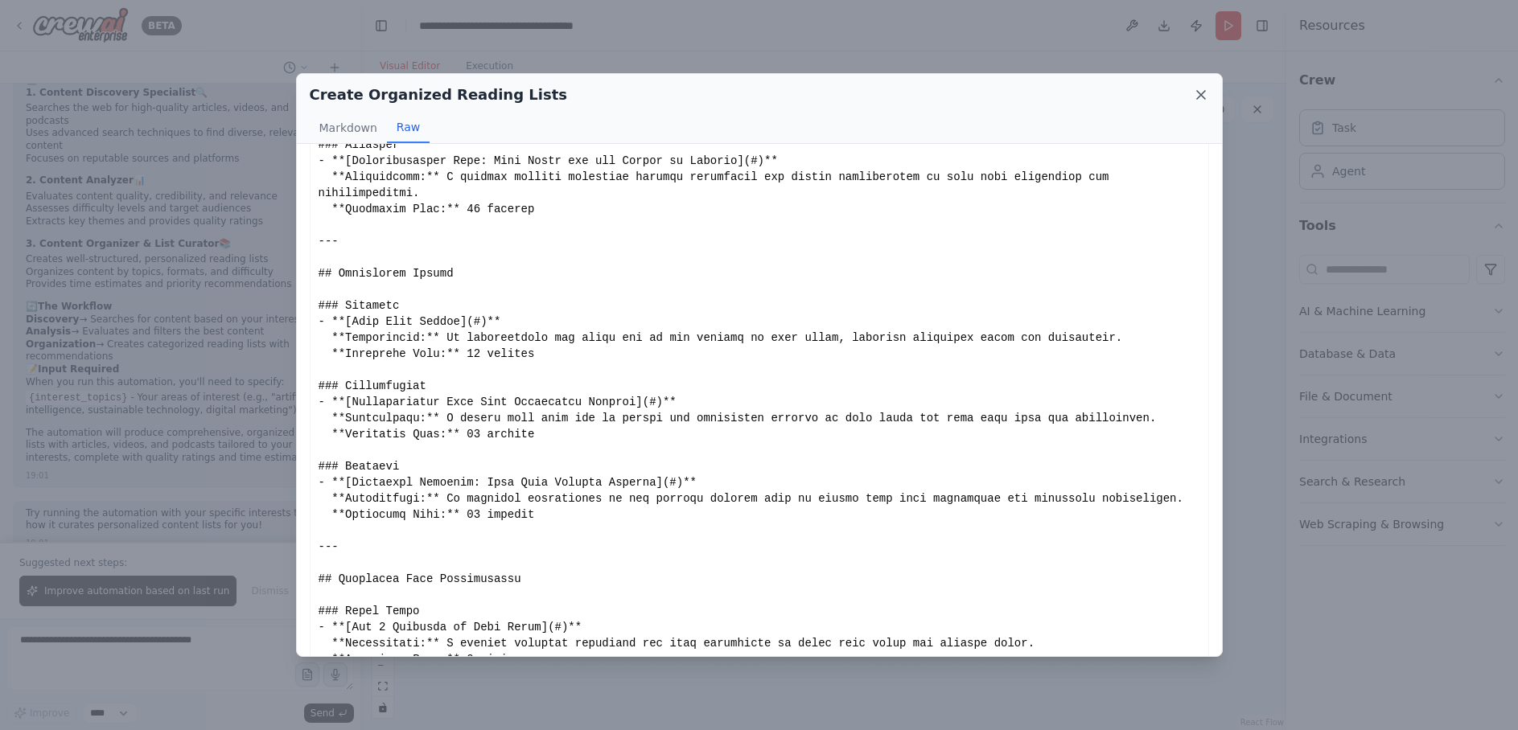
click at [1198, 97] on icon at bounding box center [1201, 95] width 8 height 8
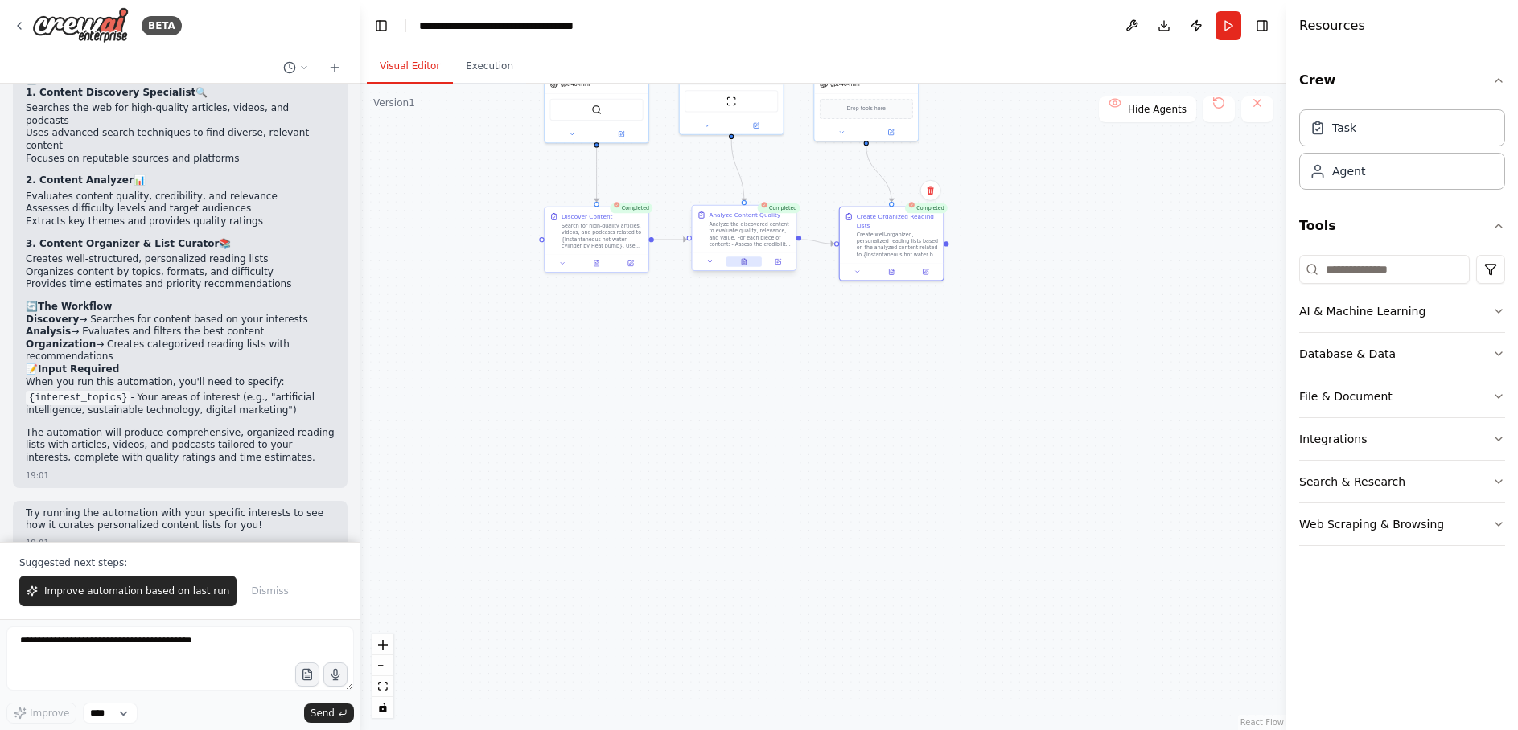
click at [746, 263] on icon at bounding box center [744, 262] width 5 height 6
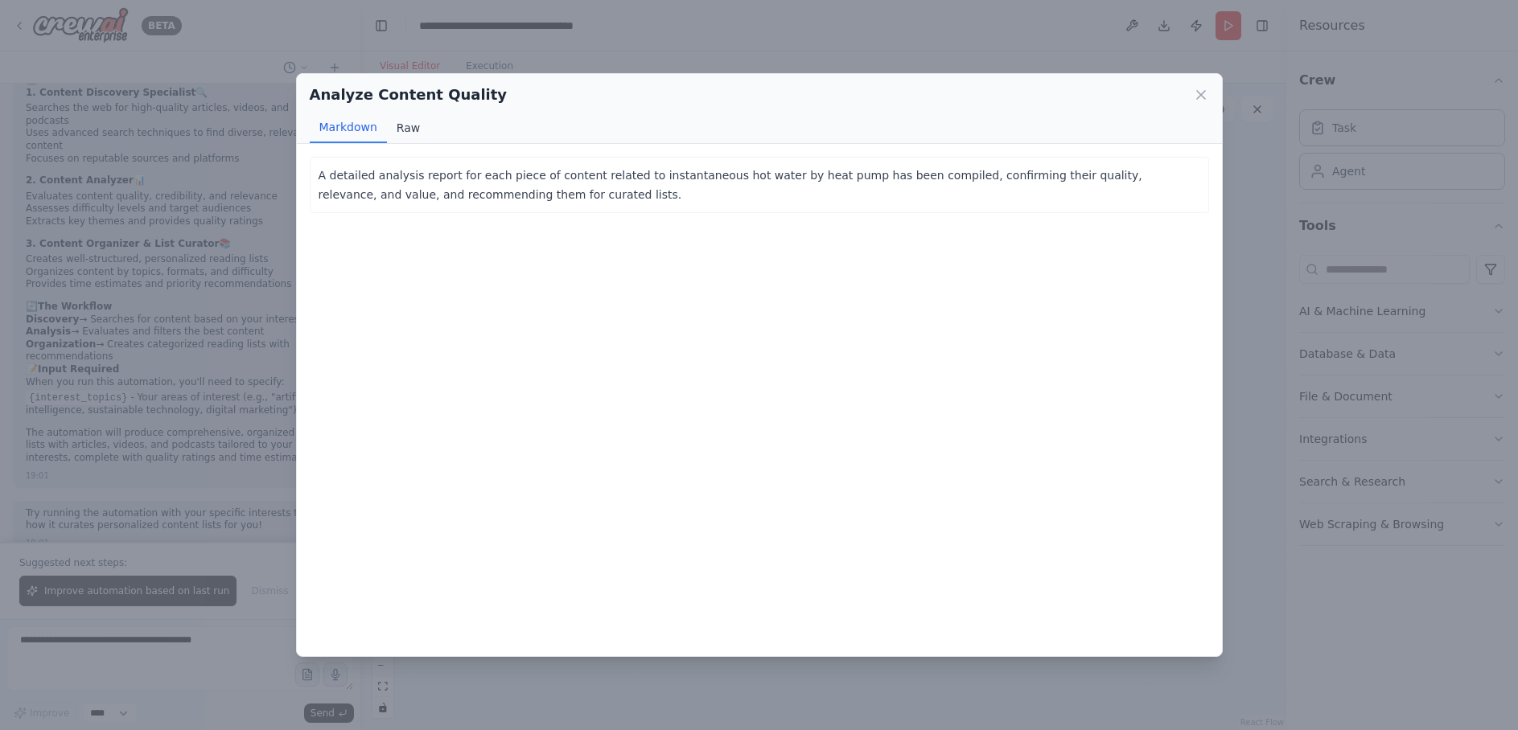
click at [419, 134] on button "Raw" at bounding box center [408, 128] width 43 height 31
click at [359, 129] on button "Markdown" at bounding box center [348, 128] width 77 height 31
click at [1201, 94] on icon at bounding box center [1201, 95] width 8 height 8
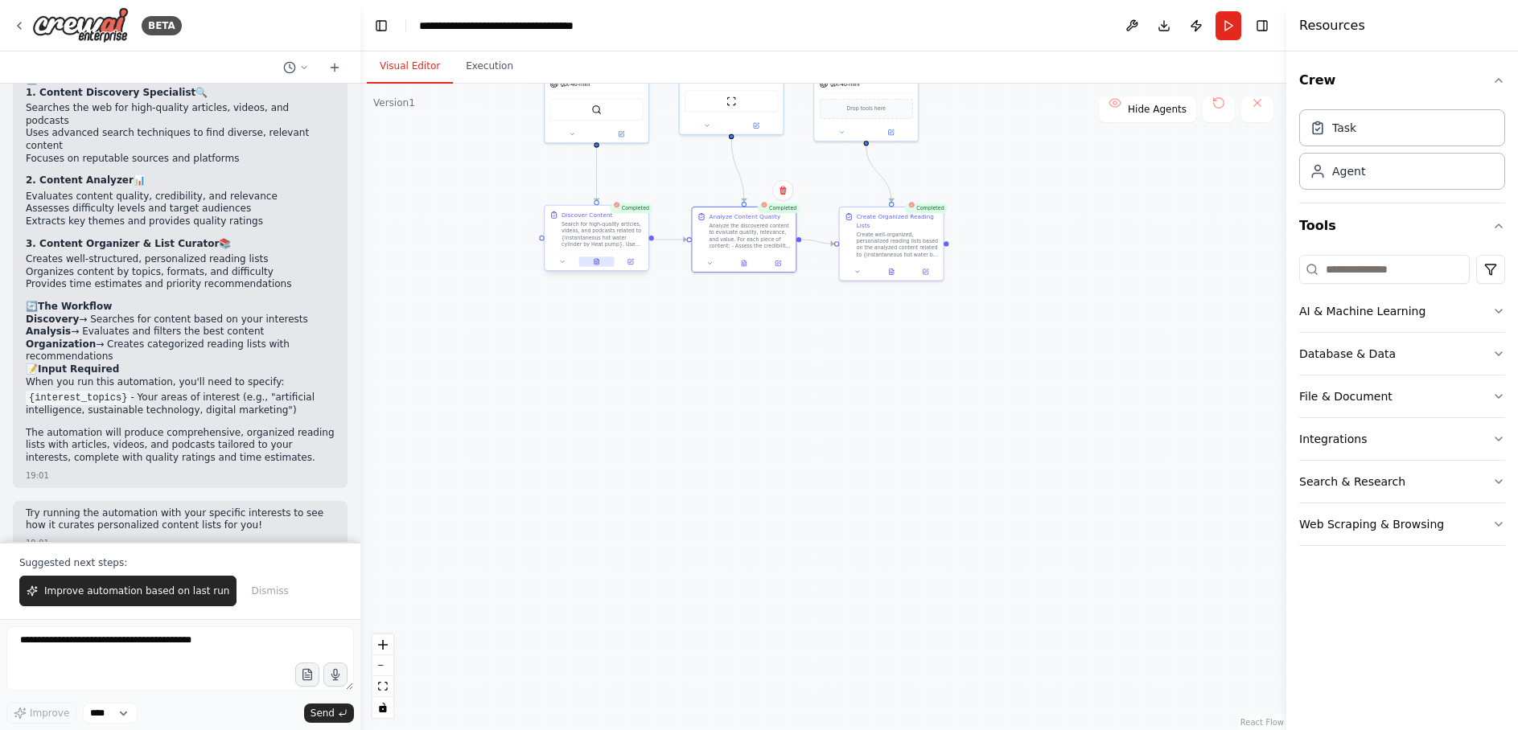
click at [595, 263] on icon at bounding box center [596, 263] width 2 height 0
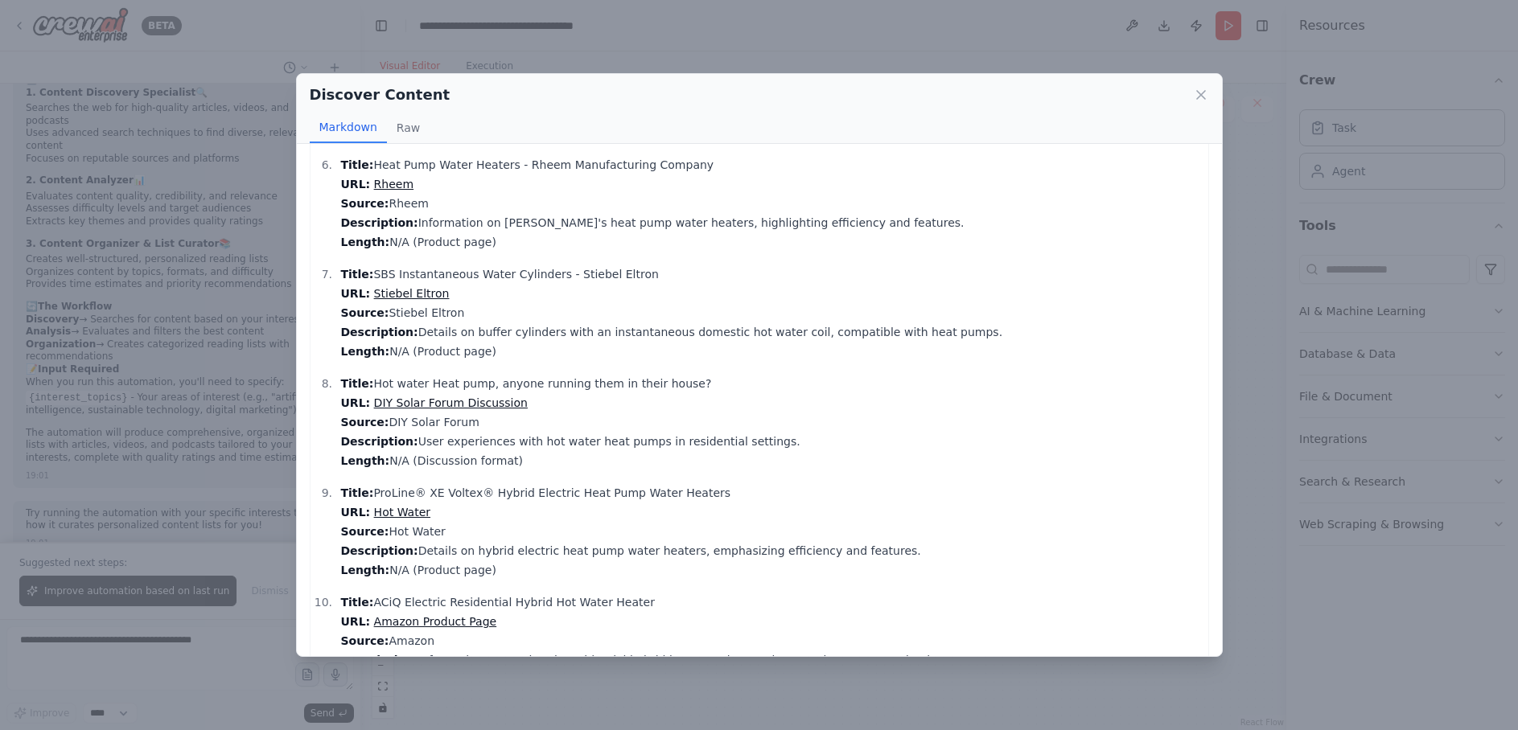
scroll to position [564, 0]
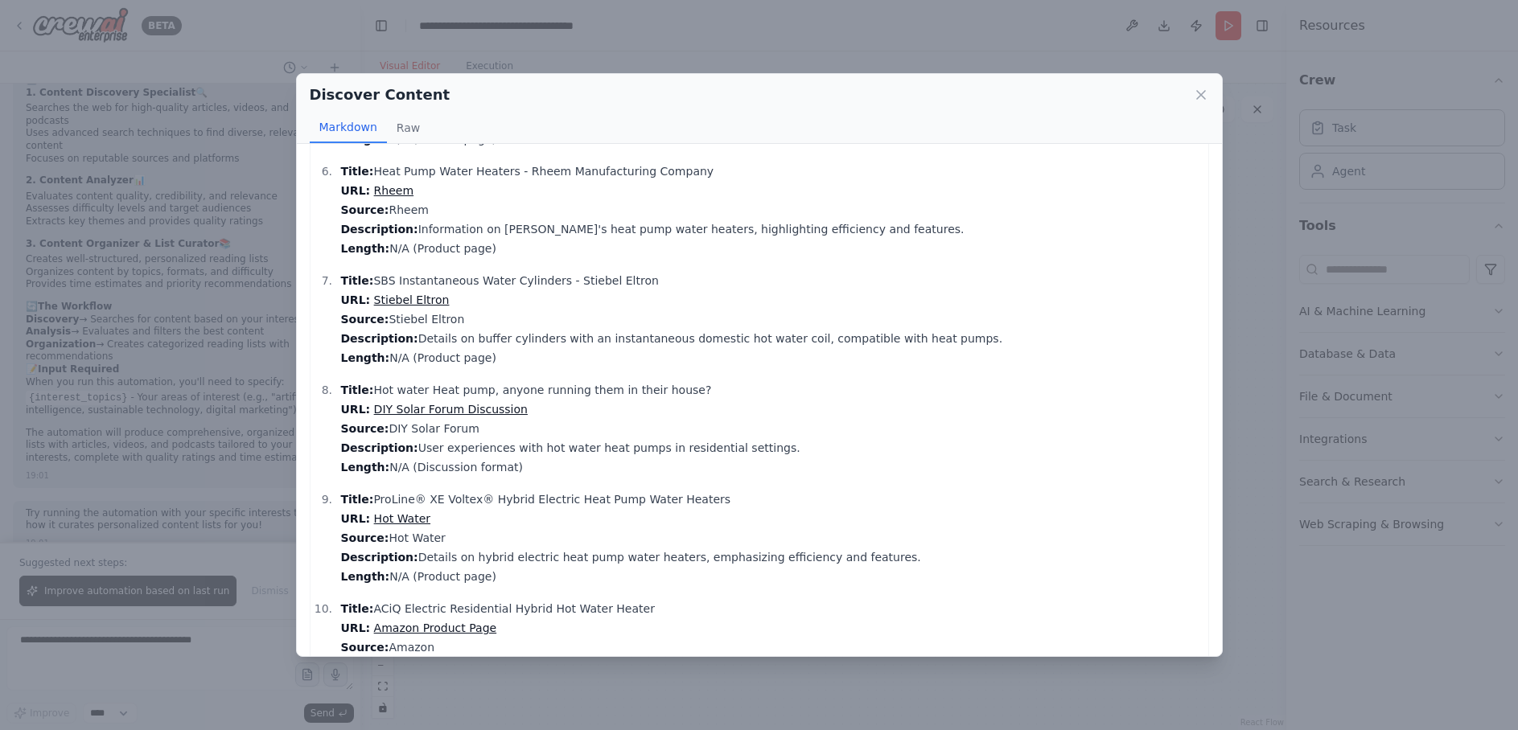
click at [379, 191] on link "Rheem" at bounding box center [393, 190] width 39 height 13
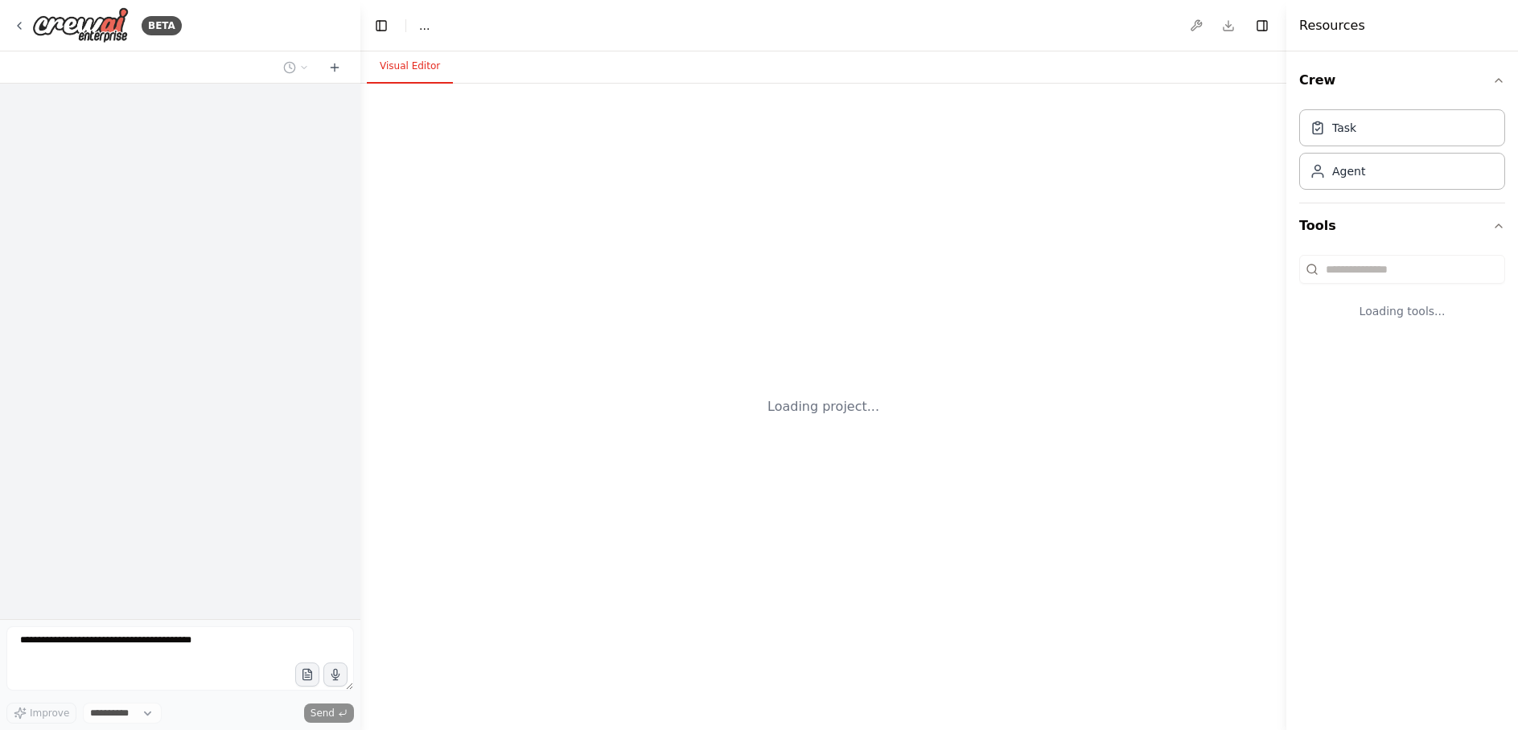
select select "****"
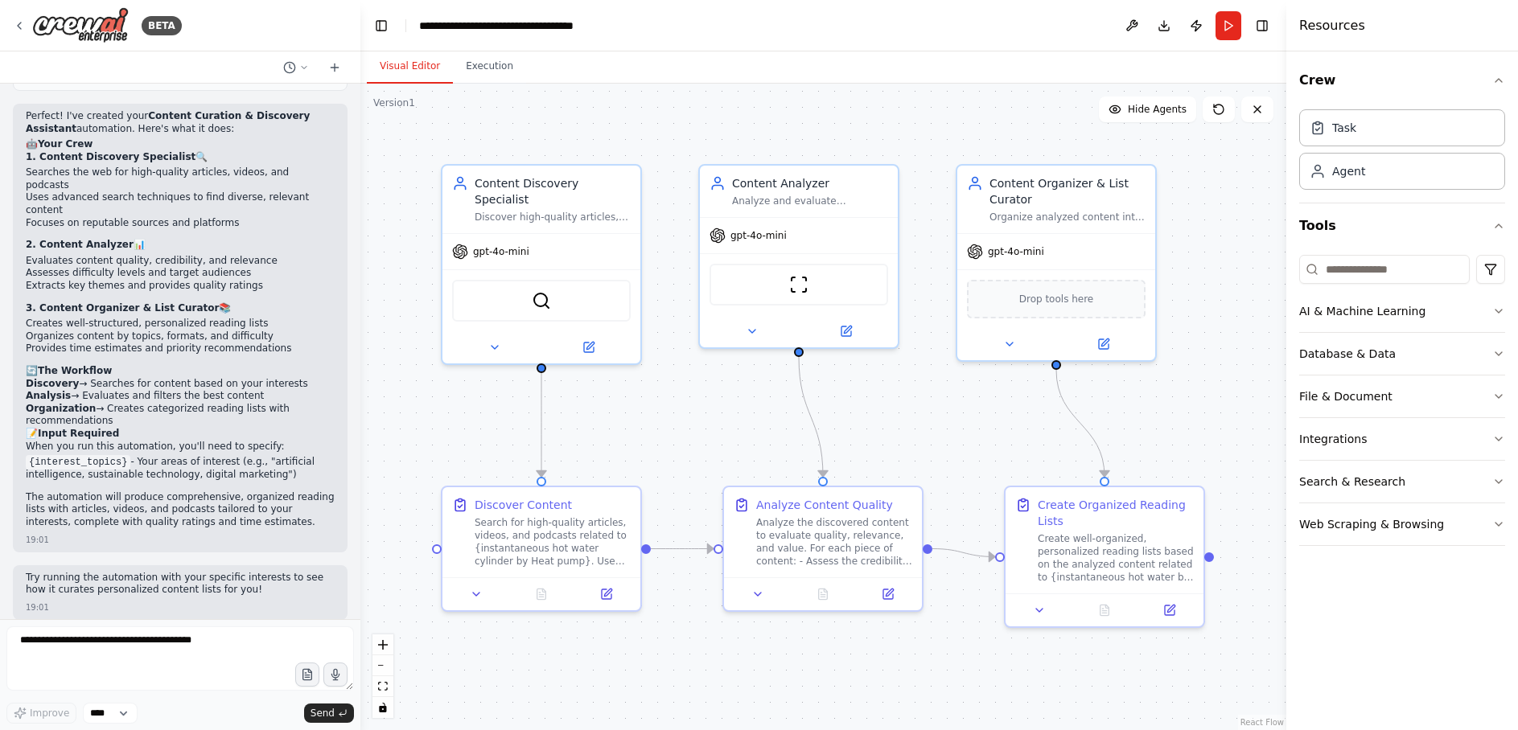
scroll to position [944, 0]
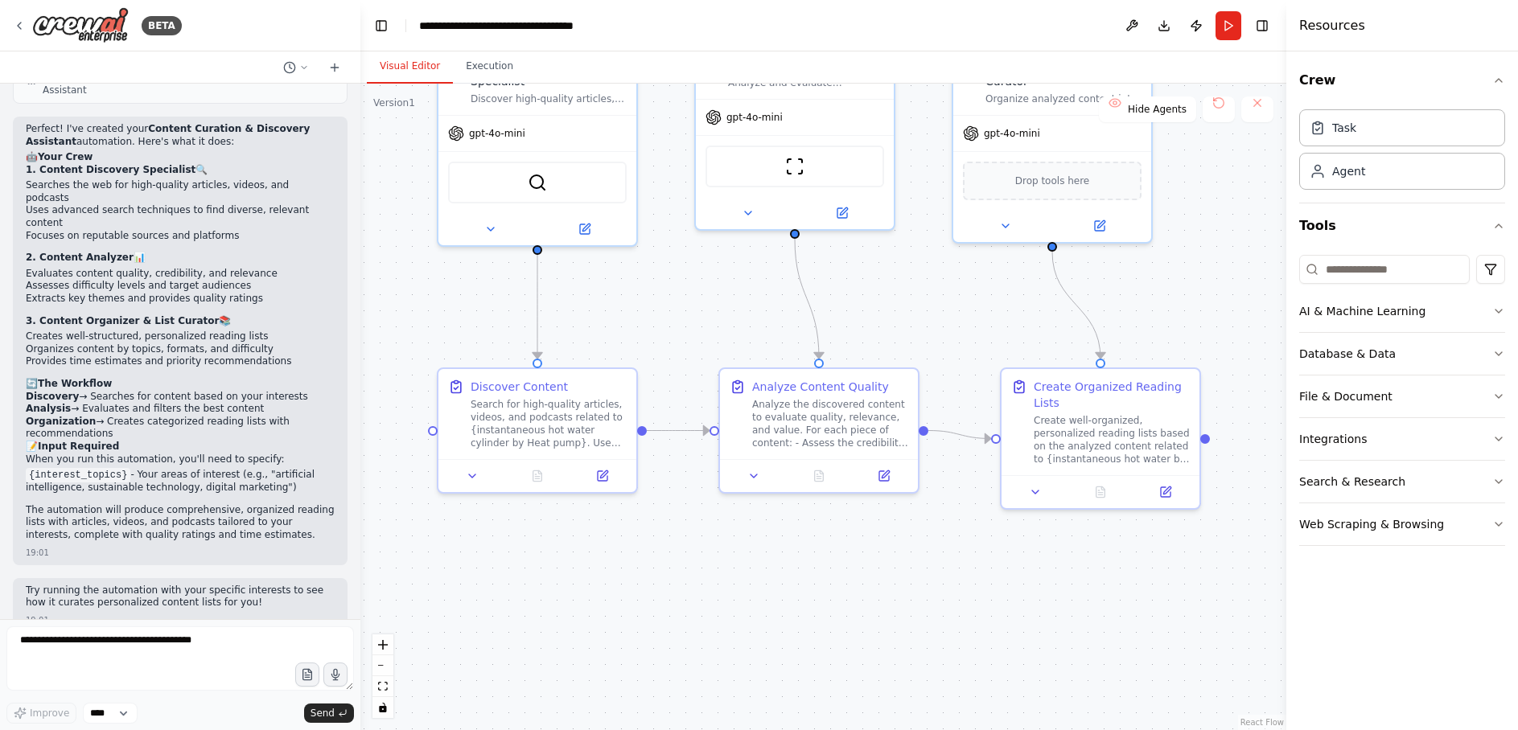
drag, startPoint x: 705, startPoint y: 441, endPoint x: 700, endPoint y: 319, distance: 121.5
click at [700, 319] on div ".deletable-edge-delete-btn { width: 20px; height: 20px; border: 0px solid #ffff…" at bounding box center [823, 407] width 926 height 647
click at [1218, 108] on button at bounding box center [1218, 110] width 32 height 26
drag, startPoint x: 1200, startPoint y: 186, endPoint x: 1188, endPoint y: 224, distance: 40.4
click at [1188, 224] on div ".deletable-edge-delete-btn { width: 20px; height: 20px; border: 0px solid #ffff…" at bounding box center [823, 407] width 926 height 647
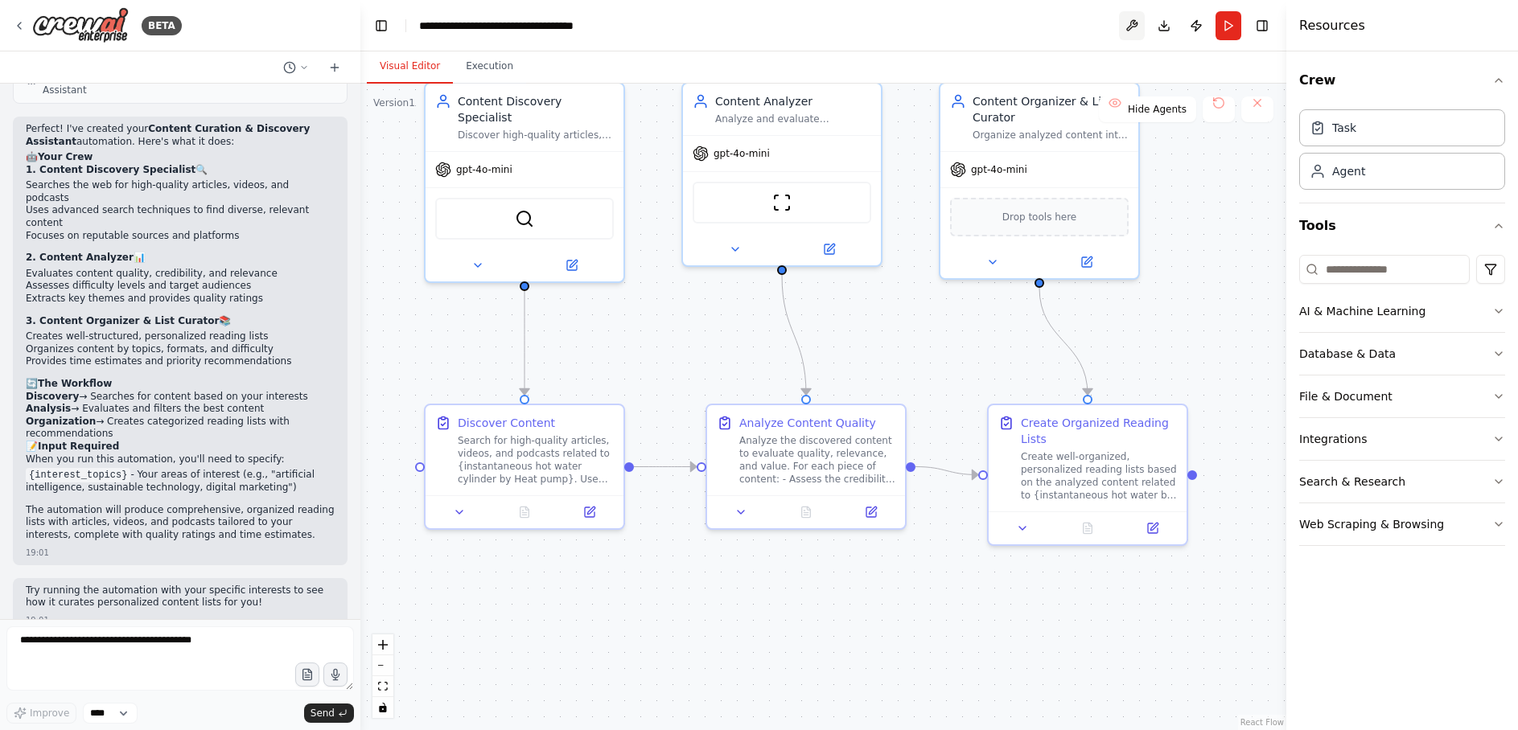
click at [1130, 30] on button at bounding box center [1132, 25] width 26 height 29
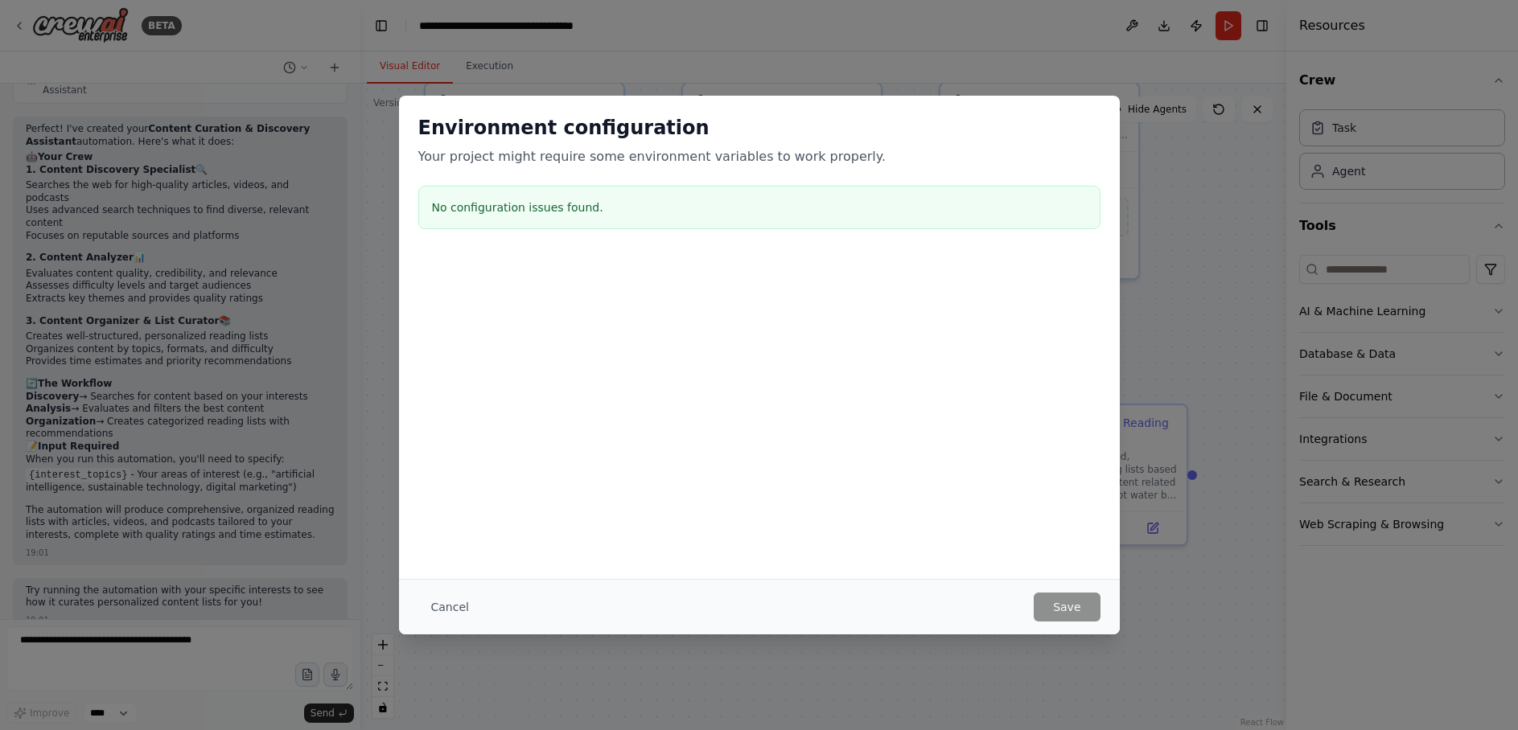
drag, startPoint x: 450, startPoint y: 608, endPoint x: 553, endPoint y: 542, distance: 122.3
click at [450, 608] on button "Cancel" at bounding box center [450, 607] width 64 height 29
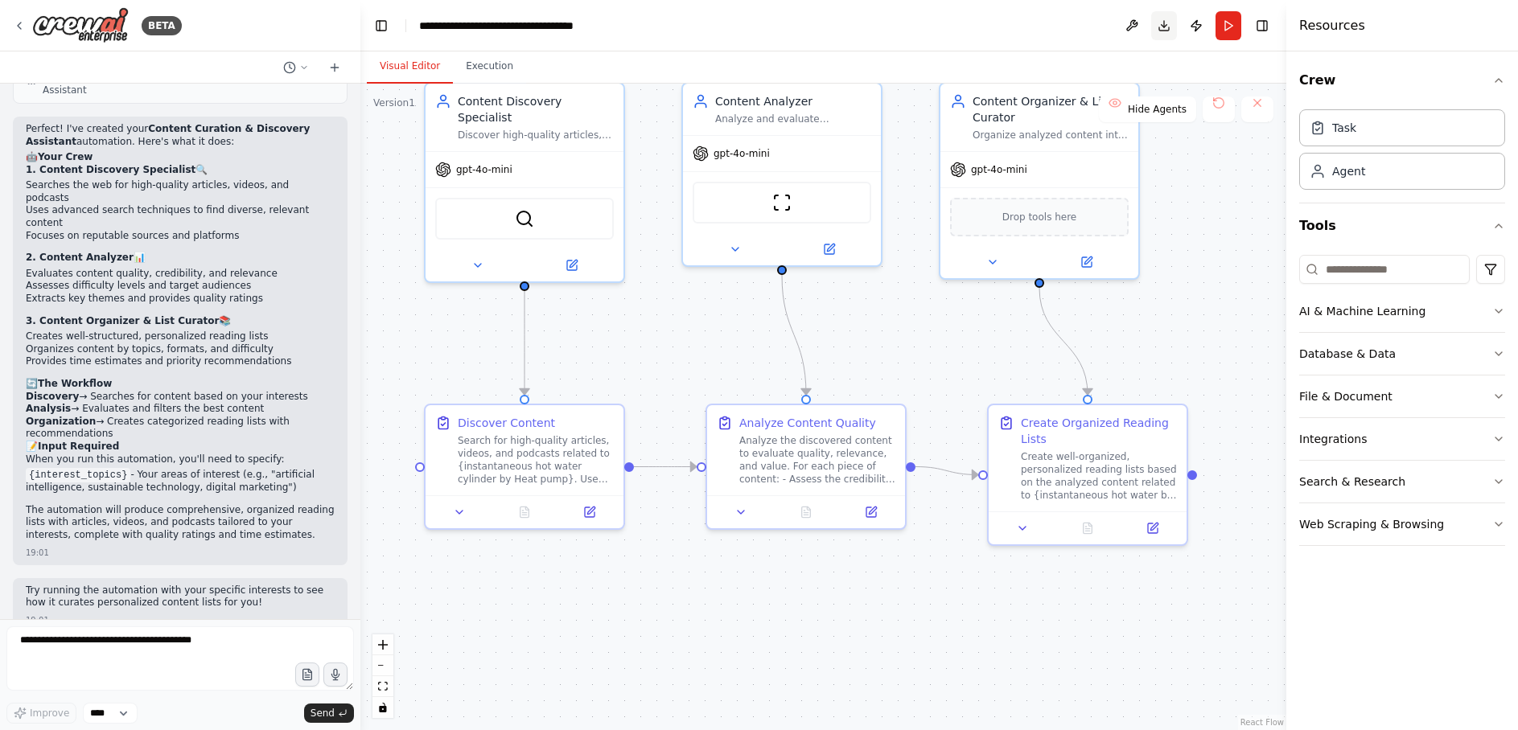
click at [1163, 27] on button "Download" at bounding box center [1164, 25] width 26 height 29
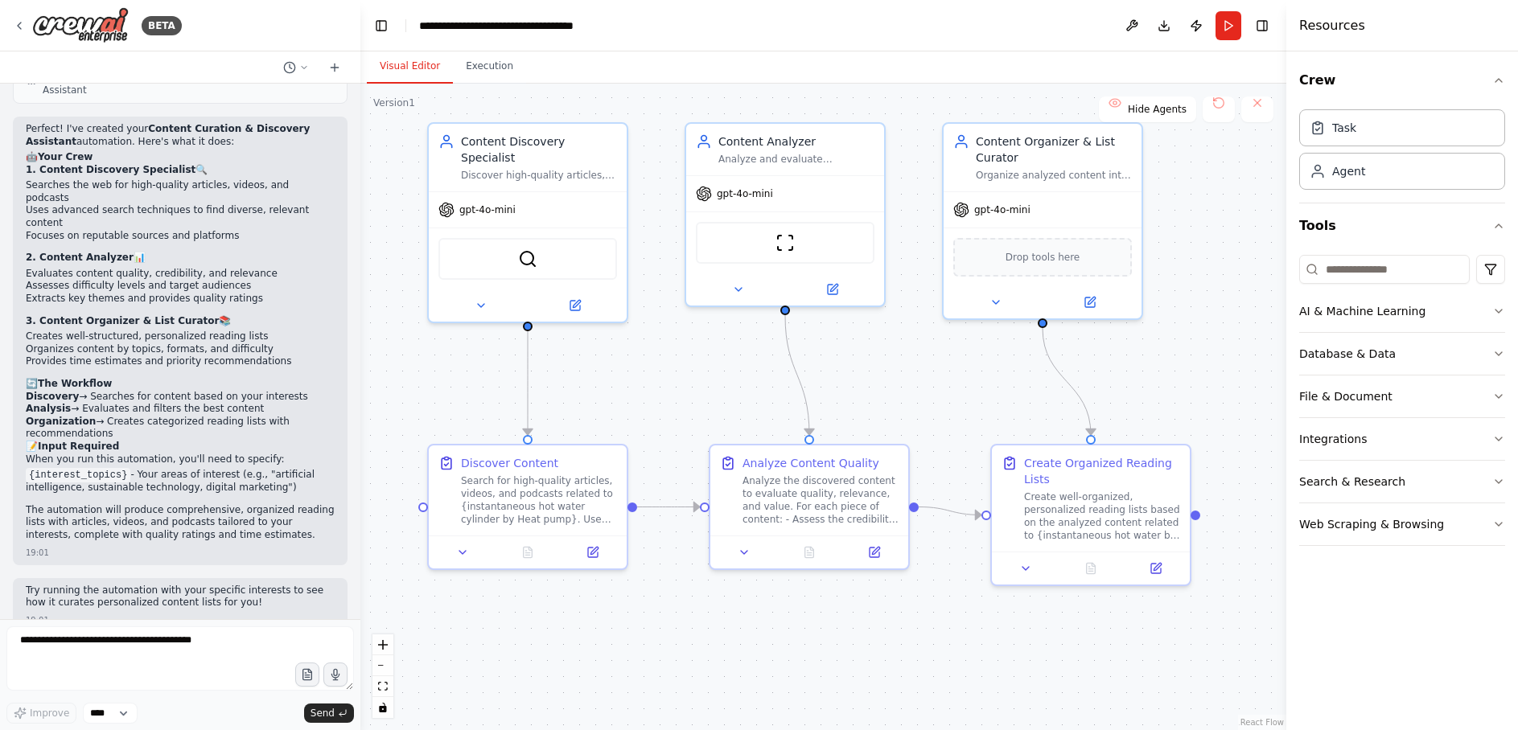
drag, startPoint x: 912, startPoint y: 365, endPoint x: 915, endPoint y: 405, distance: 40.3
click at [915, 405] on div ".deletable-edge-delete-btn { width: 20px; height: 20px; border: 0px solid #ffff…" at bounding box center [823, 407] width 926 height 647
click at [1090, 301] on icon at bounding box center [1090, 299] width 10 height 10
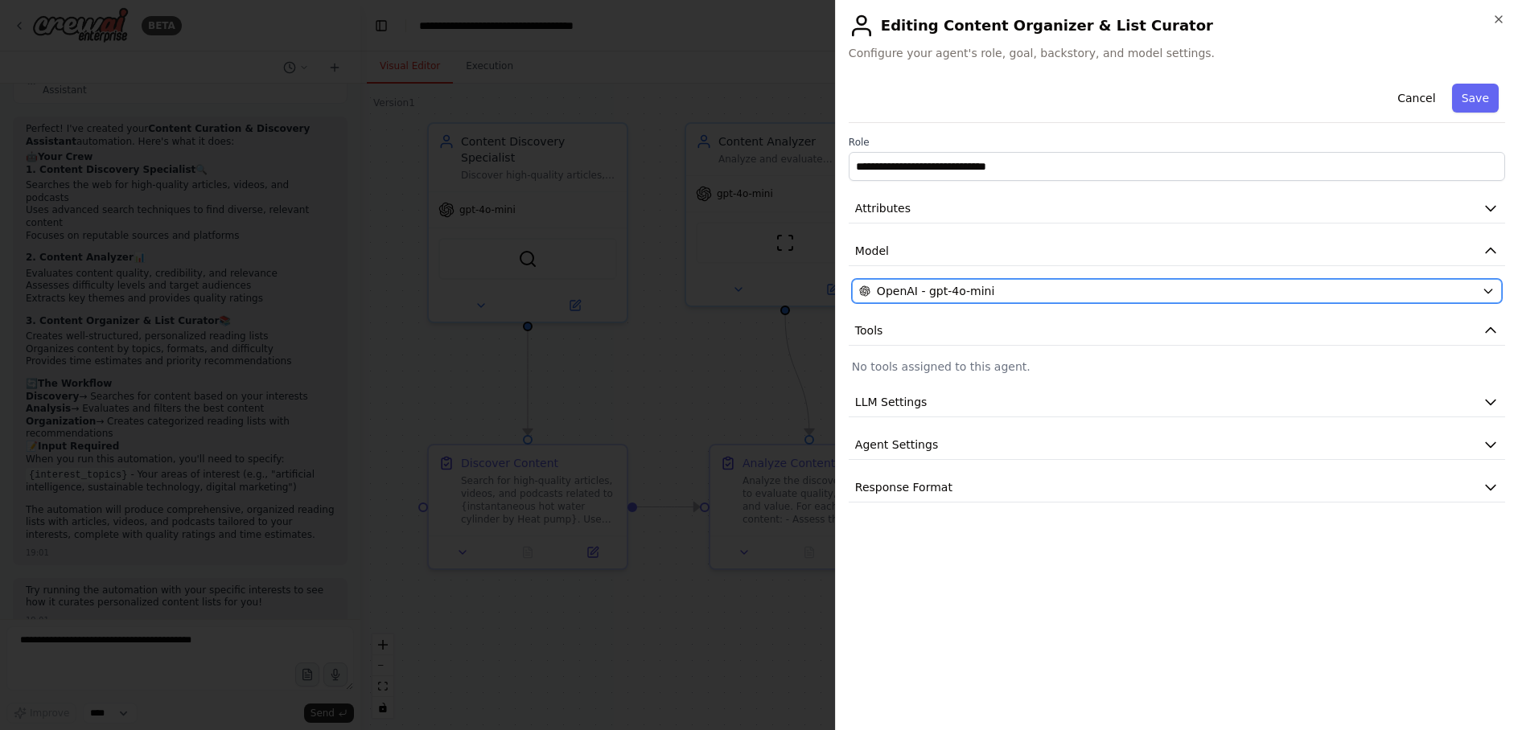
click at [1086, 298] on div "OpenAI - gpt-4o-mini" at bounding box center [1167, 291] width 616 height 16
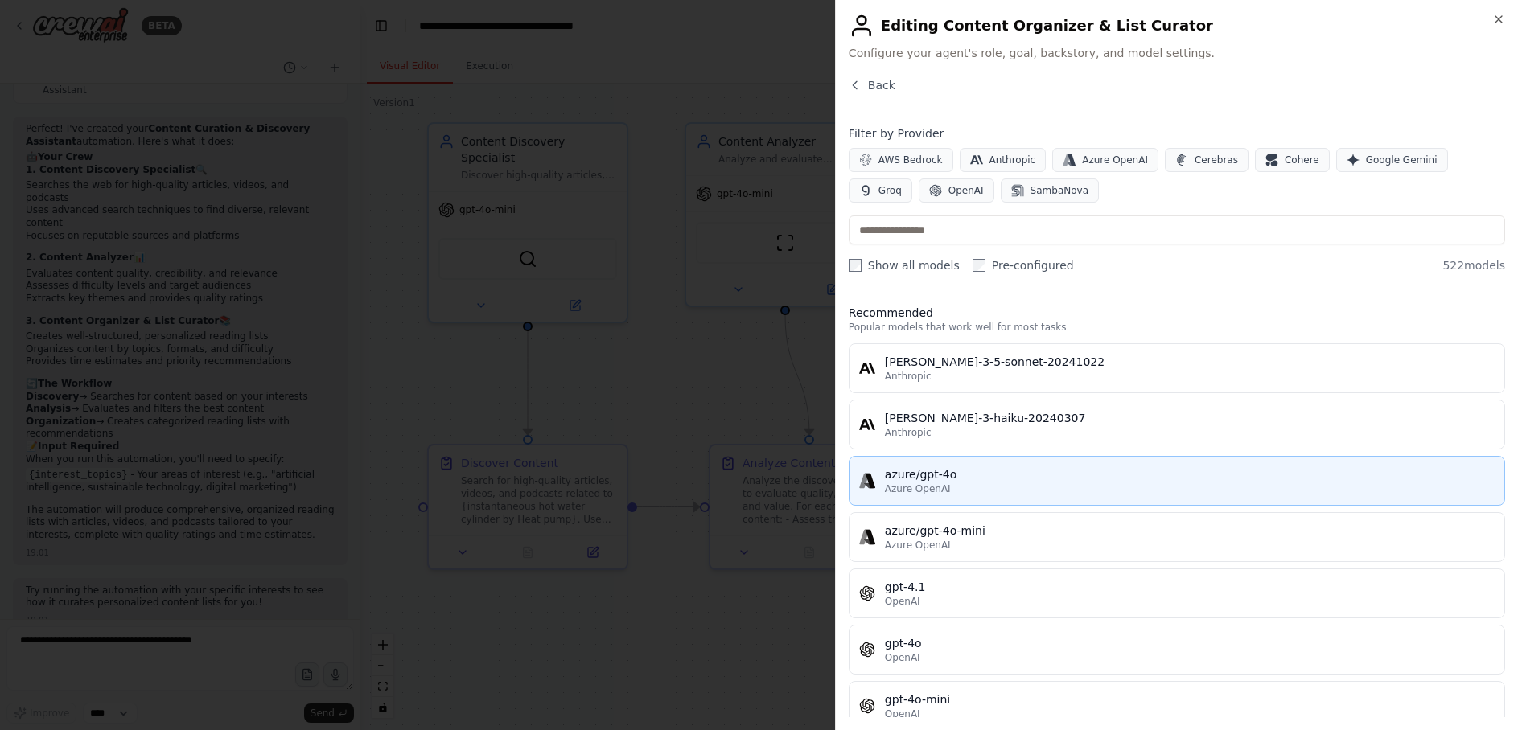
scroll to position [0, 0]
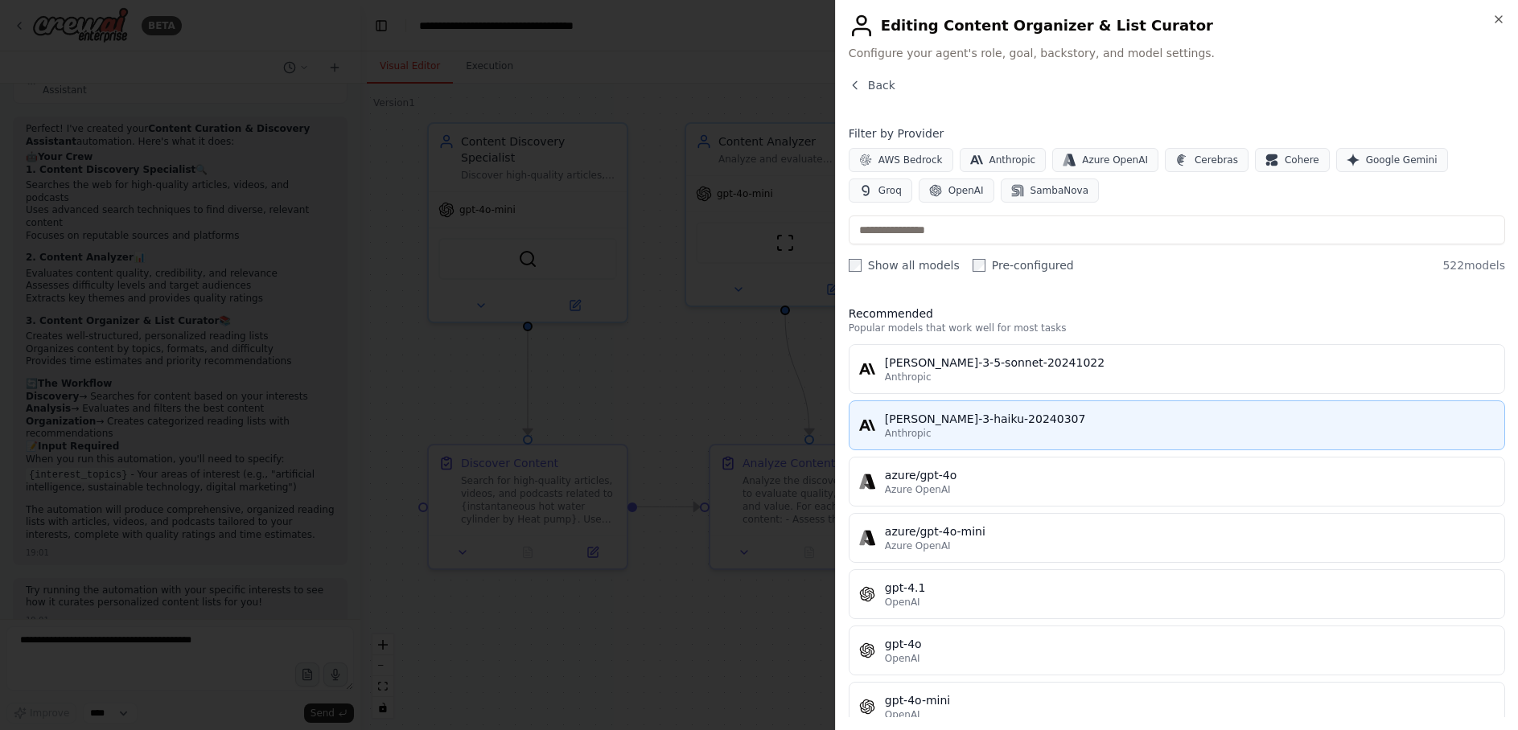
click at [1031, 429] on div "Anthropic" at bounding box center [1190, 433] width 610 height 13
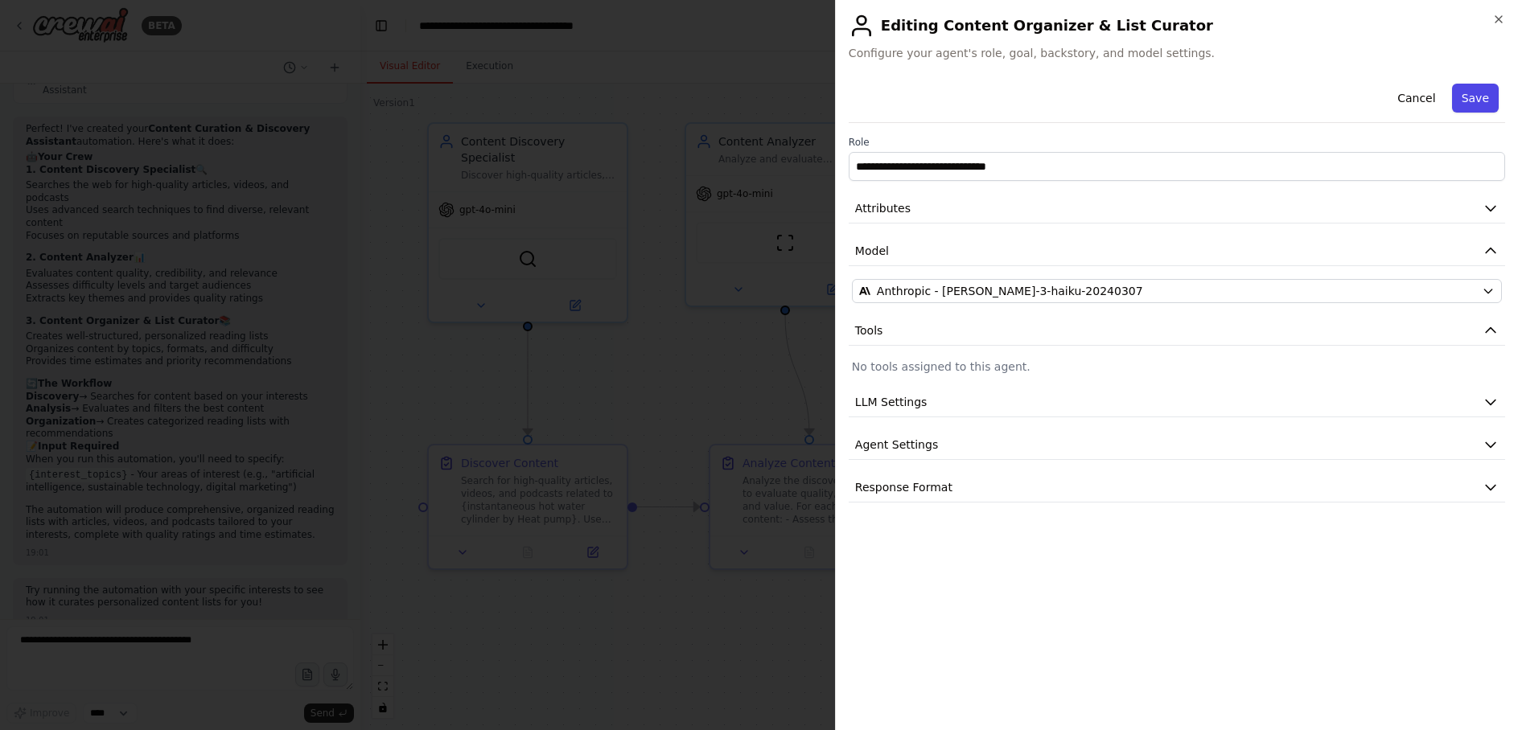
click at [1481, 100] on button "Save" at bounding box center [1475, 98] width 47 height 29
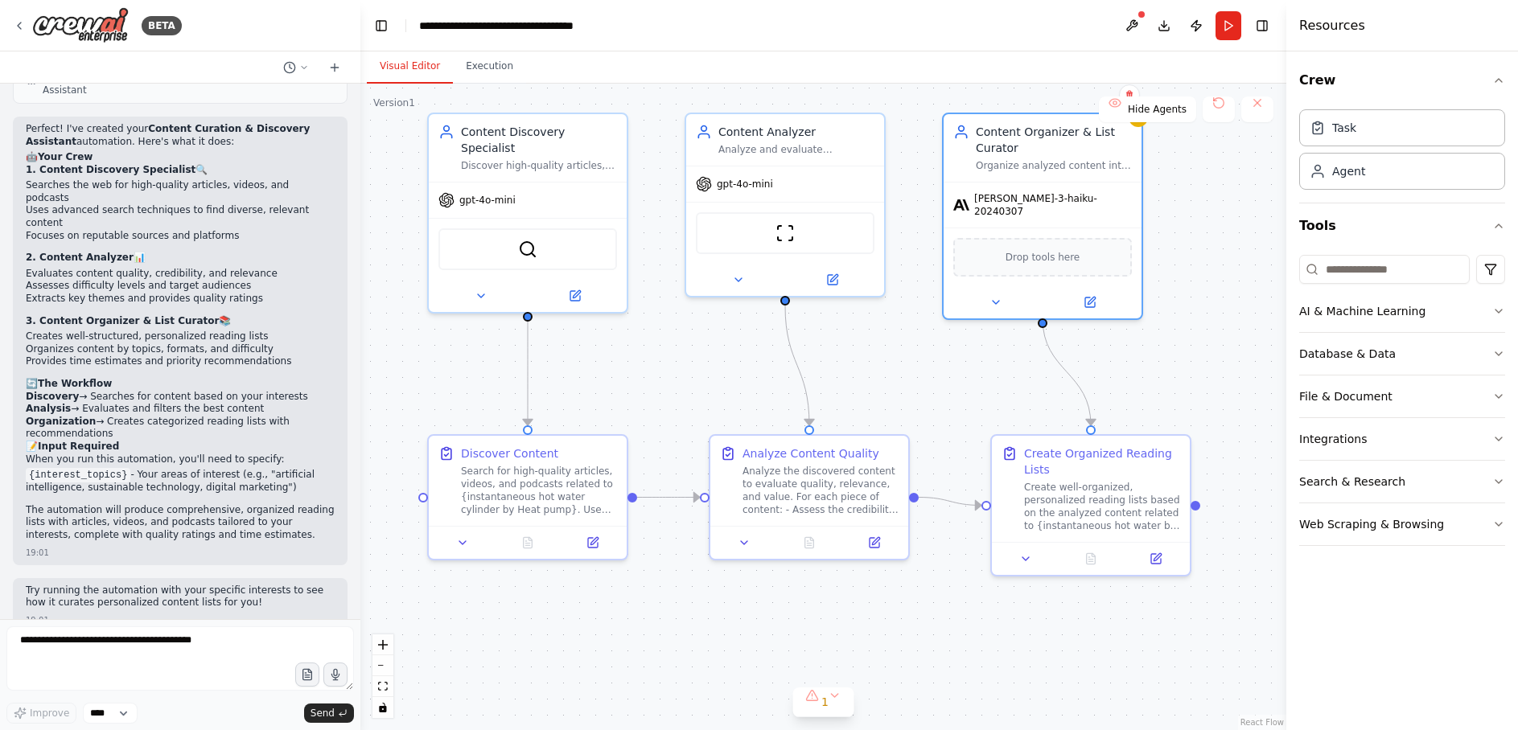
drag, startPoint x: 1163, startPoint y: 363, endPoint x: 1163, endPoint y: 353, distance: 9.7
click at [1163, 353] on div ".deletable-edge-delete-btn { width: 20px; height: 20px; border: 0px solid #ffff…" at bounding box center [823, 407] width 926 height 647
click at [1126, 22] on button at bounding box center [1132, 25] width 26 height 29
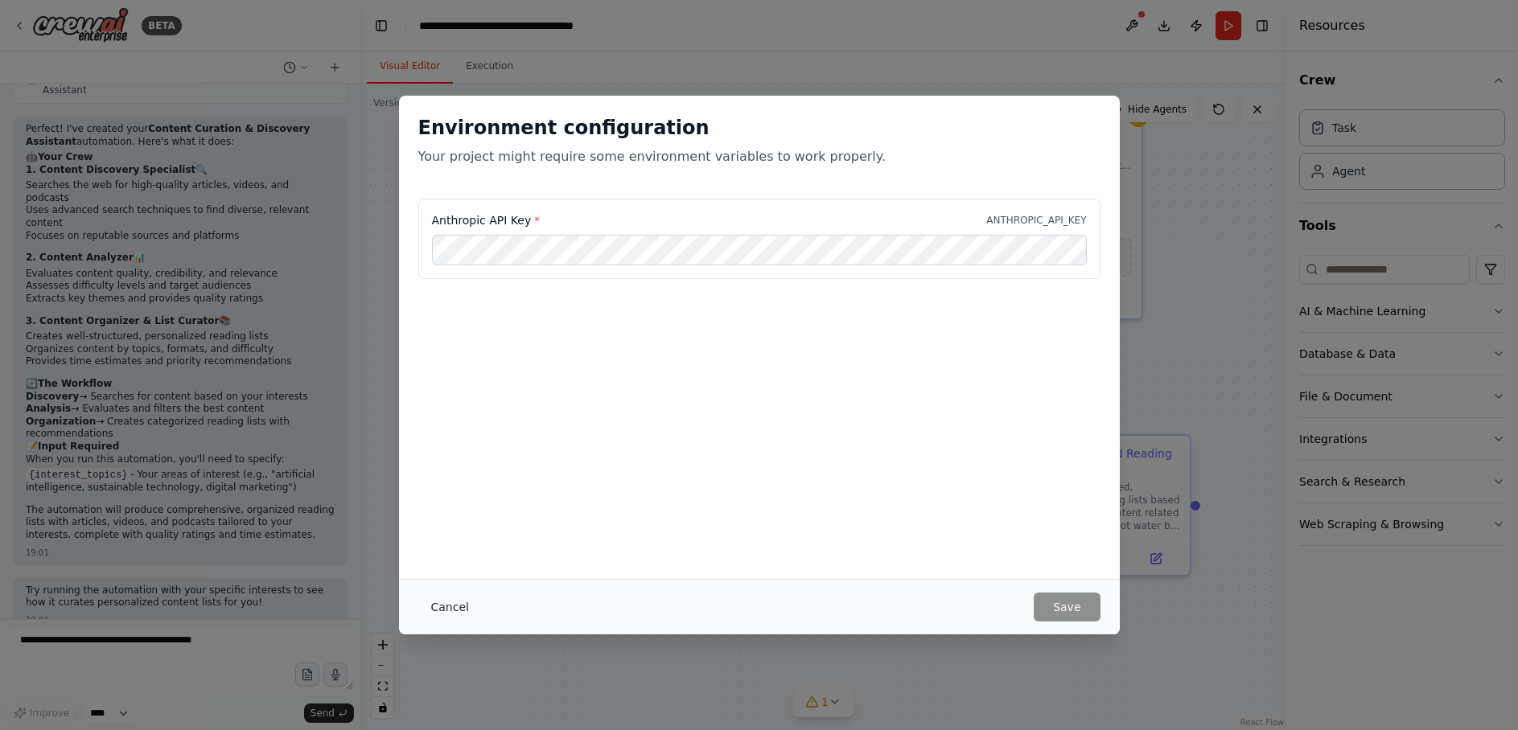
click at [450, 614] on button "Cancel" at bounding box center [450, 607] width 64 height 29
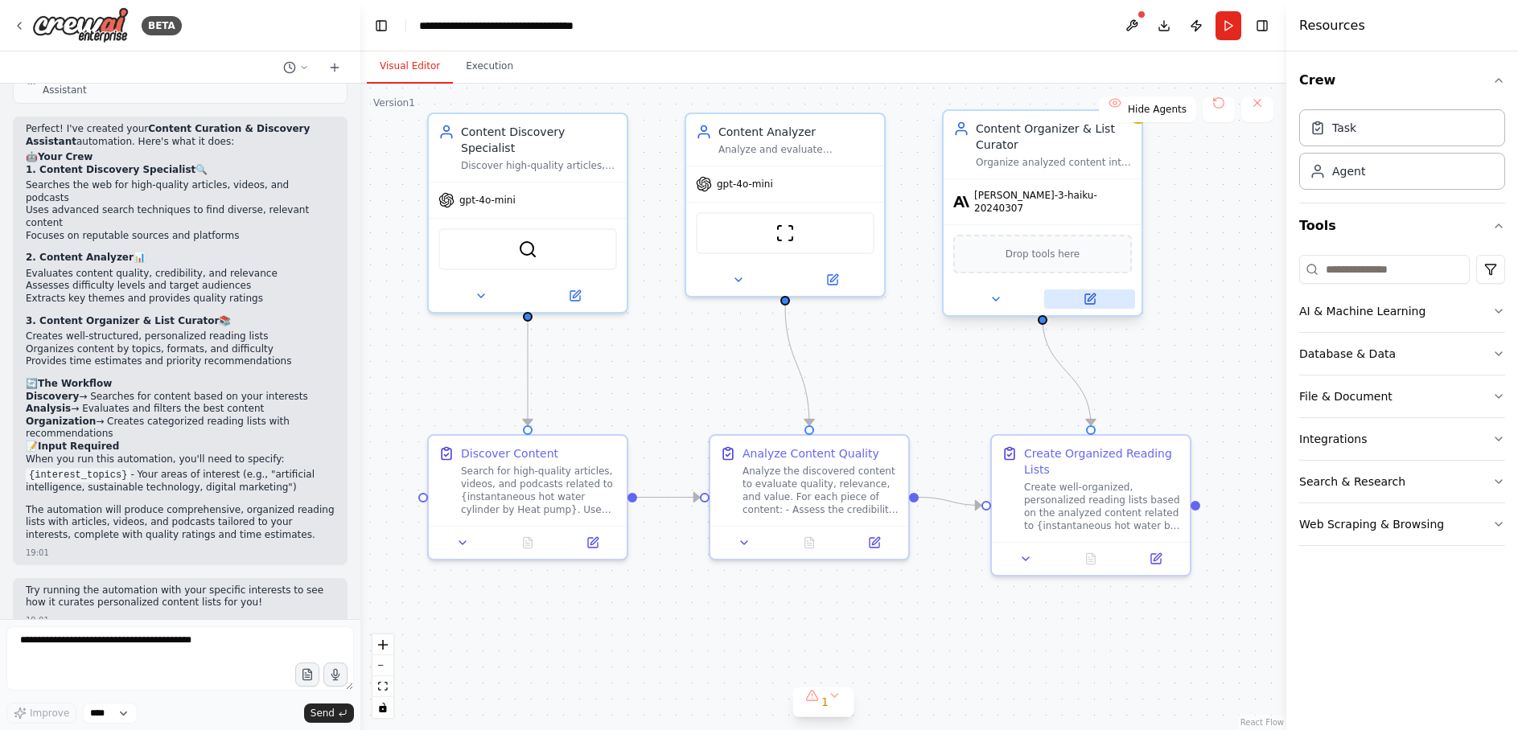
click at [1095, 290] on button at bounding box center [1089, 299] width 91 height 19
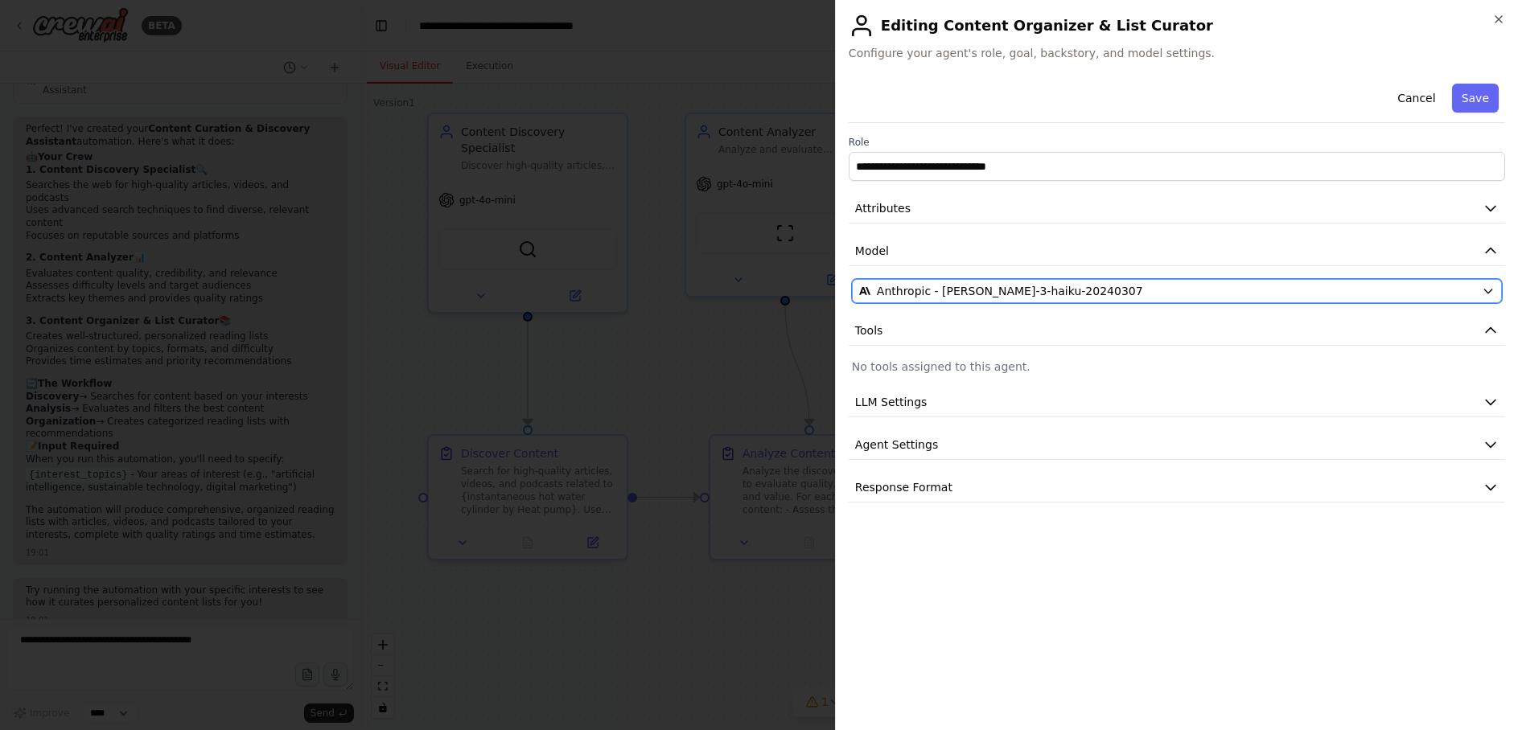
click at [1127, 292] on div "Anthropic - [PERSON_NAME]-3-haiku-20240307" at bounding box center [1167, 291] width 616 height 16
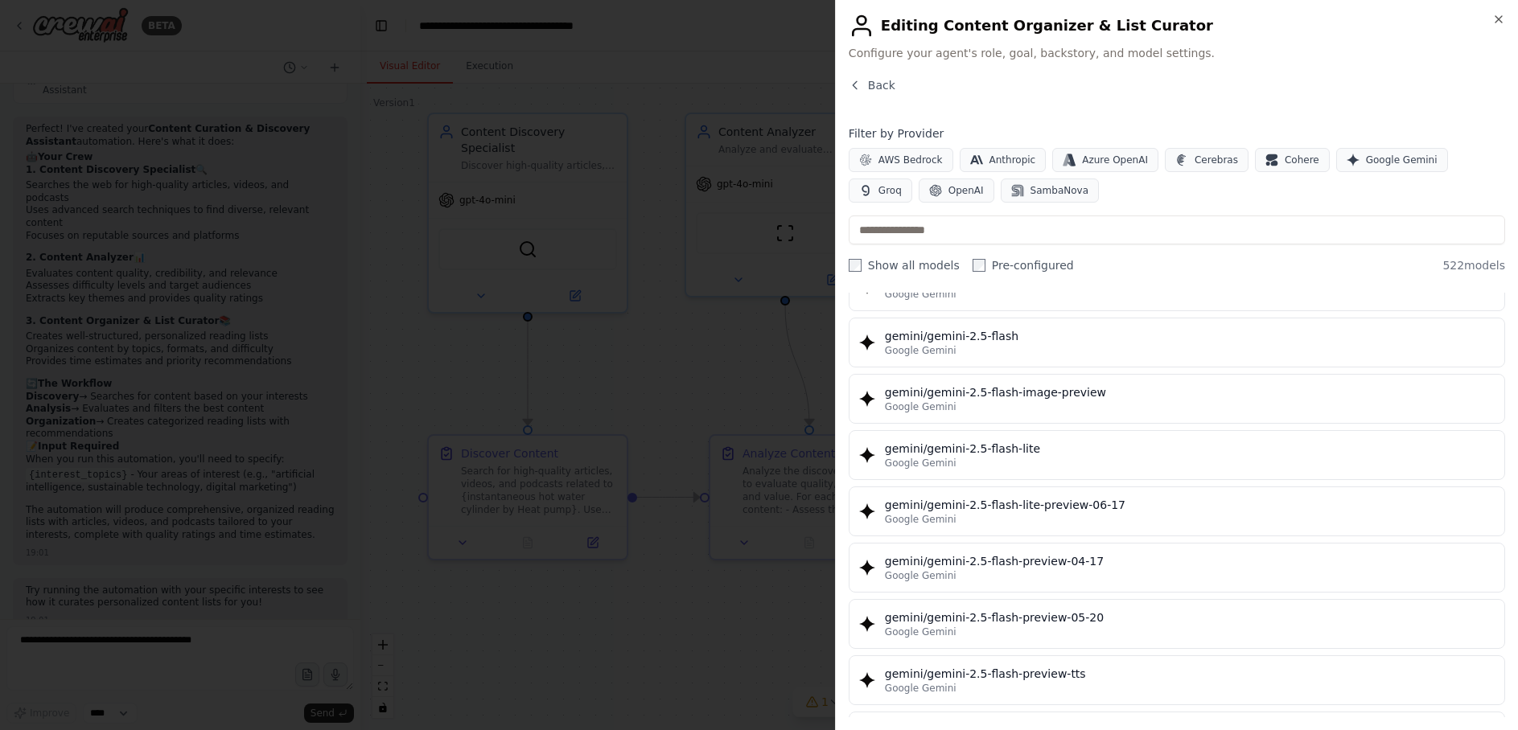
scroll to position [18542, 0]
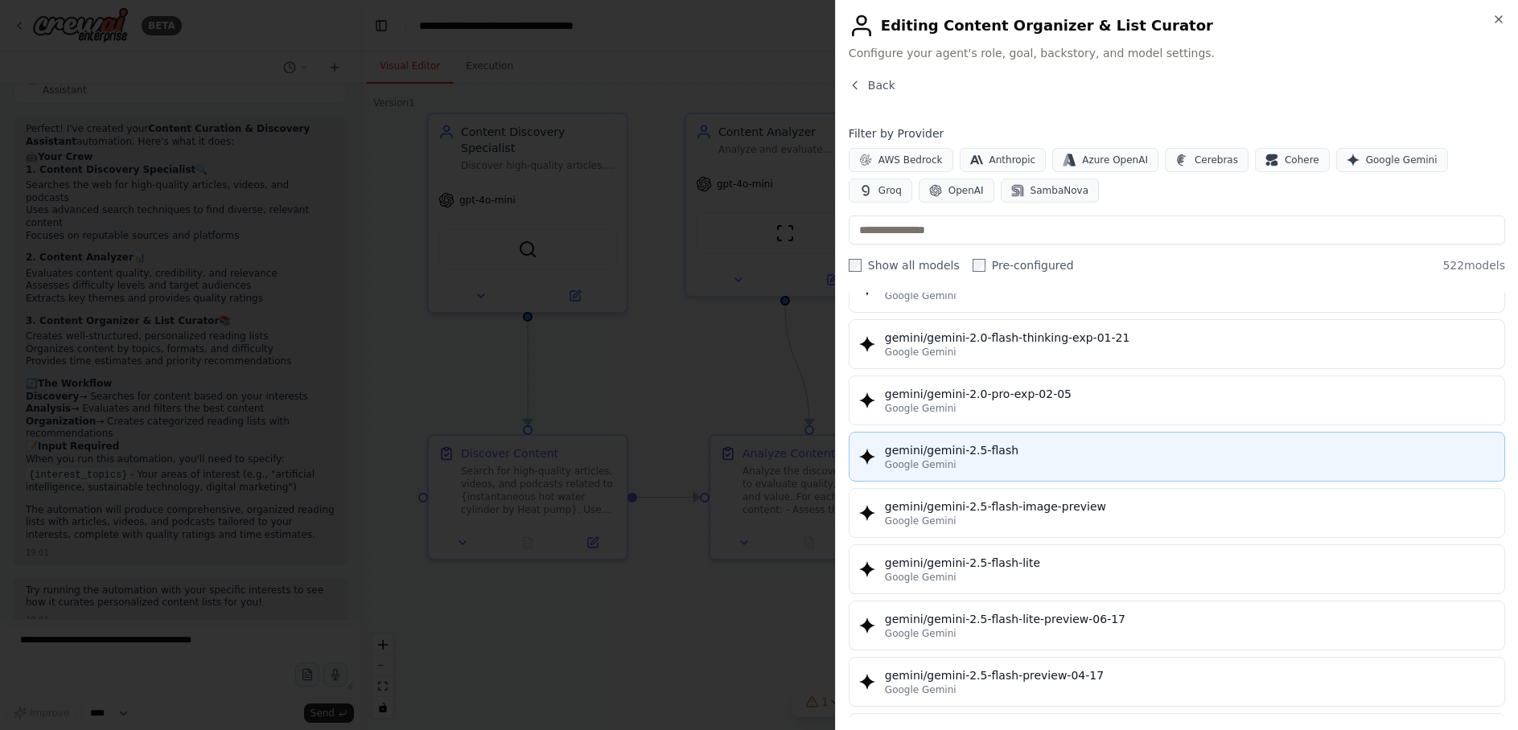
click at [1087, 464] on div "Google Gemini" at bounding box center [1190, 464] width 610 height 13
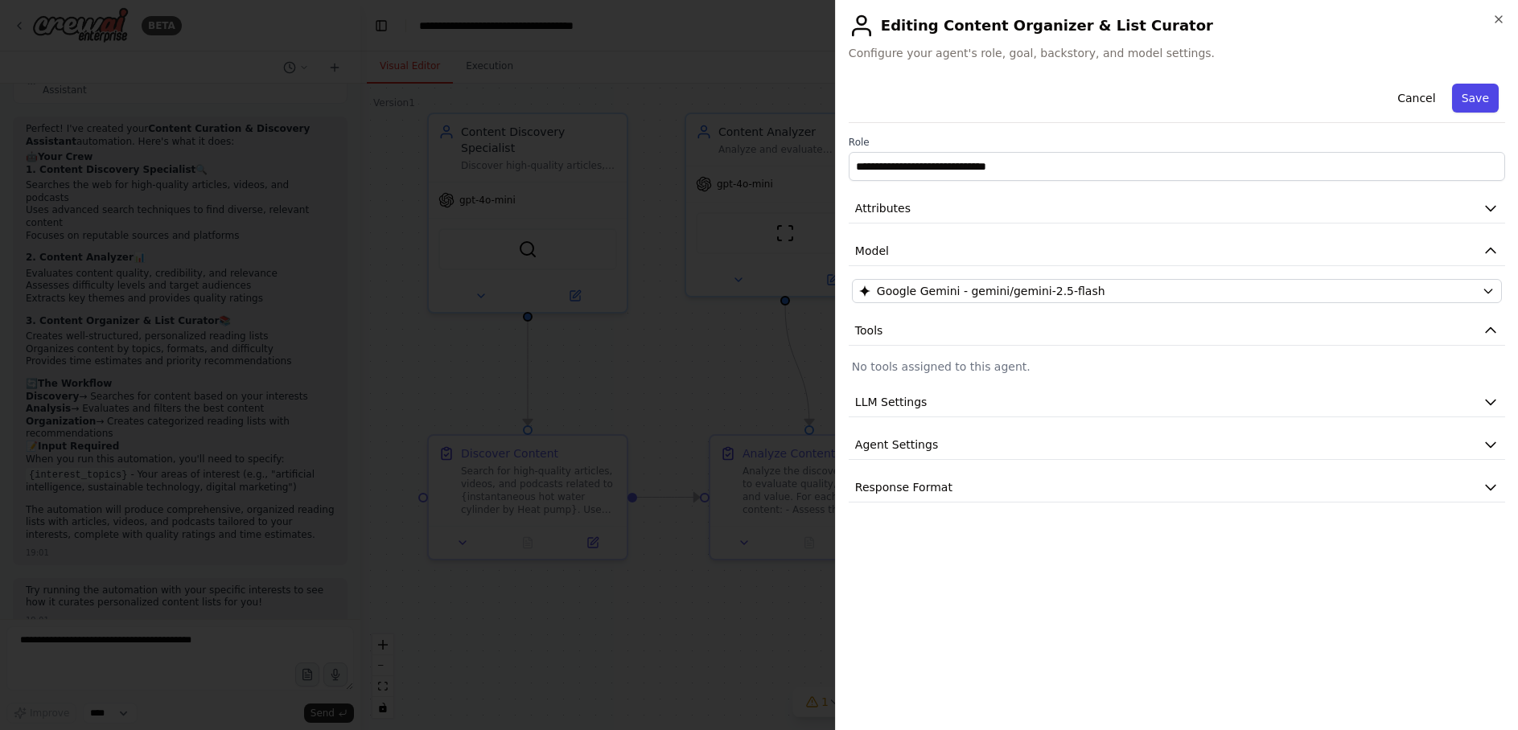
click at [1481, 96] on button "Save" at bounding box center [1475, 98] width 47 height 29
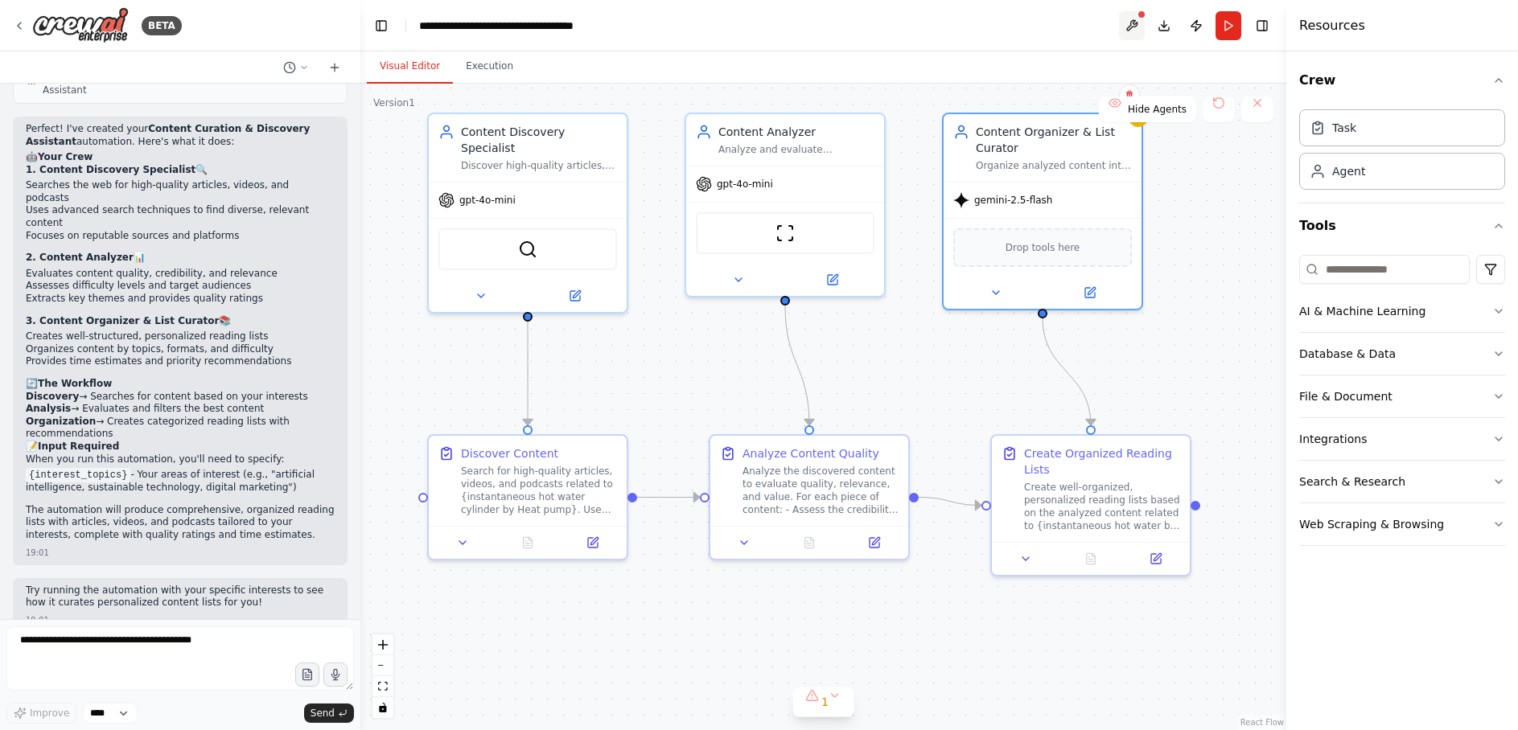
click at [1132, 31] on button at bounding box center [1132, 25] width 26 height 29
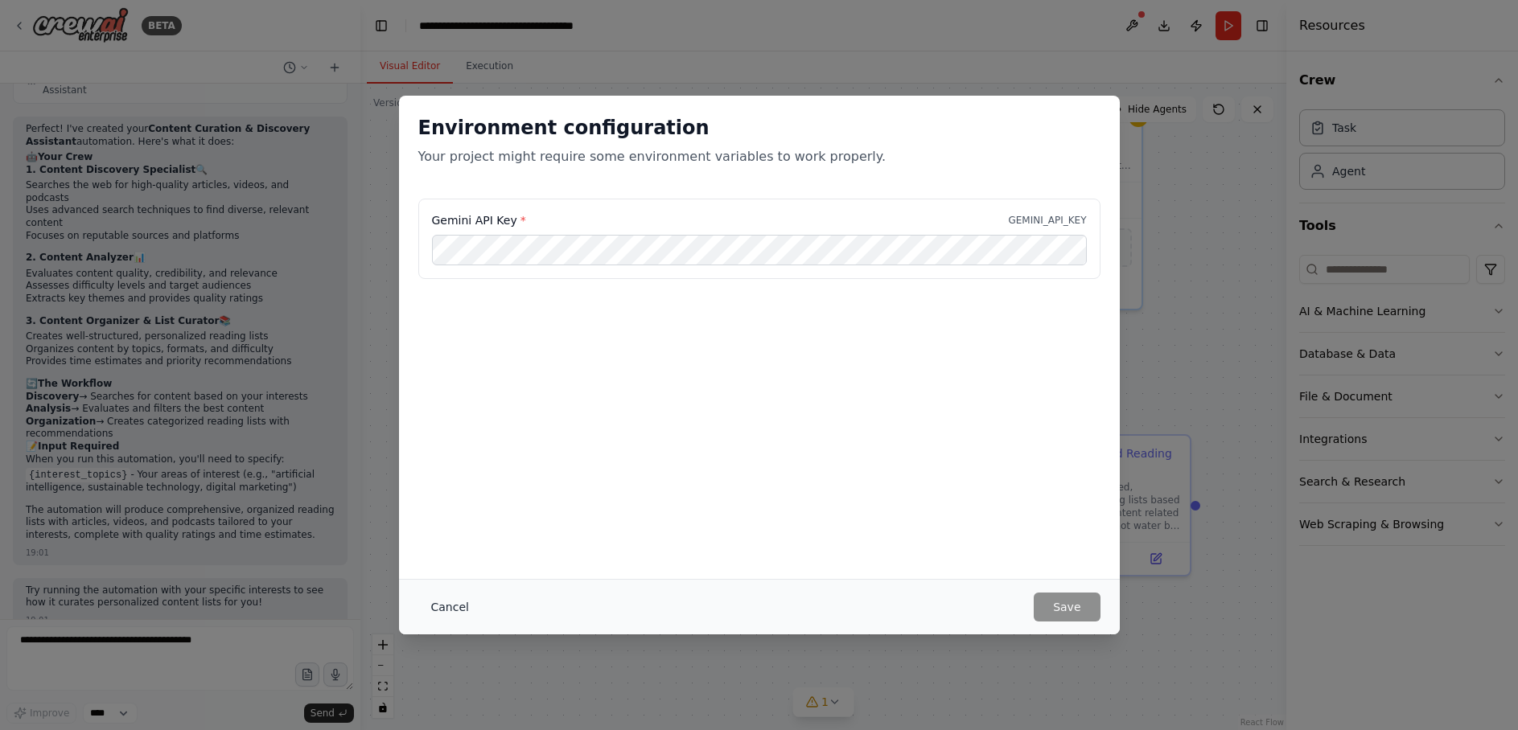
click at [446, 609] on button "Cancel" at bounding box center [450, 607] width 64 height 29
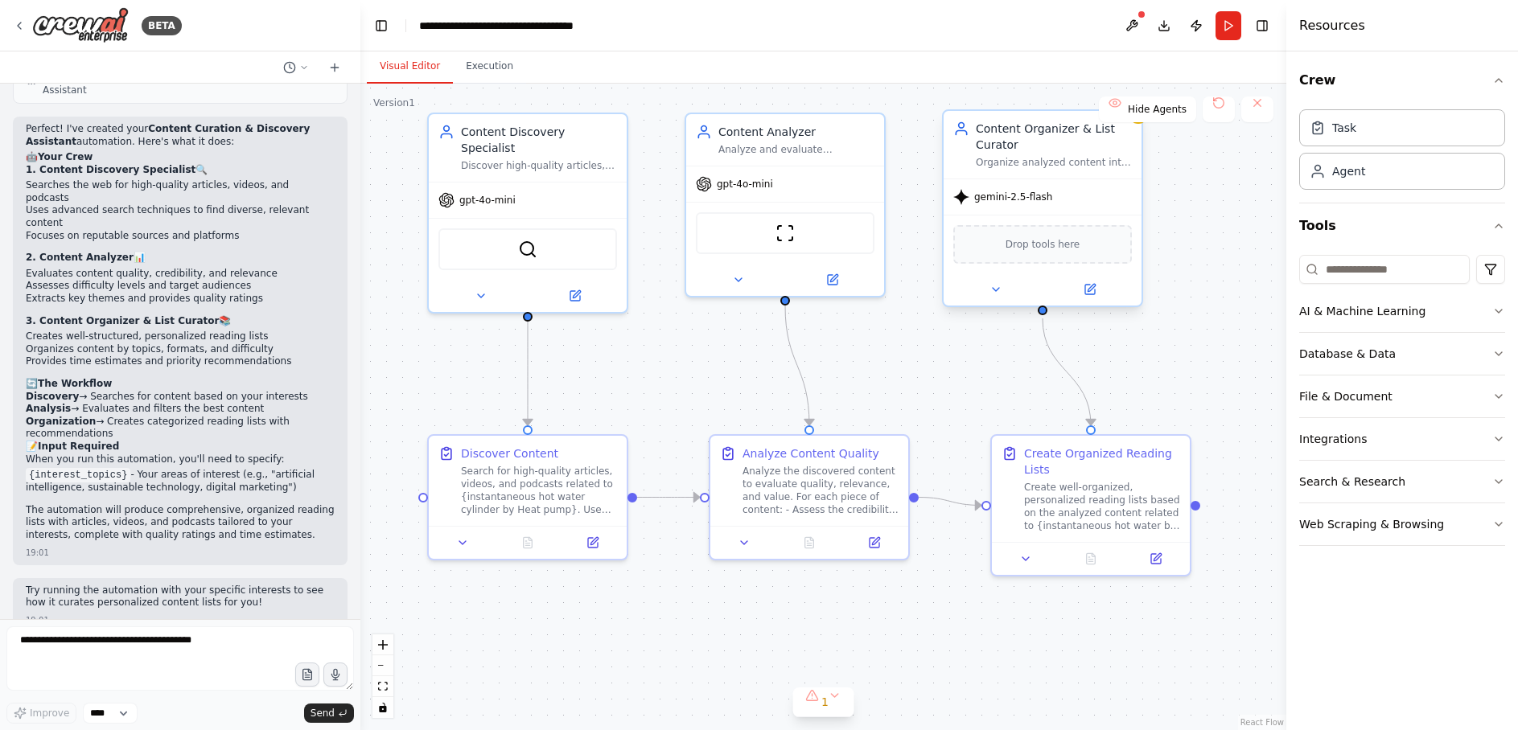
click at [1037, 197] on span "gemini-2.5-flash" at bounding box center [1013, 197] width 78 height 13
click at [1088, 286] on icon at bounding box center [1090, 290] width 10 height 10
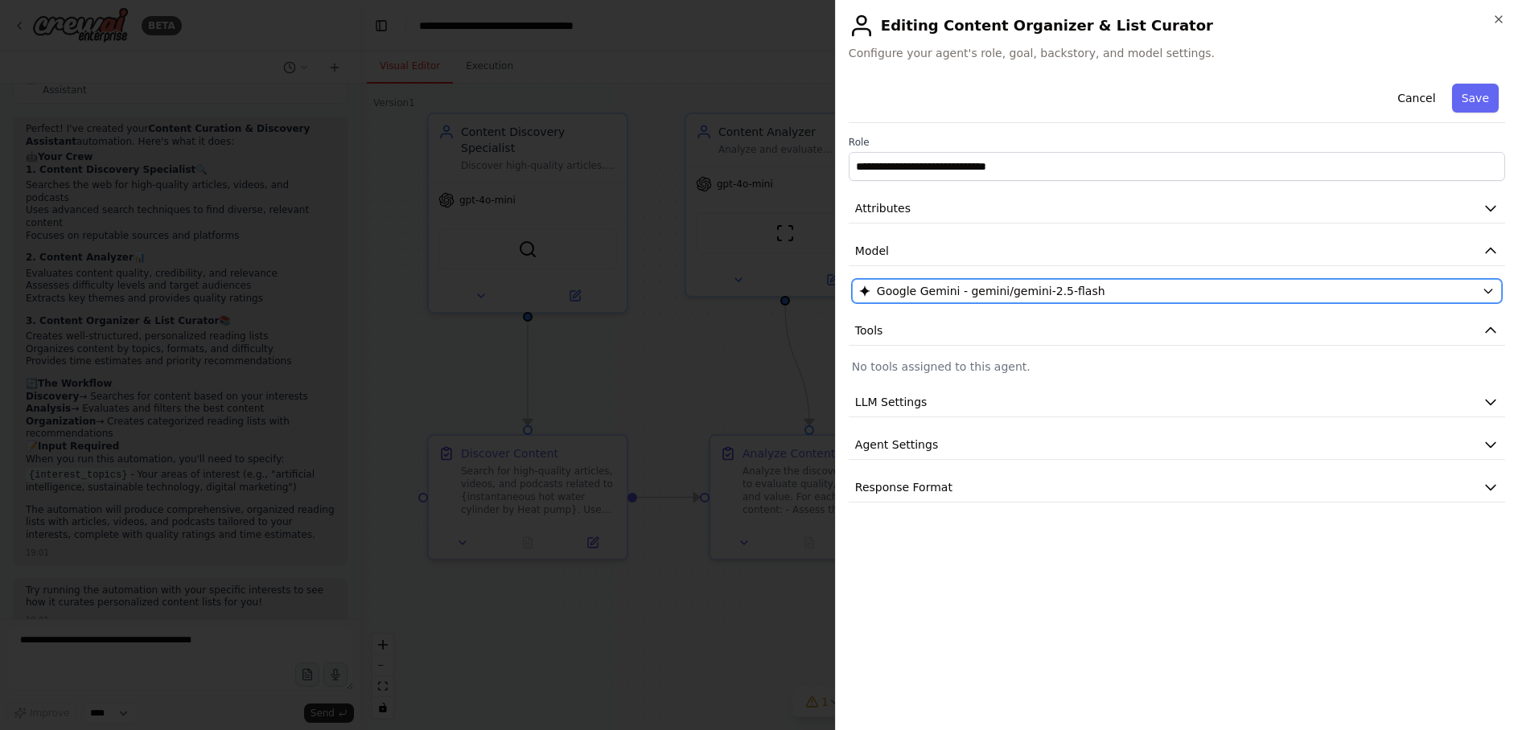
click at [1169, 292] on div "Google Gemini - gemini/gemini-2.5-flash" at bounding box center [1167, 291] width 616 height 16
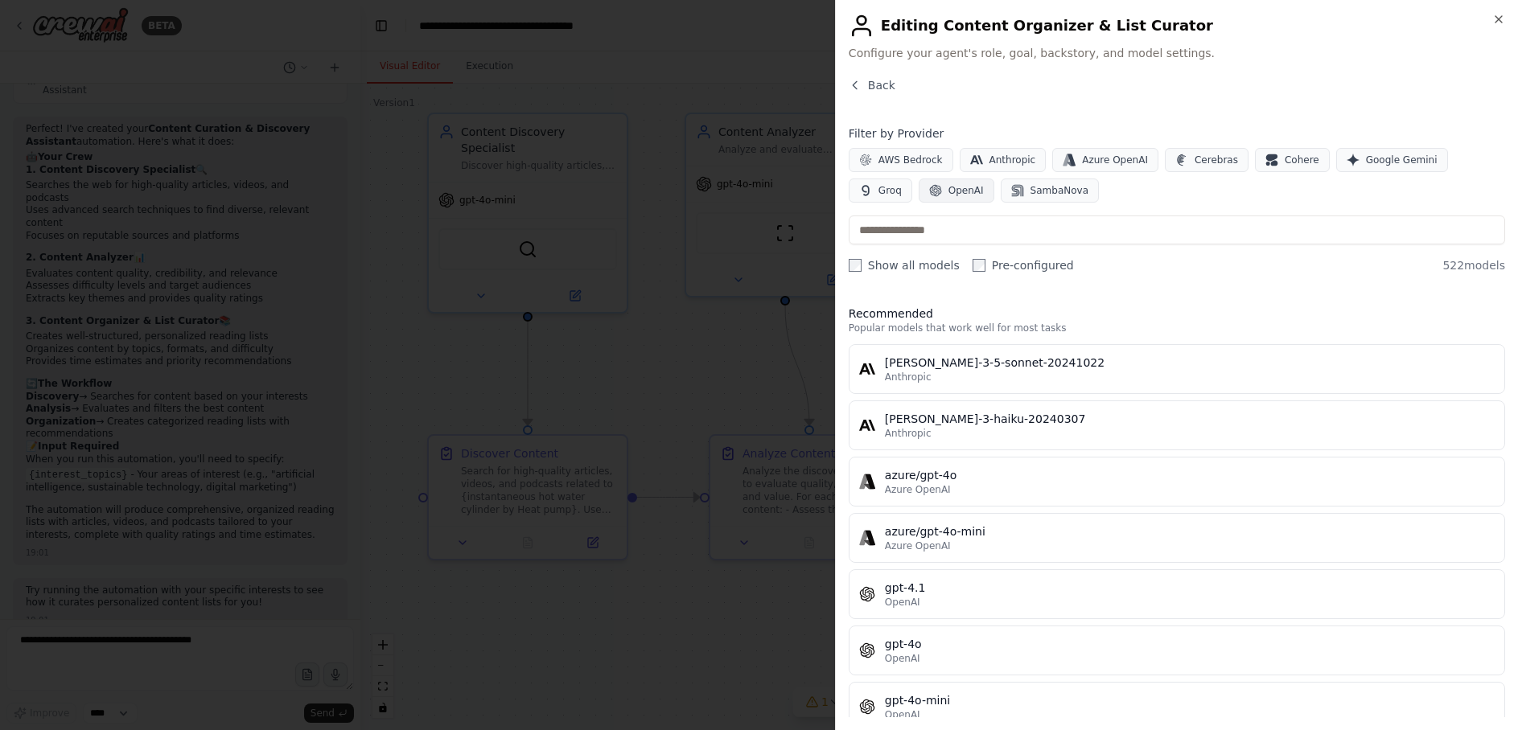
click at [948, 193] on span "OpenAI" at bounding box center [965, 190] width 35 height 13
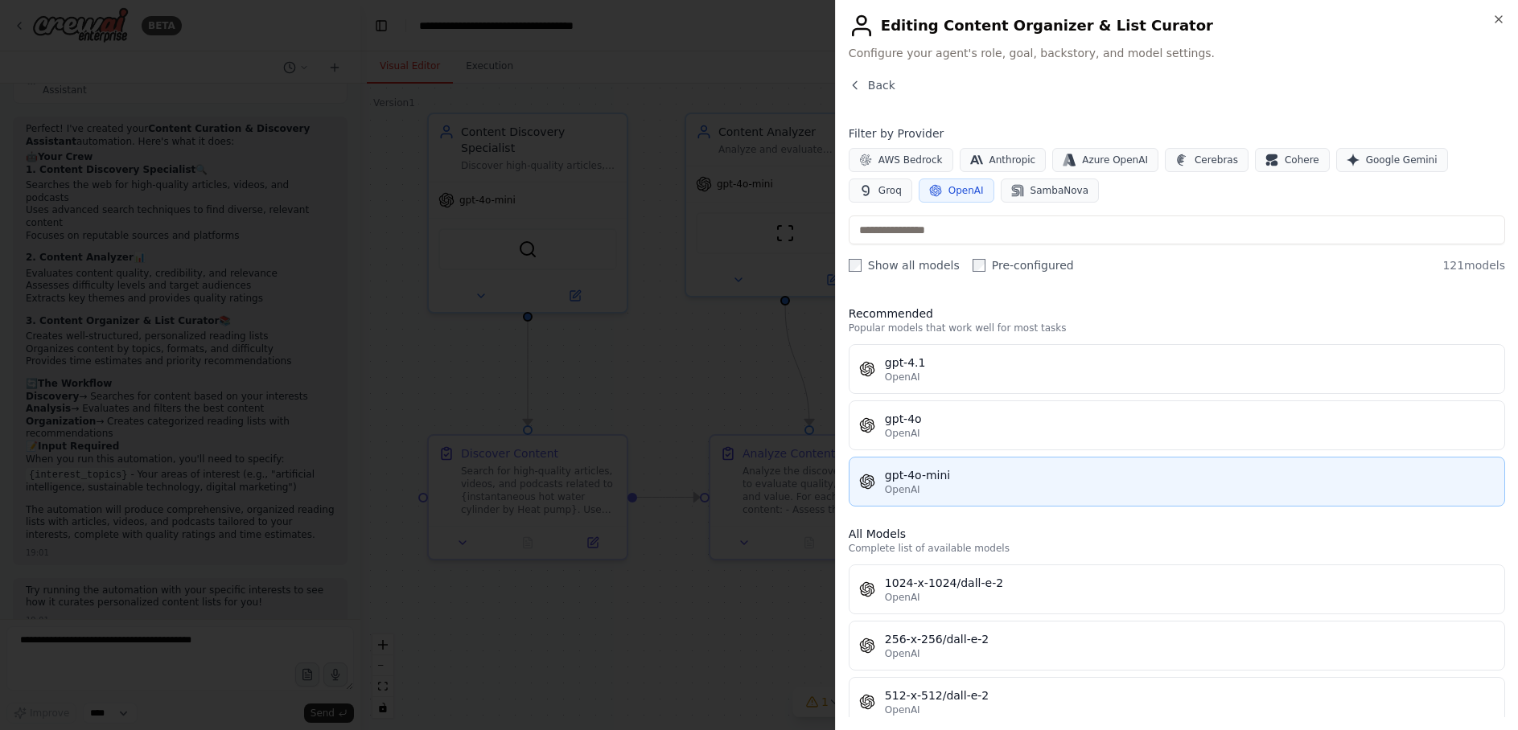
click at [1016, 476] on div "gpt-4o-mini" at bounding box center [1190, 475] width 610 height 16
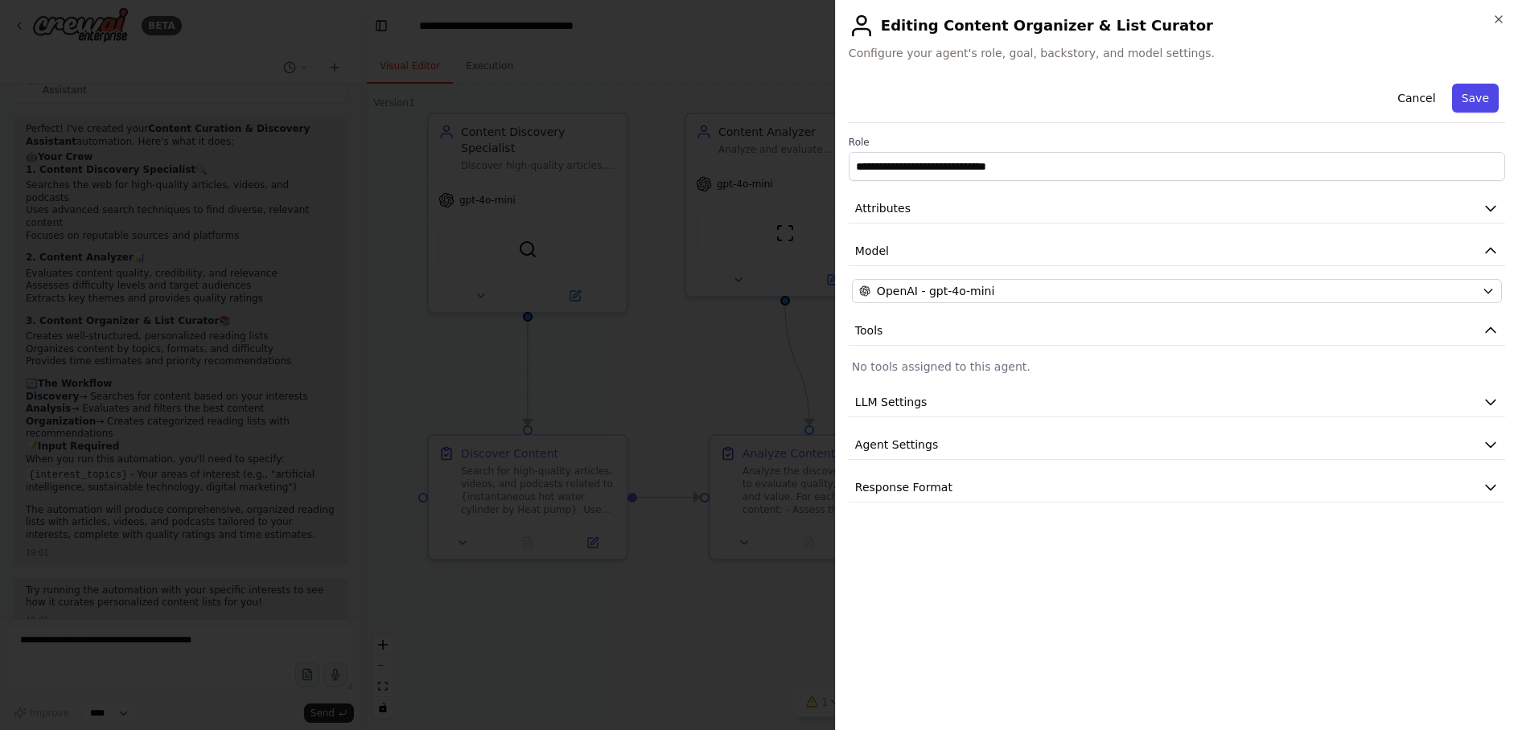
click at [1485, 97] on button "Save" at bounding box center [1475, 98] width 47 height 29
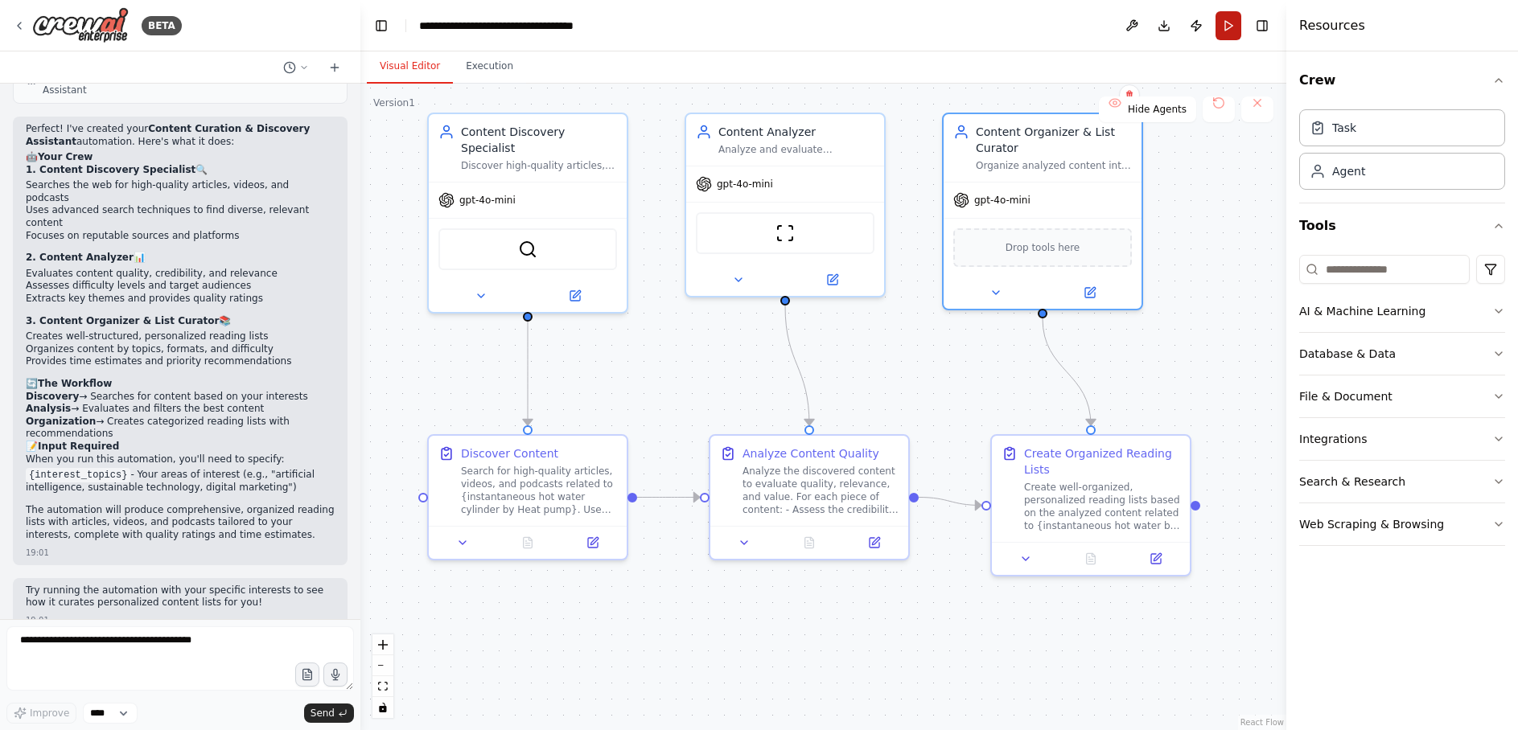
click at [1226, 29] on button "Run" at bounding box center [1228, 25] width 26 height 29
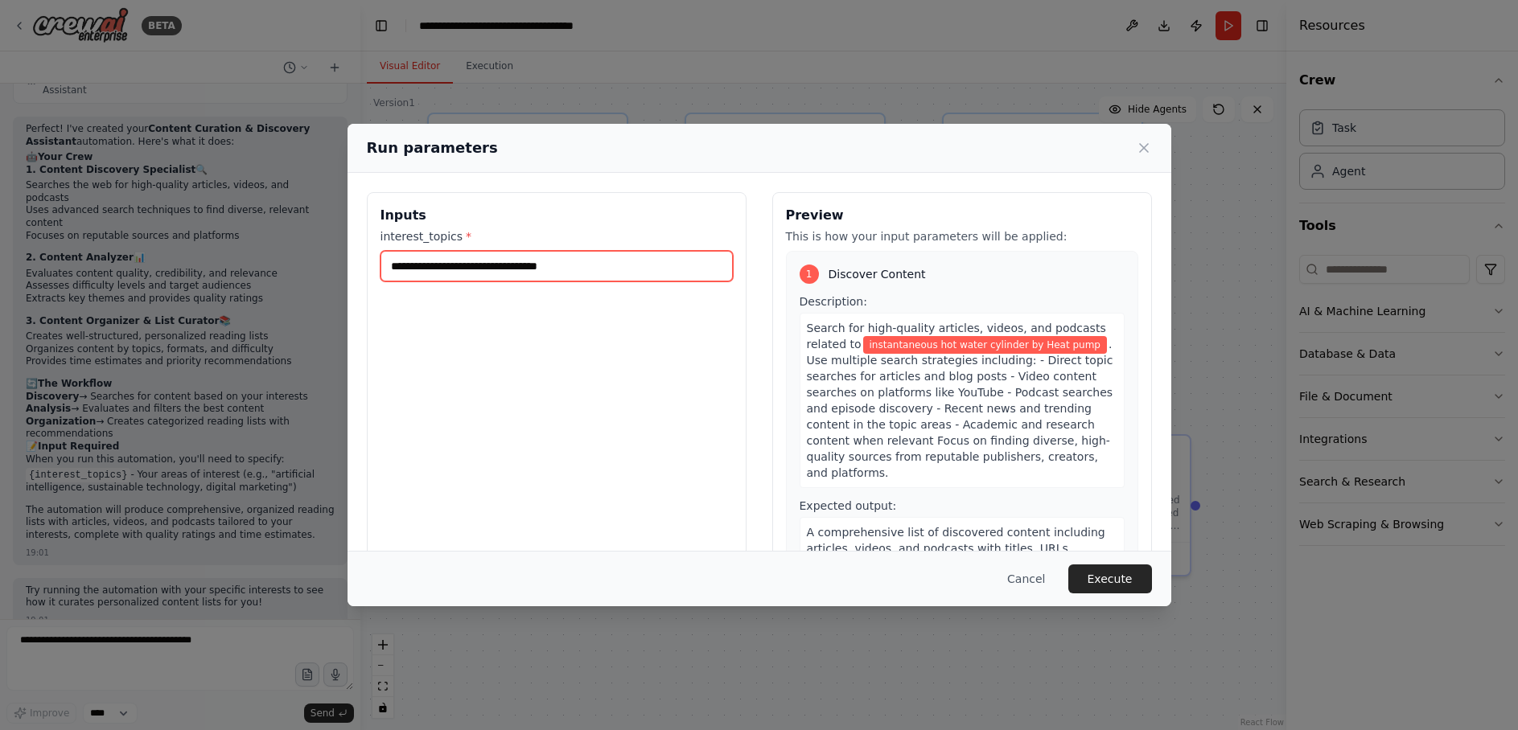
click at [608, 265] on input "**********" at bounding box center [556, 266] width 352 height 31
click at [1106, 583] on button "Execute" at bounding box center [1110, 579] width 84 height 29
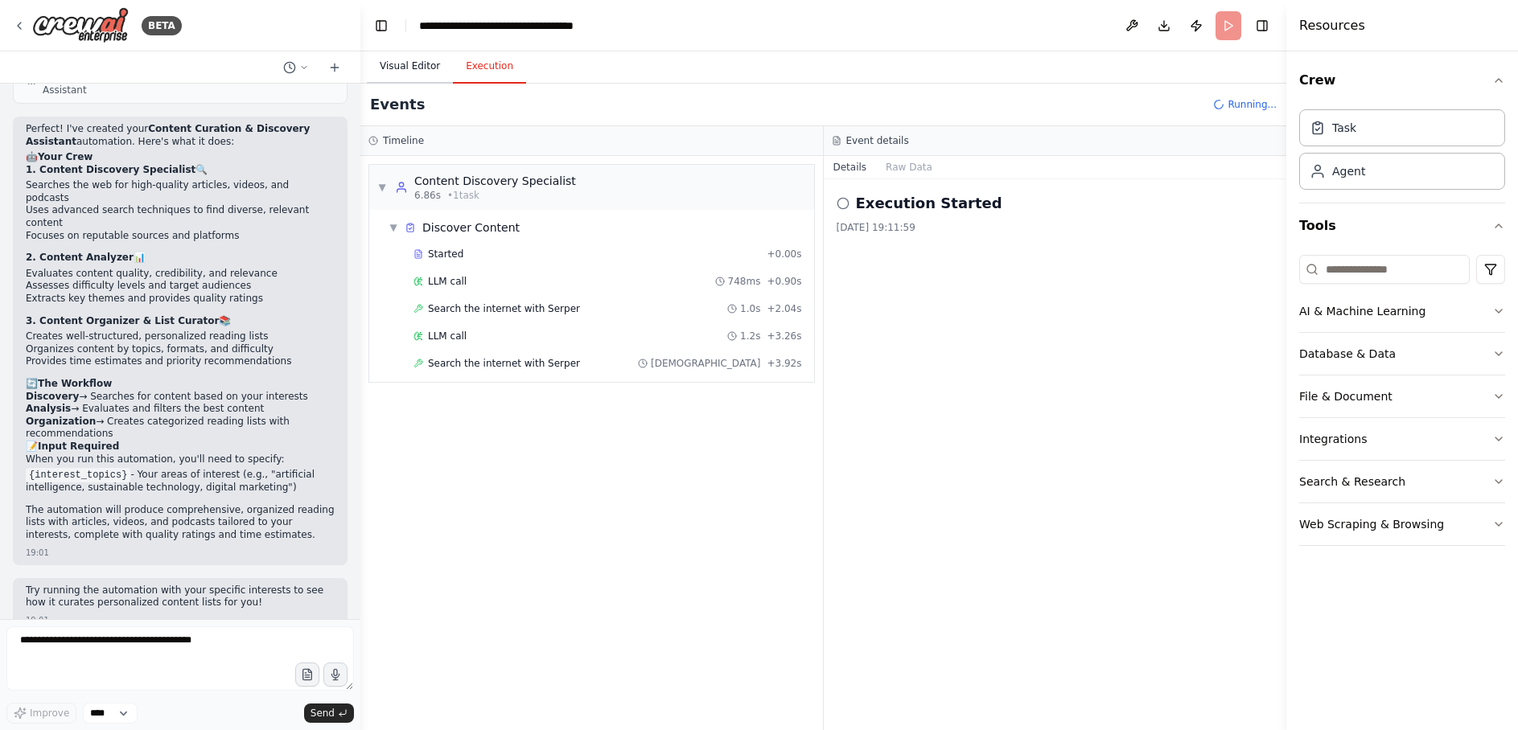
click at [394, 64] on button "Visual Editor" at bounding box center [410, 67] width 86 height 34
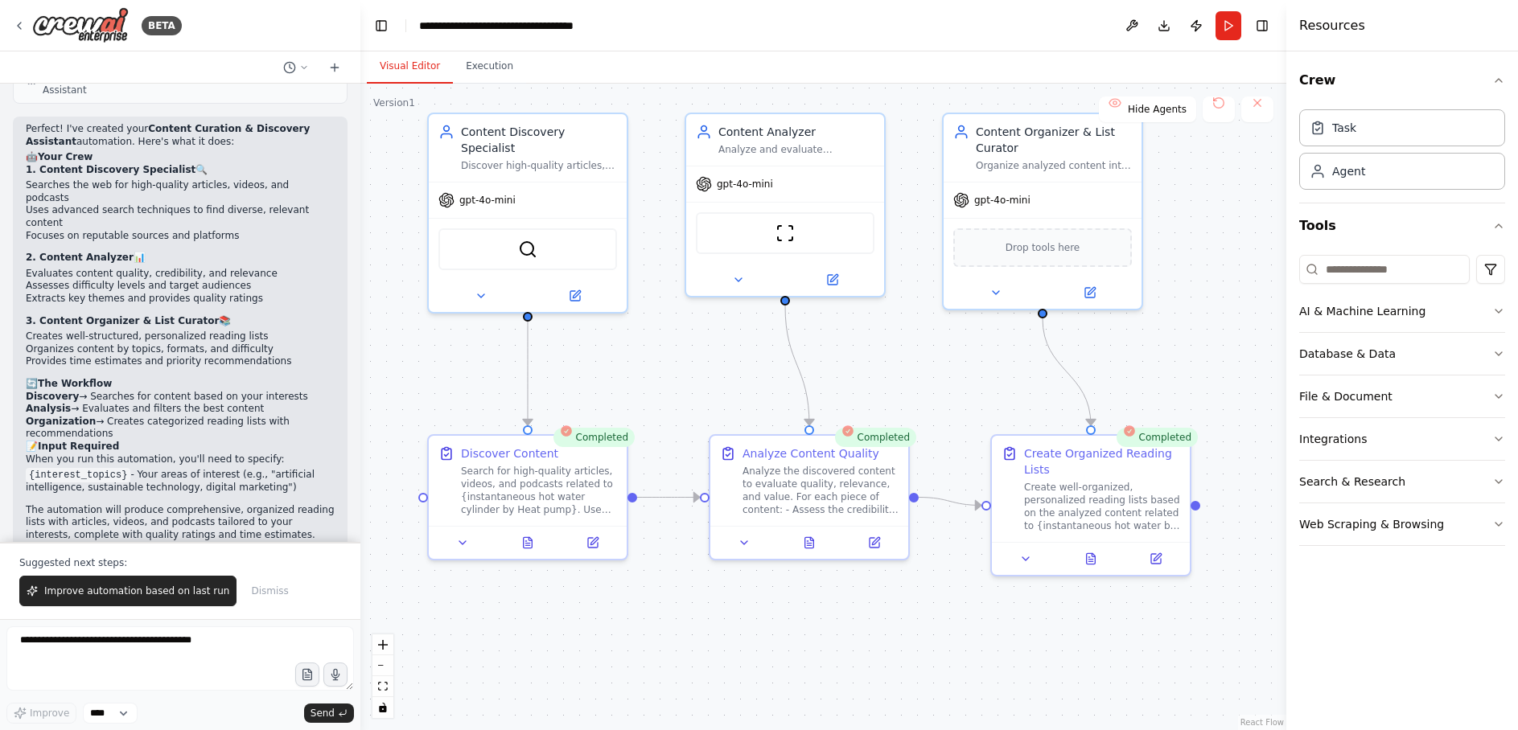
scroll to position [957, 0]
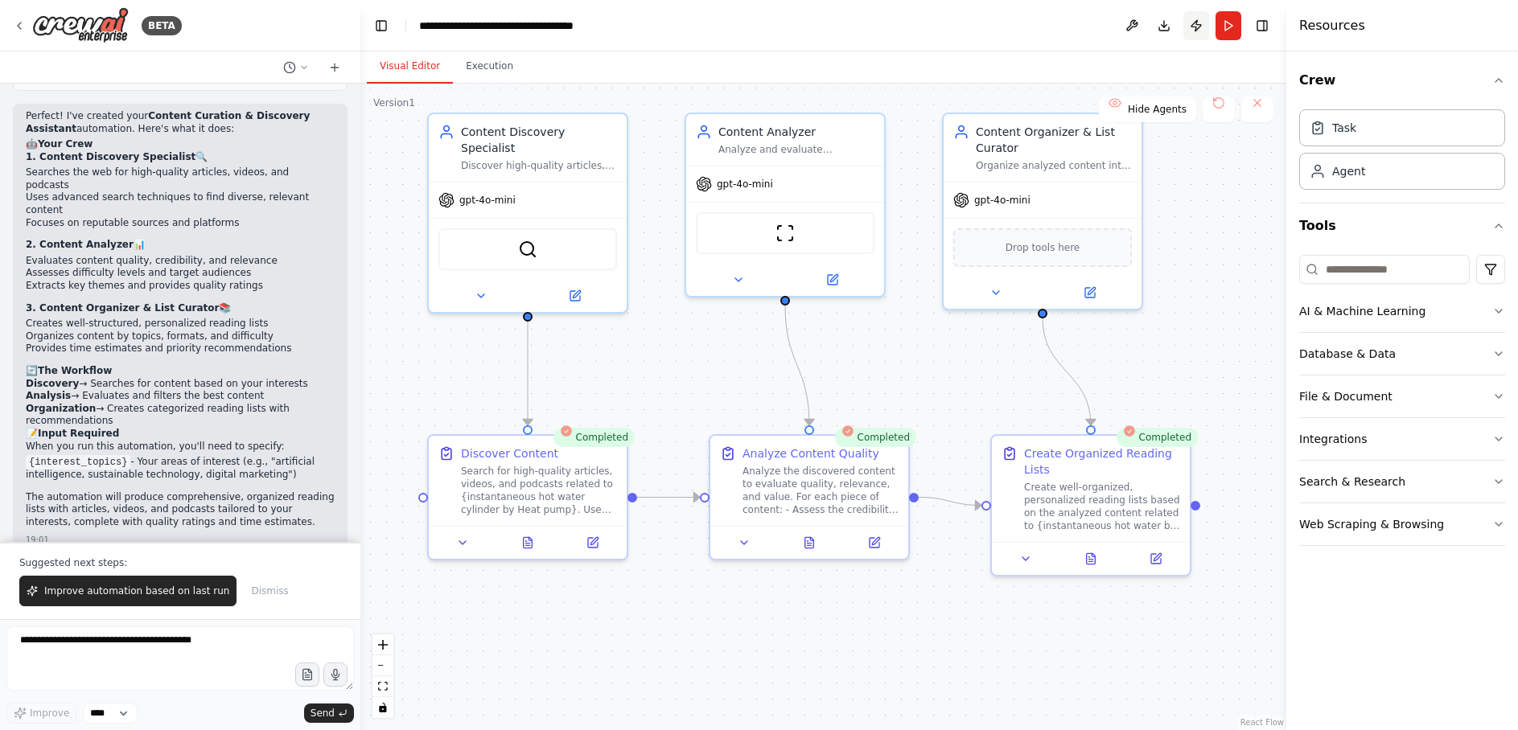
click at [1195, 27] on button "Publish" at bounding box center [1196, 25] width 26 height 29
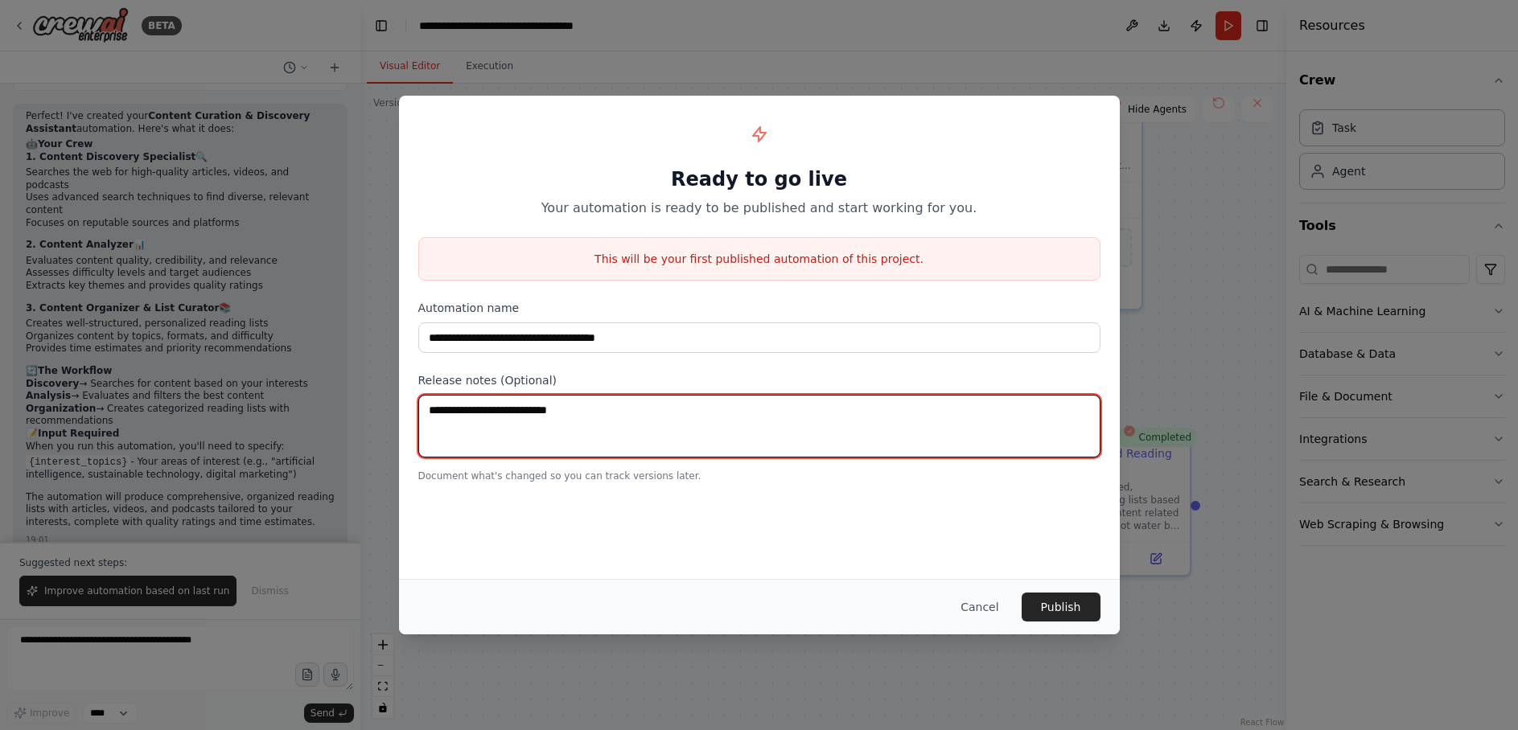
click at [568, 418] on textarea at bounding box center [759, 426] width 682 height 63
type textarea "****"
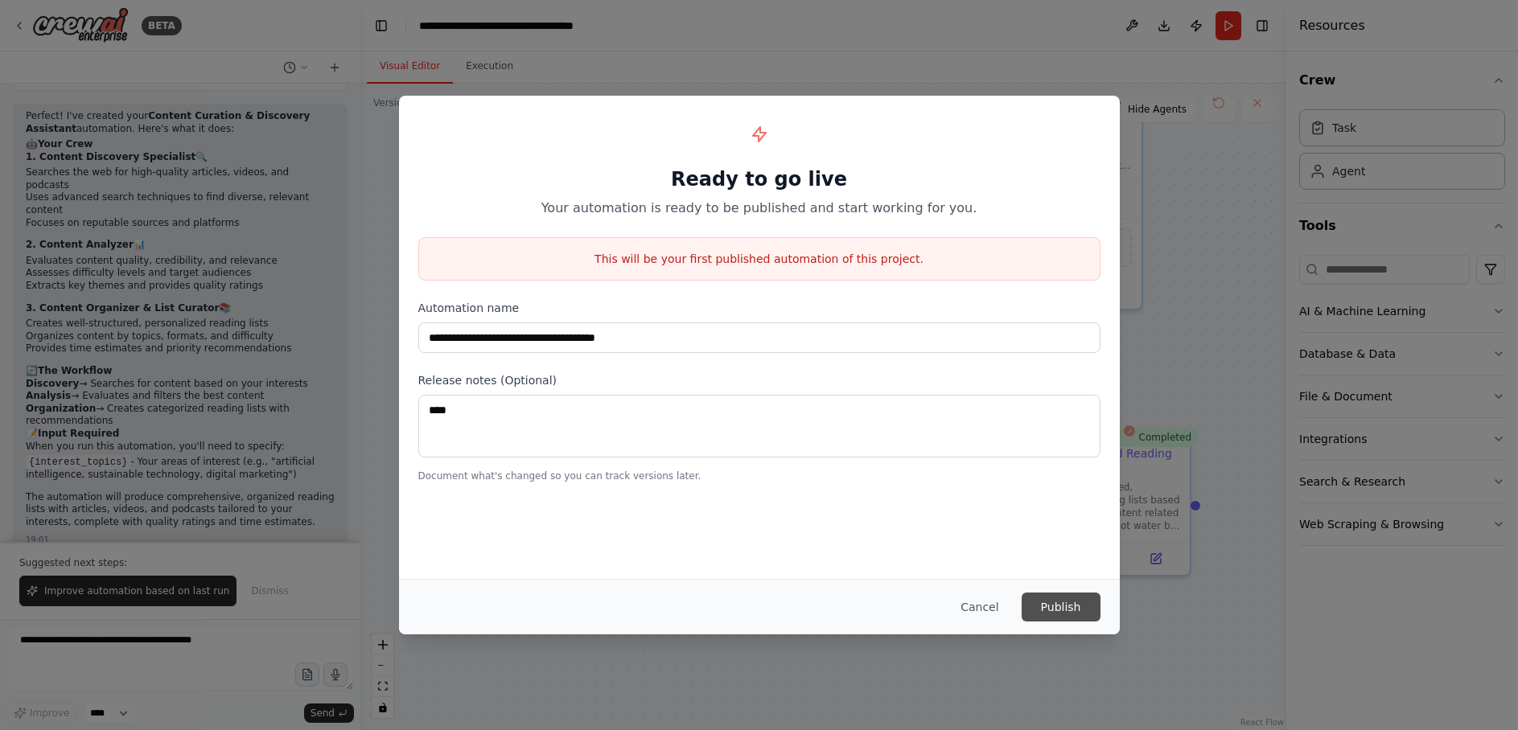
click at [1048, 604] on button "Publish" at bounding box center [1060, 607] width 79 height 29
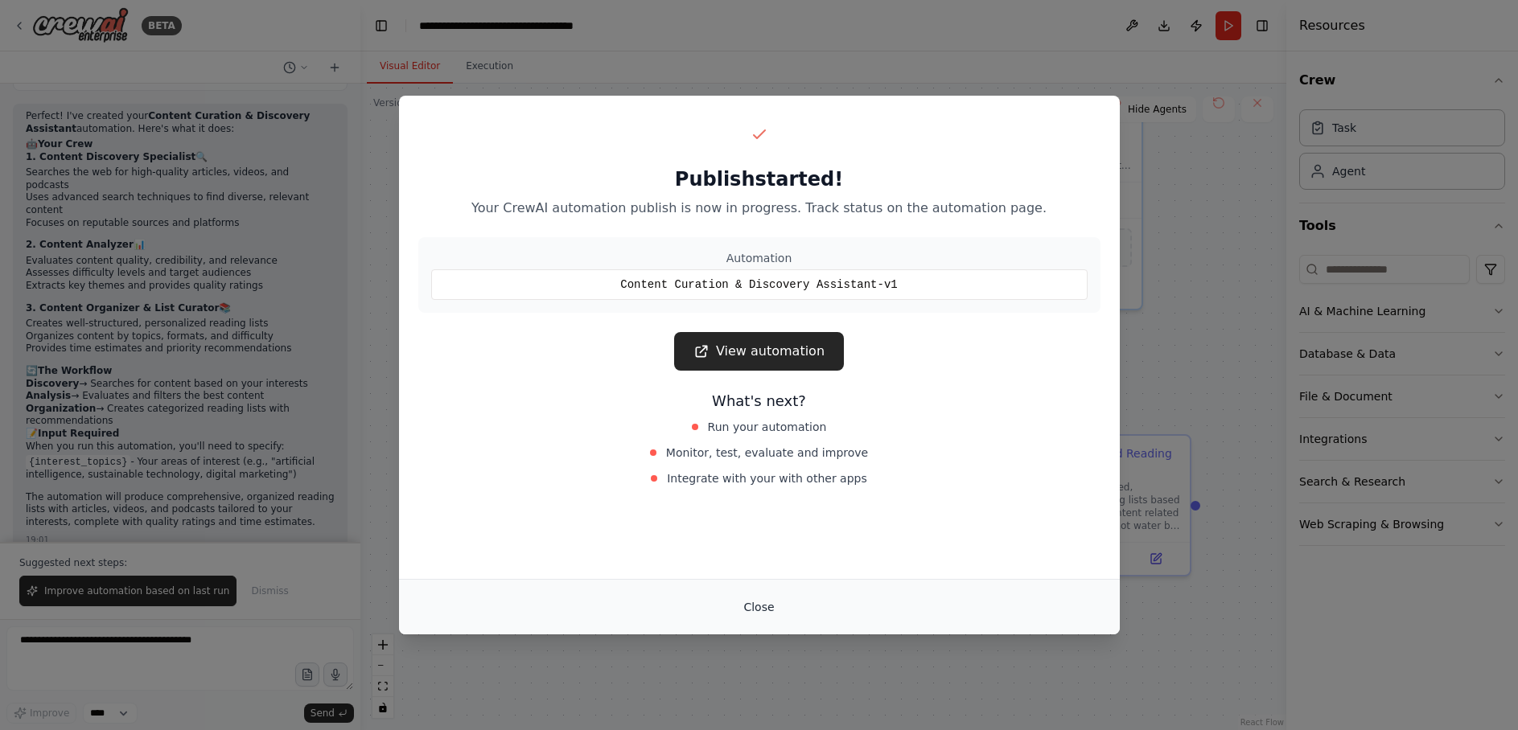
click at [771, 609] on button "Close" at bounding box center [758, 607] width 56 height 29
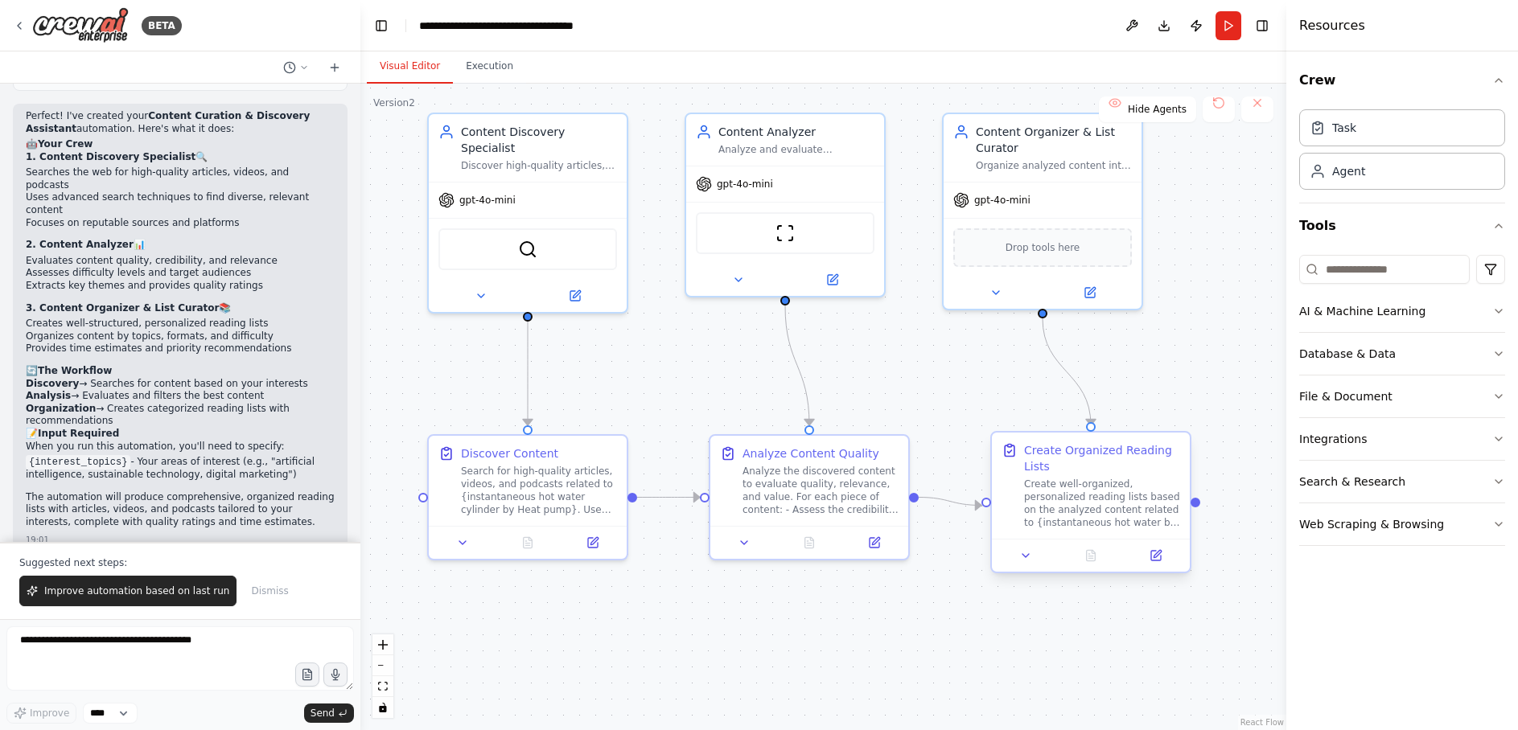
click at [1113, 493] on div "Create well-organized, personalized reading lists based on the analyzed content…" at bounding box center [1102, 503] width 156 height 51
click at [17, 26] on icon at bounding box center [19, 25] width 13 height 13
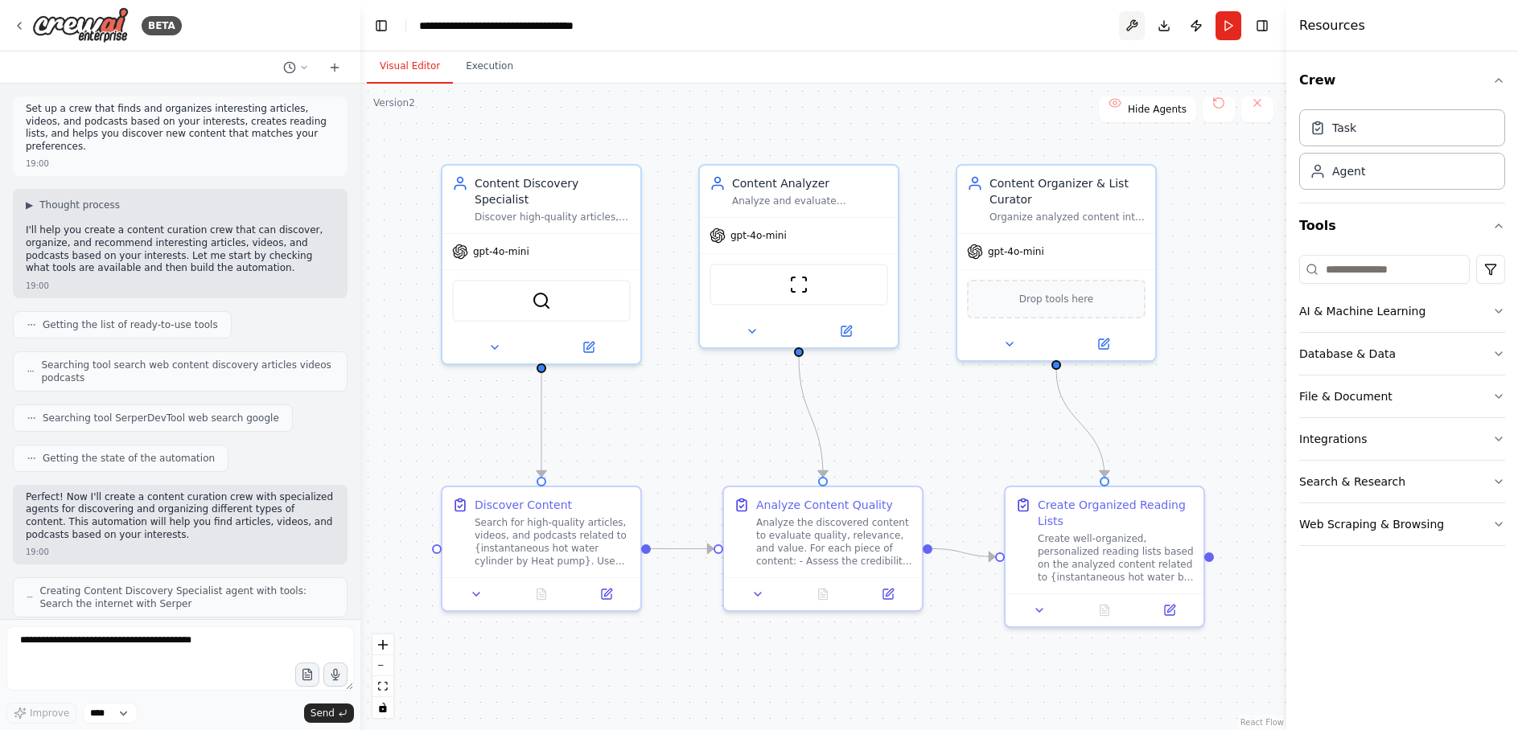
click at [1131, 24] on button at bounding box center [1132, 25] width 26 height 29
click at [1131, 24] on div at bounding box center [1132, 25] width 26 height 29
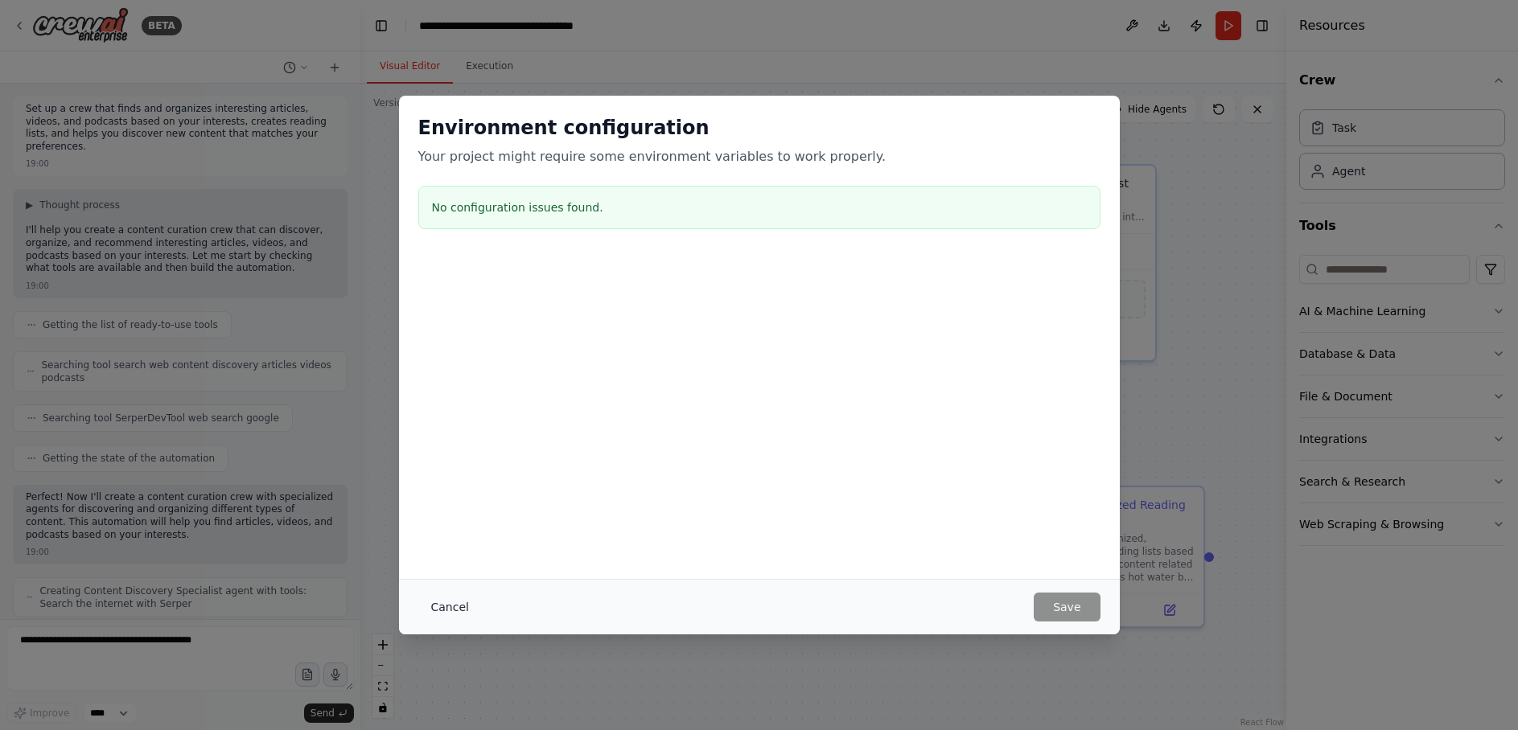
click at [450, 606] on button "Cancel" at bounding box center [450, 607] width 64 height 29
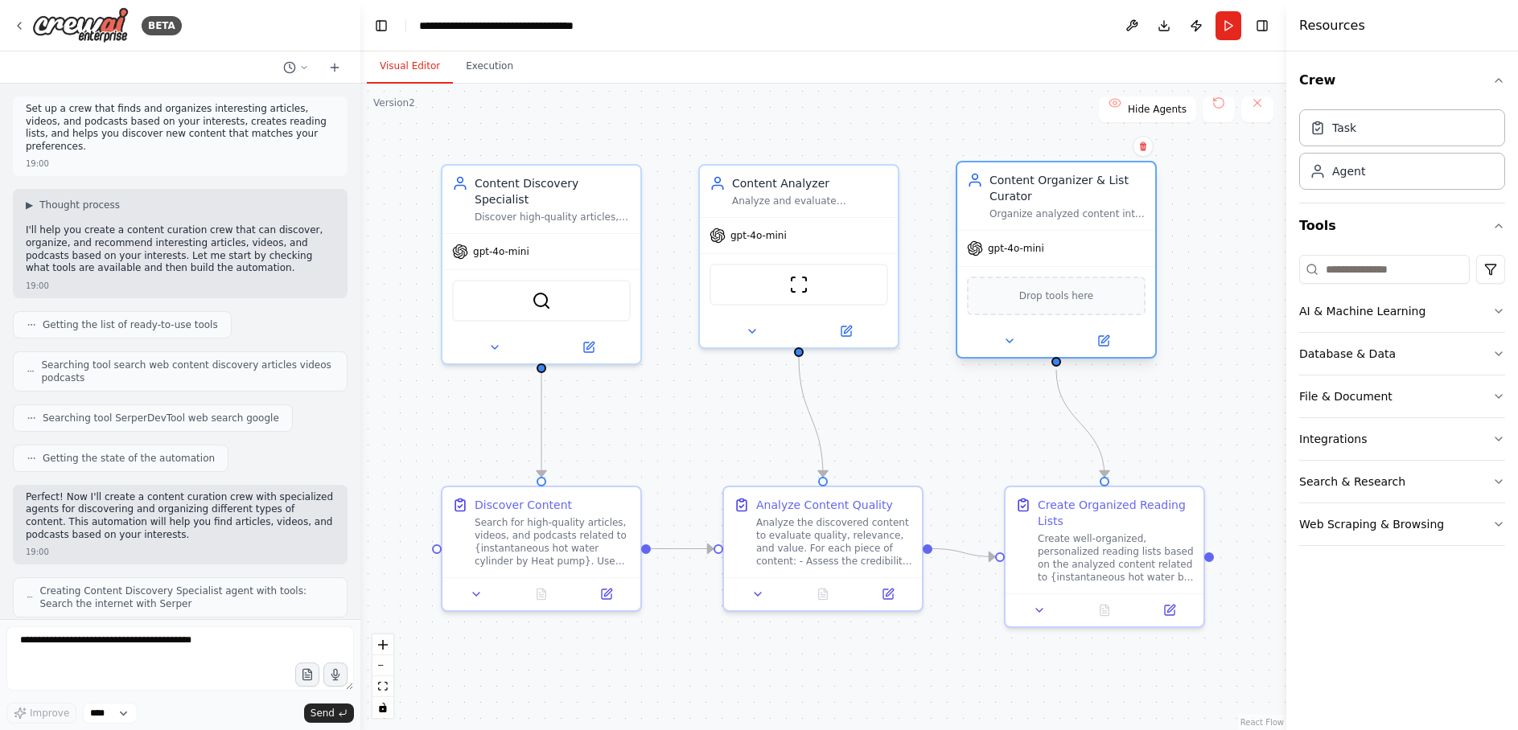
click at [1073, 253] on div "gpt-4o-mini" at bounding box center [1056, 248] width 198 height 35
drag, startPoint x: 1035, startPoint y: 191, endPoint x: 1023, endPoint y: 187, distance: 12.7
click at [1023, 187] on div "Content Organizer & List Curator" at bounding box center [1051, 188] width 156 height 32
click at [1370, 528] on div "Web Scraping & Browsing" at bounding box center [1371, 524] width 145 height 16
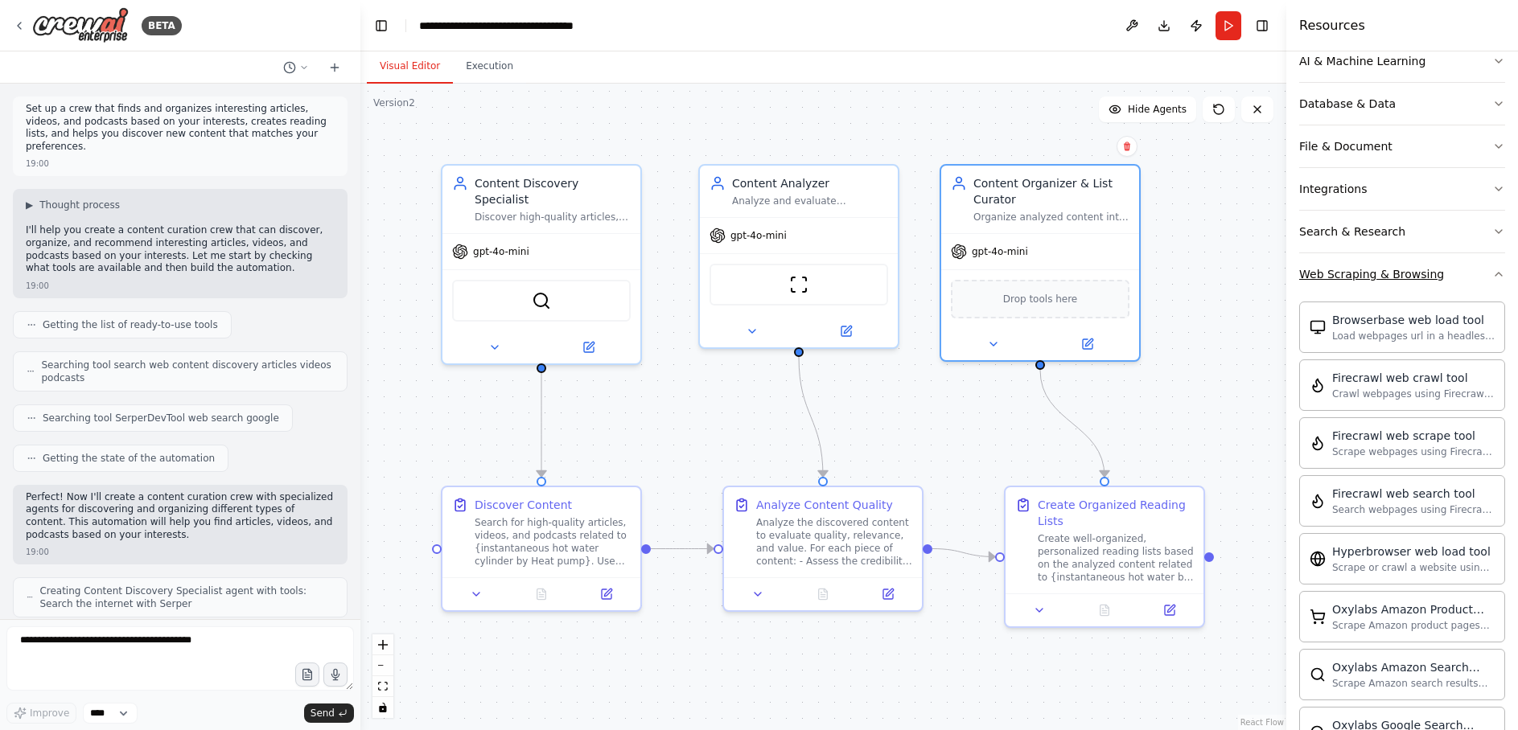
scroll to position [254, 0]
click at [1407, 338] on div "Browserbase web load tool Load webpages url in a headless browser using Browser…" at bounding box center [1402, 322] width 206 height 51
click at [1091, 348] on icon at bounding box center [1087, 344] width 10 height 10
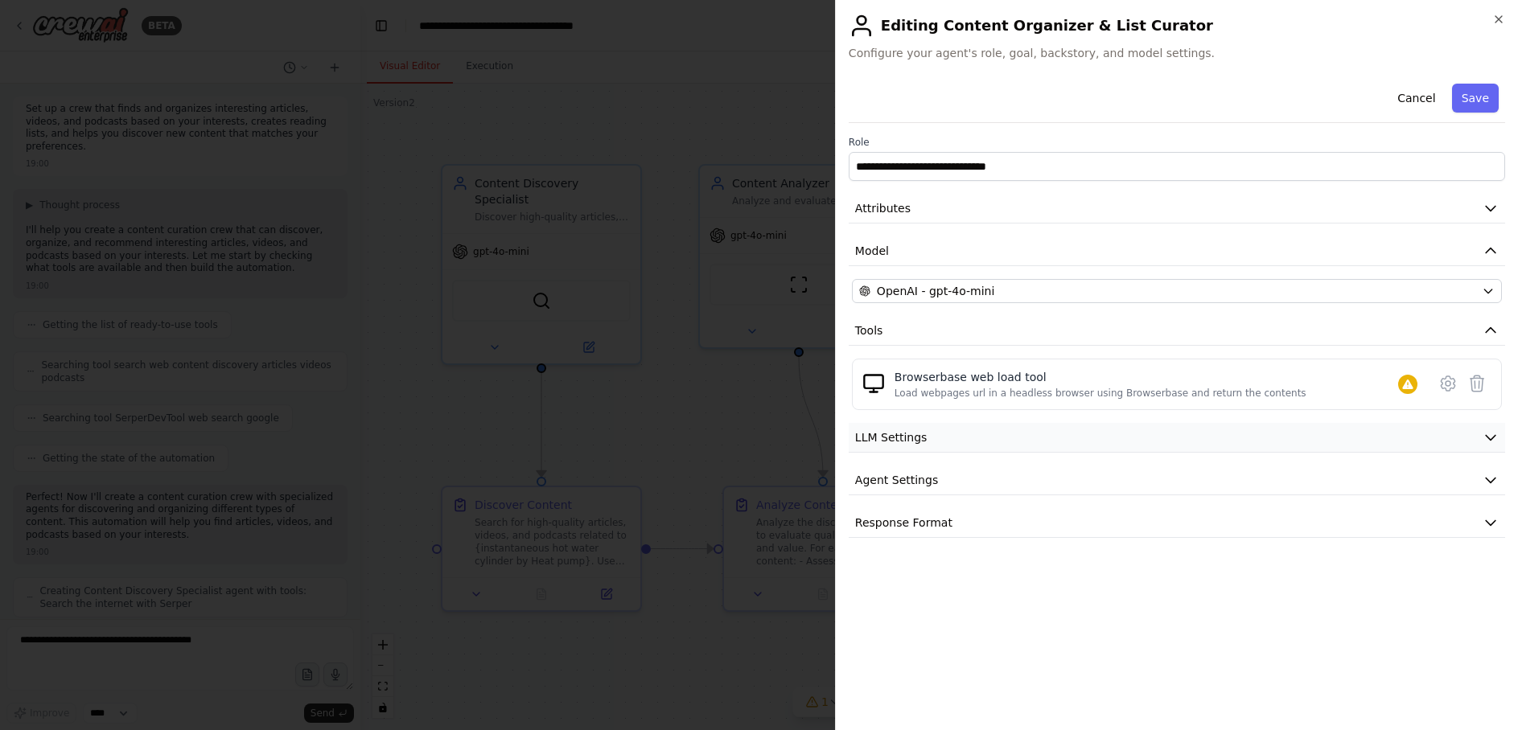
click at [1208, 438] on button "LLM Settings" at bounding box center [1176, 438] width 656 height 30
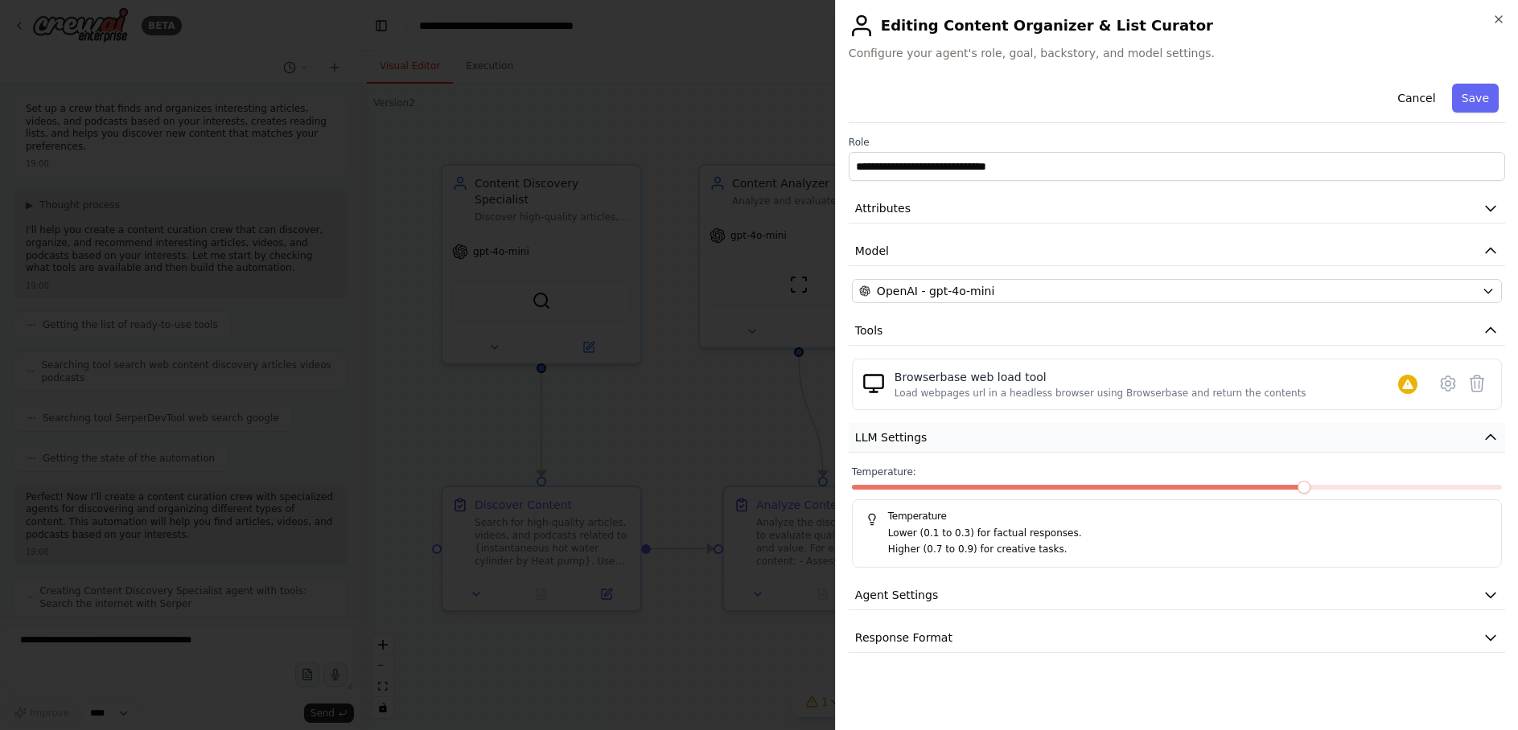
click at [1208, 438] on button "LLM Settings" at bounding box center [1176, 438] width 656 height 30
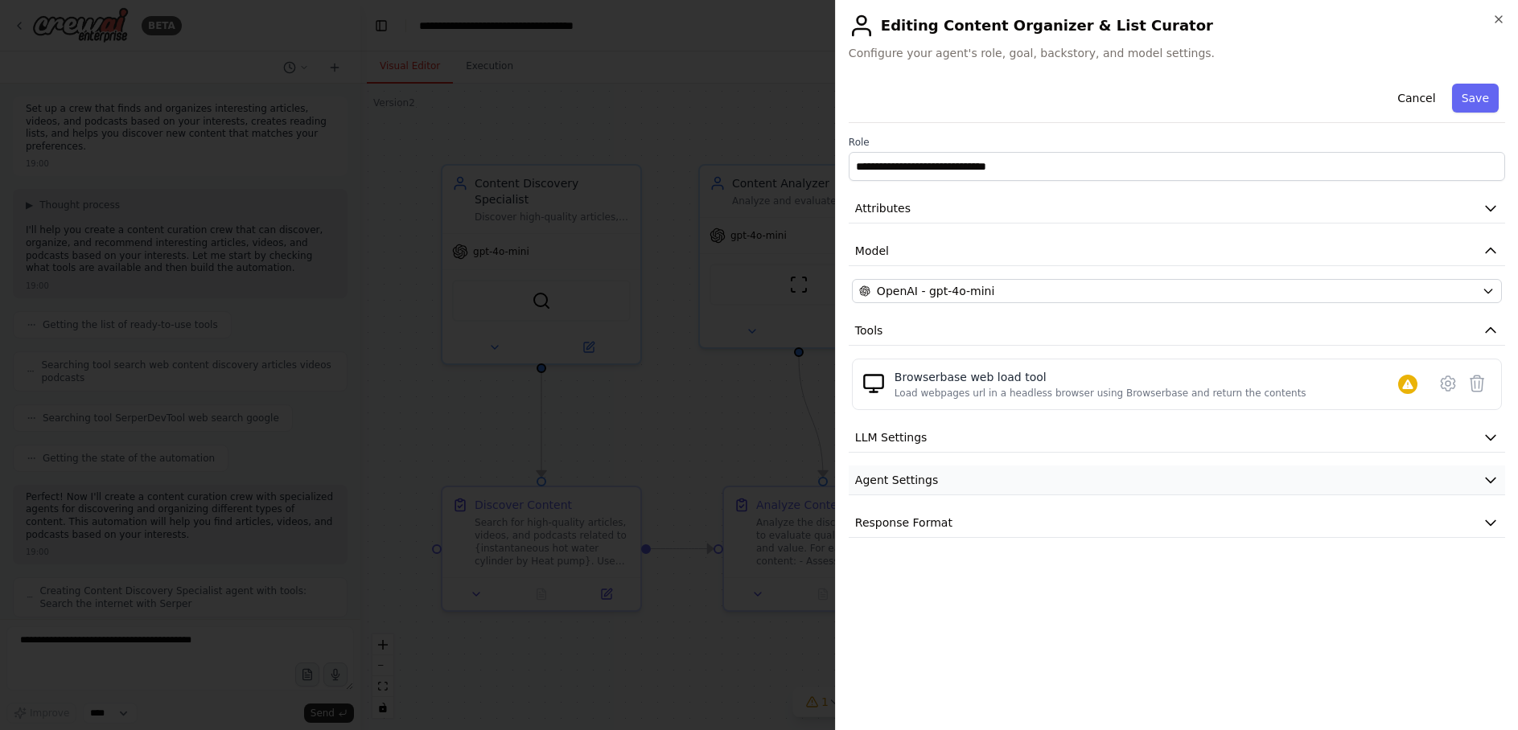
click at [1195, 475] on button "Agent Settings" at bounding box center [1176, 481] width 656 height 30
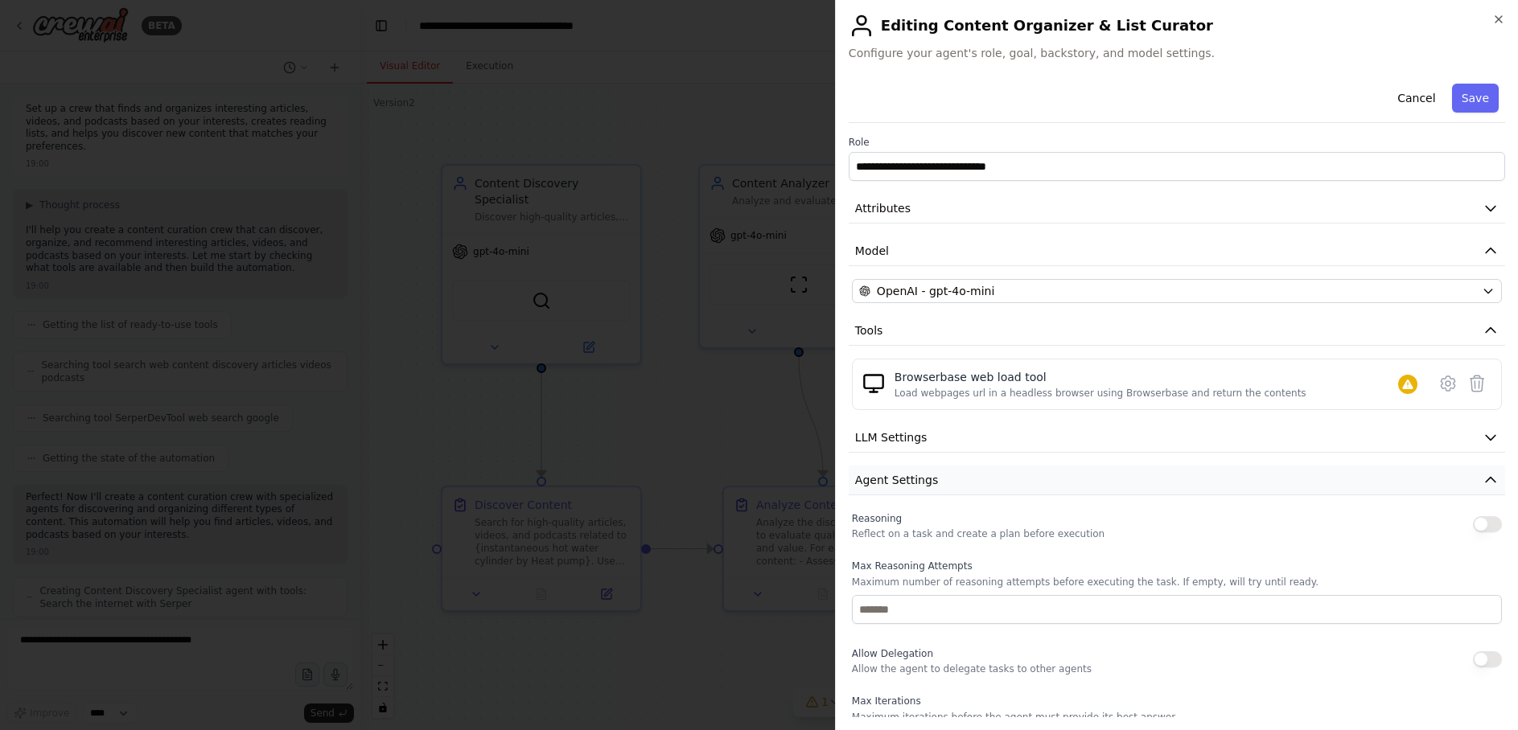
click at [1195, 475] on button "Agent Settings" at bounding box center [1176, 481] width 656 height 30
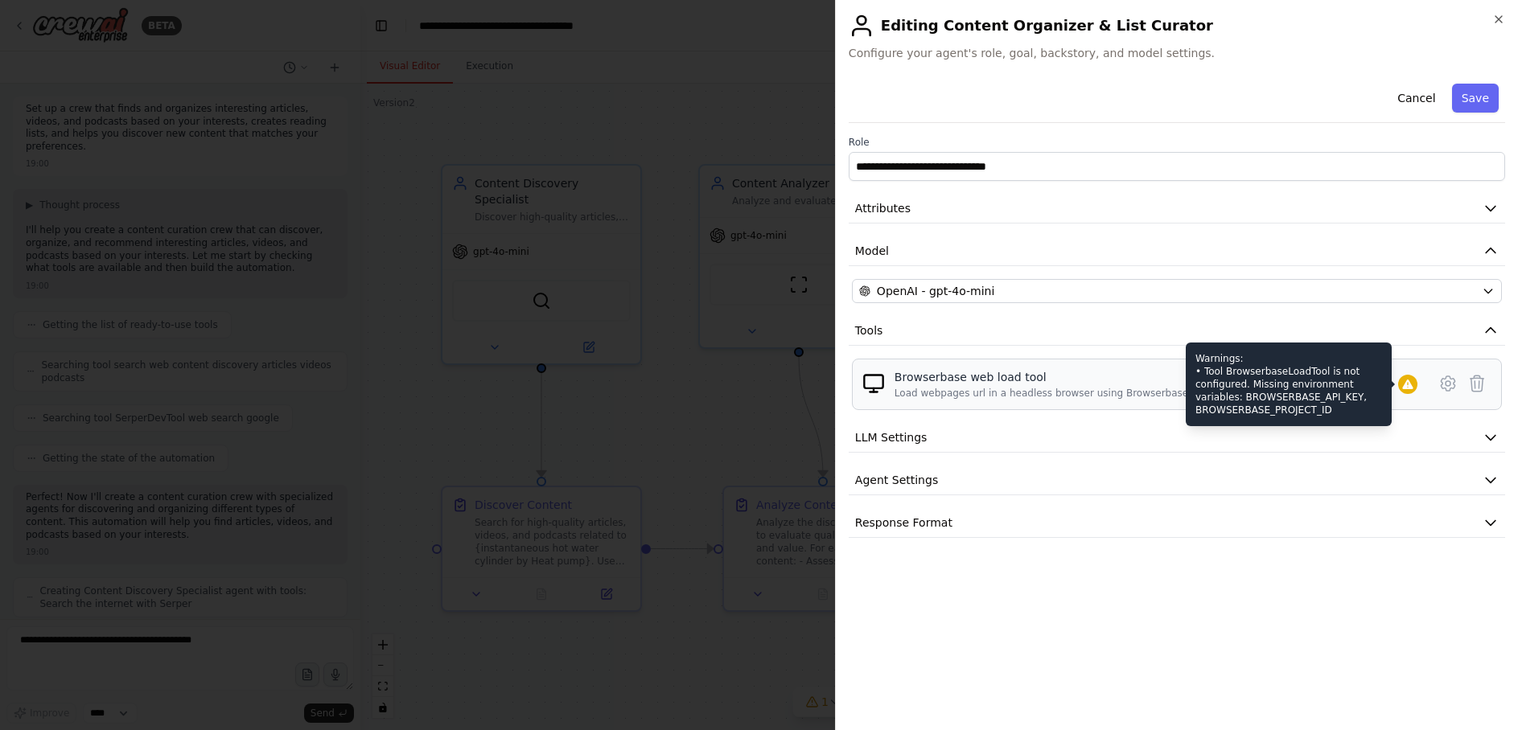
click at [1407, 384] on icon at bounding box center [1407, 385] width 10 height 10
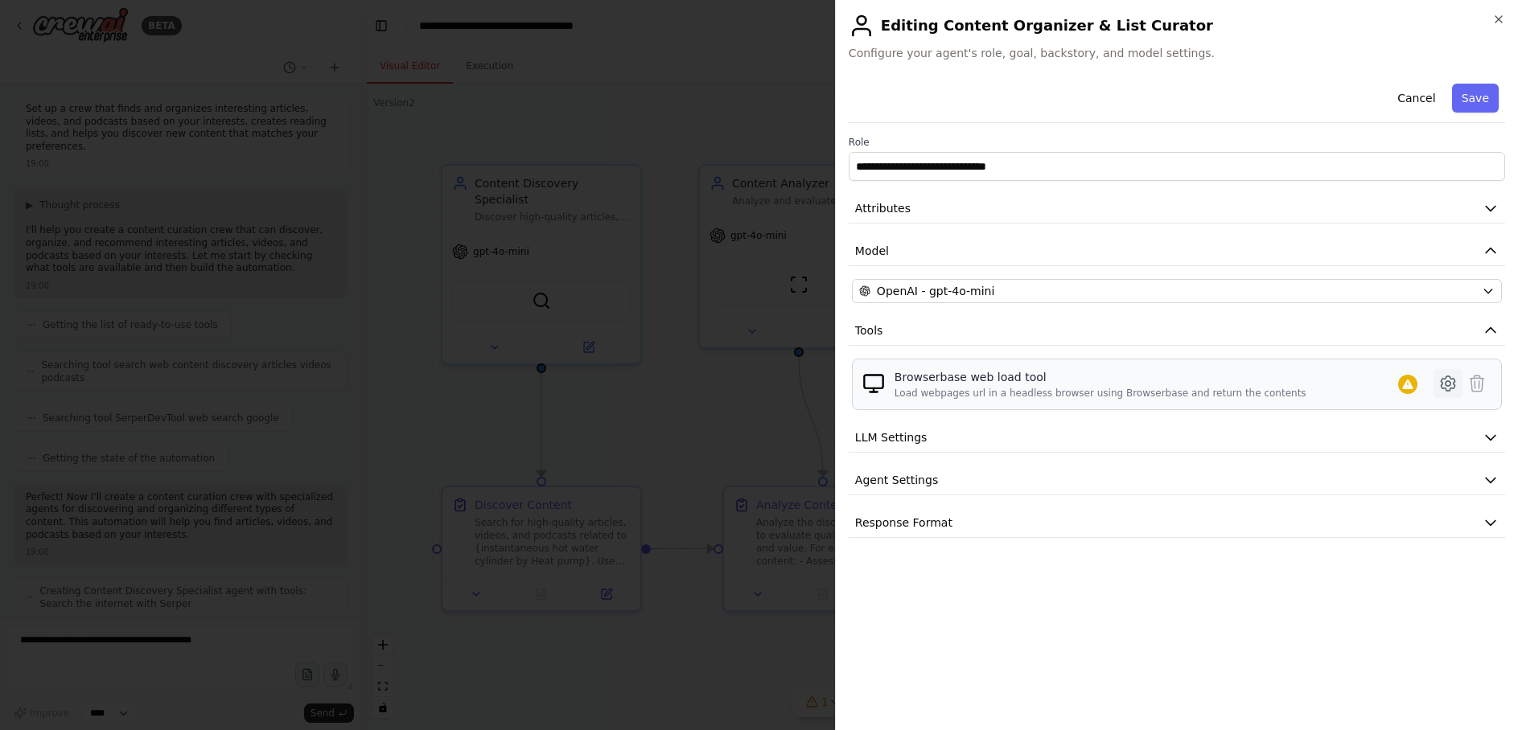
click at [1445, 384] on icon at bounding box center [1447, 383] width 5 height 5
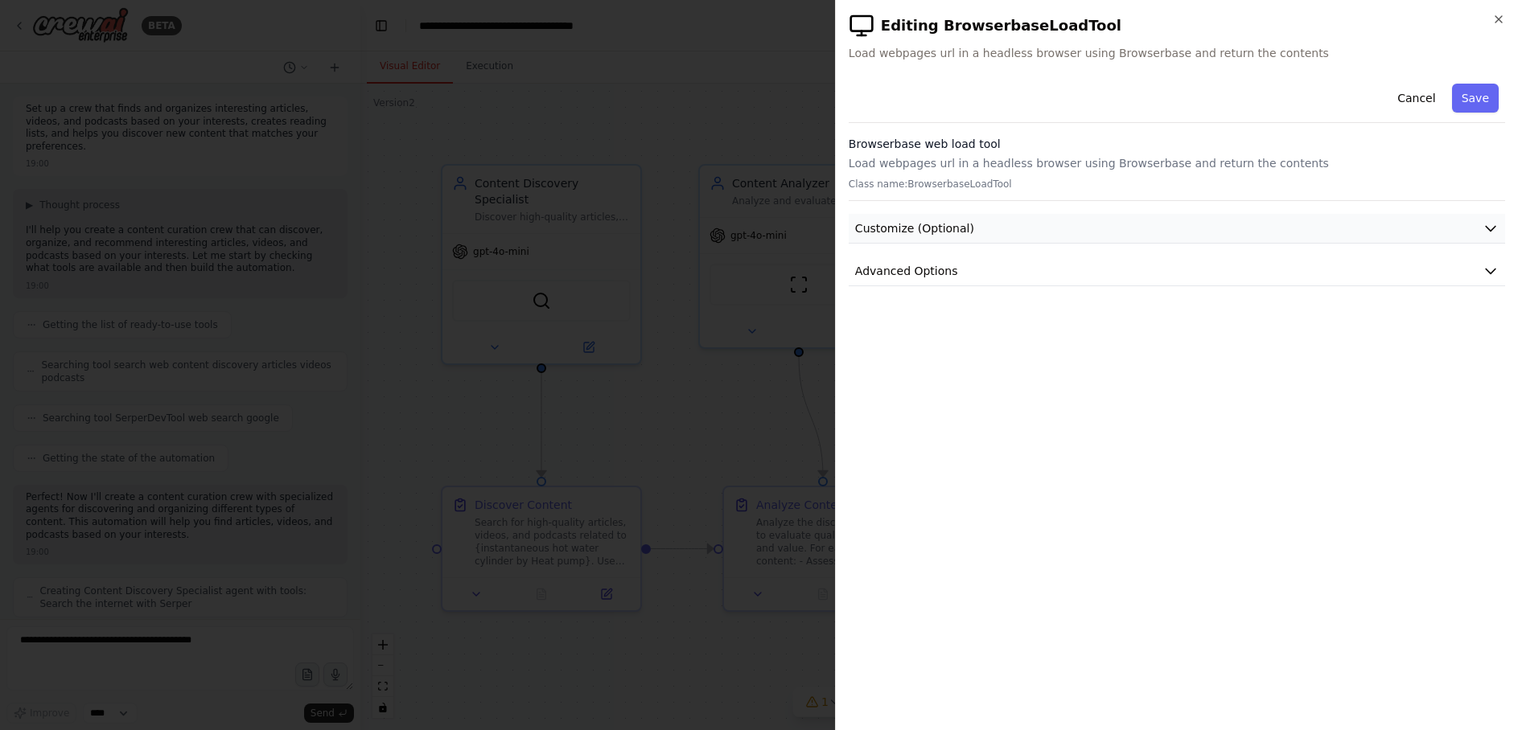
click at [940, 228] on span "Customize (Optional)" at bounding box center [914, 228] width 119 height 16
click at [1426, 96] on button "Cancel" at bounding box center [1415, 98] width 57 height 29
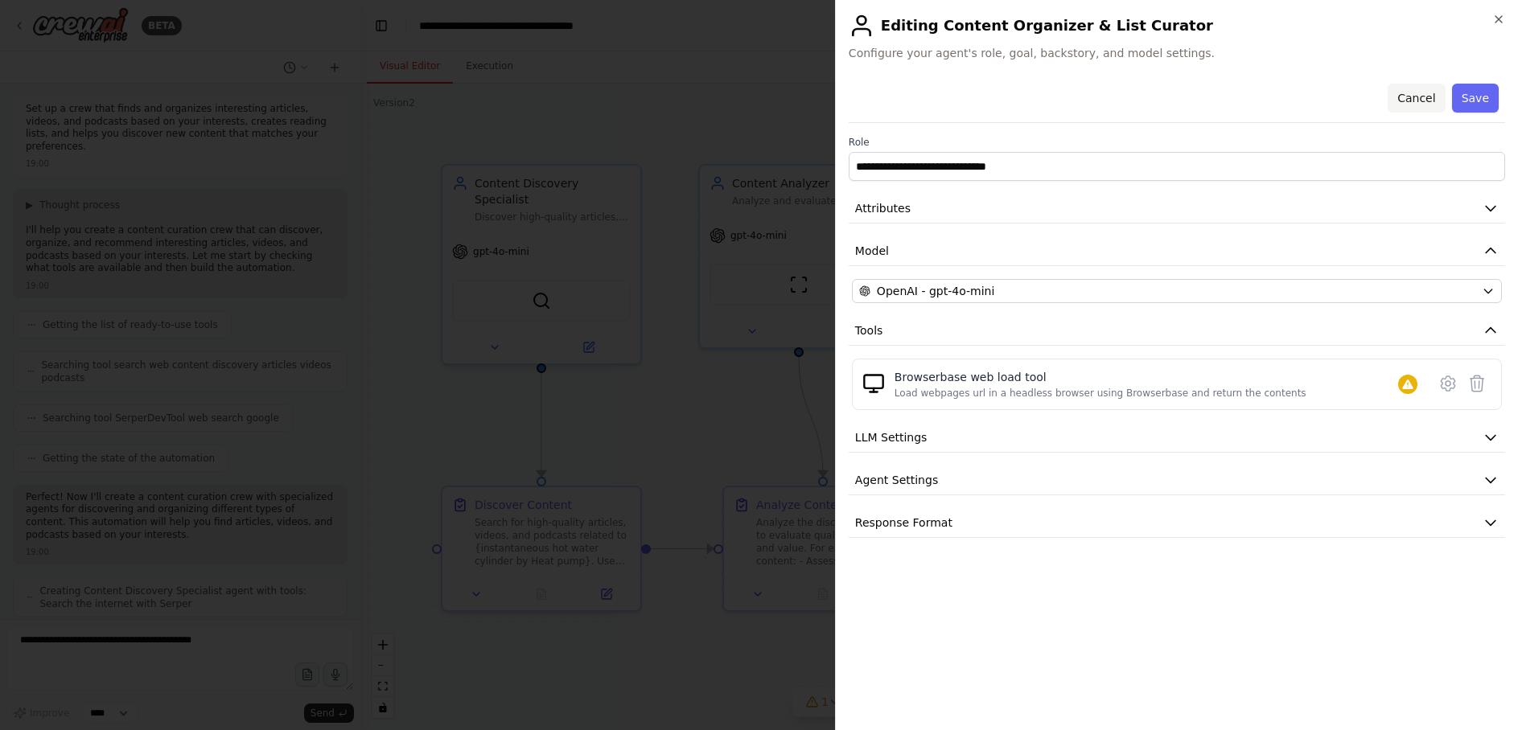
click at [1410, 98] on button "Cancel" at bounding box center [1415, 98] width 57 height 29
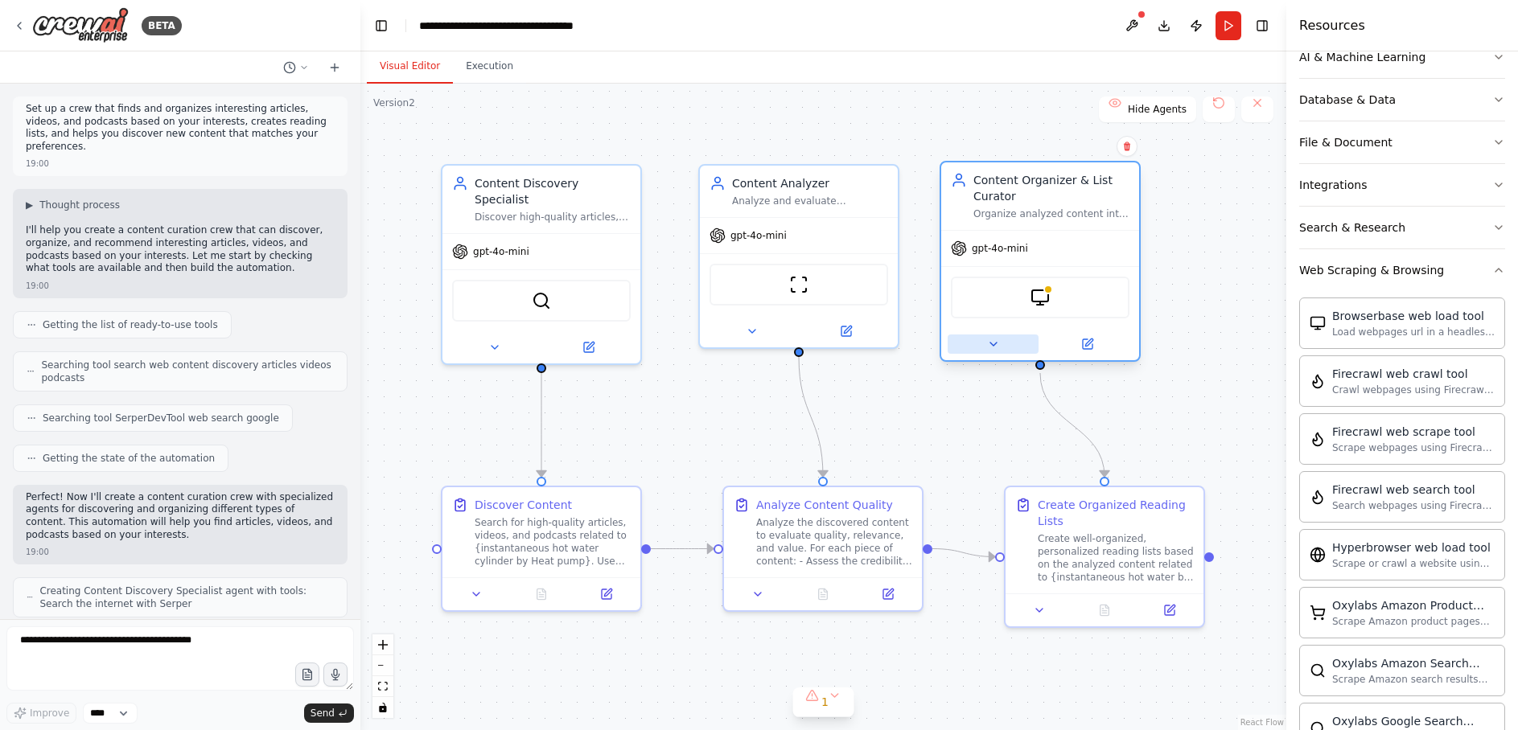
click at [996, 343] on icon at bounding box center [992, 344] width 13 height 13
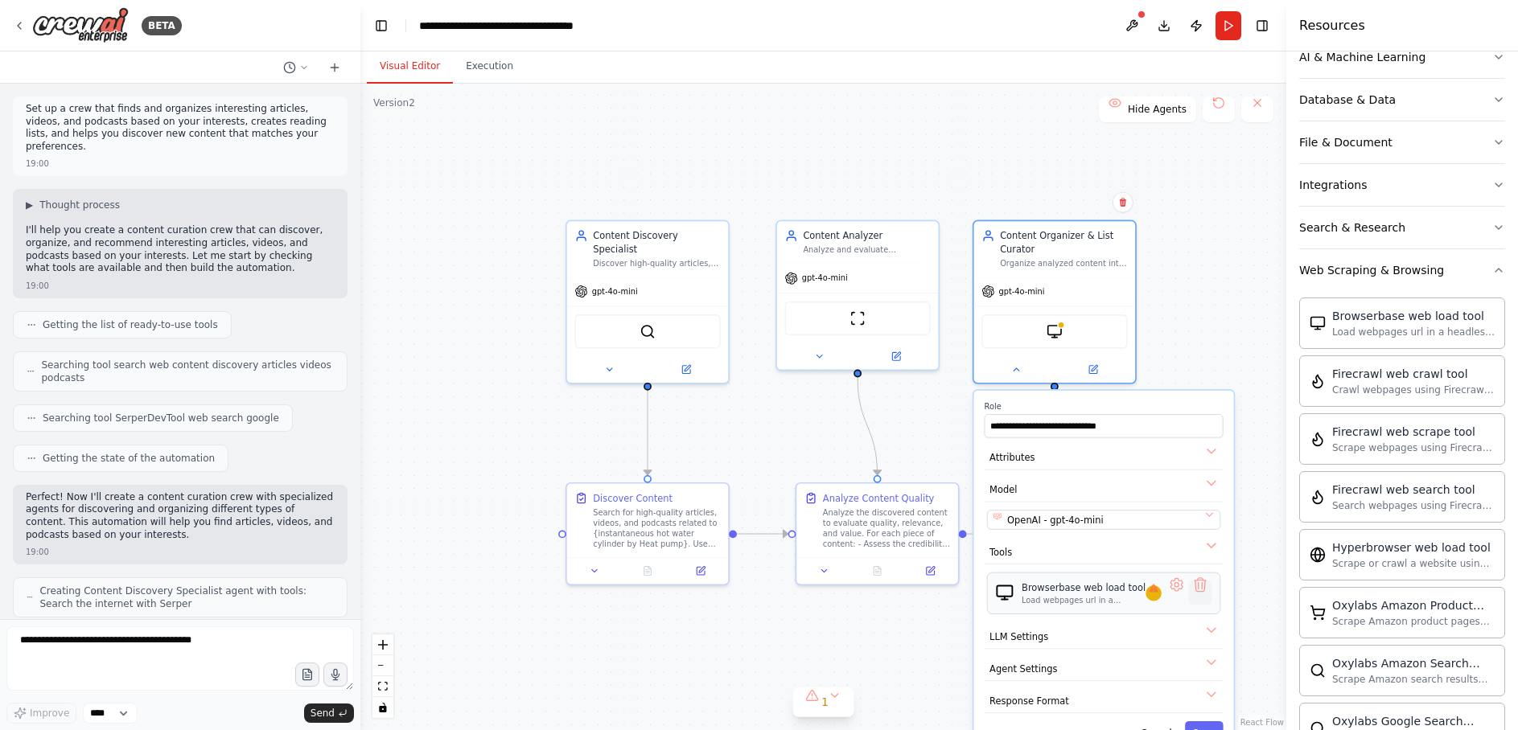
click at [1198, 586] on button at bounding box center [1199, 592] width 23 height 23
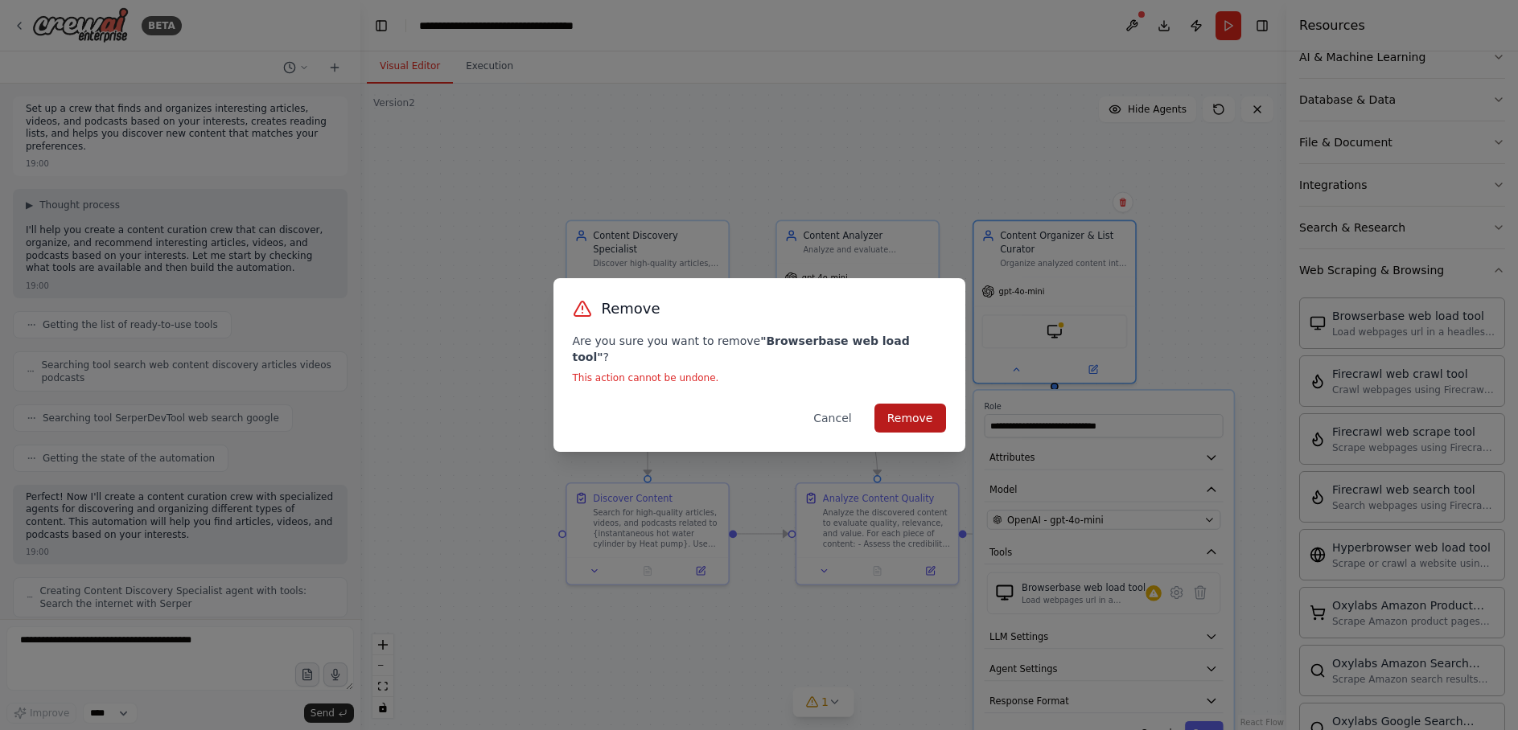
click at [908, 408] on button "Remove" at bounding box center [910, 418] width 72 height 29
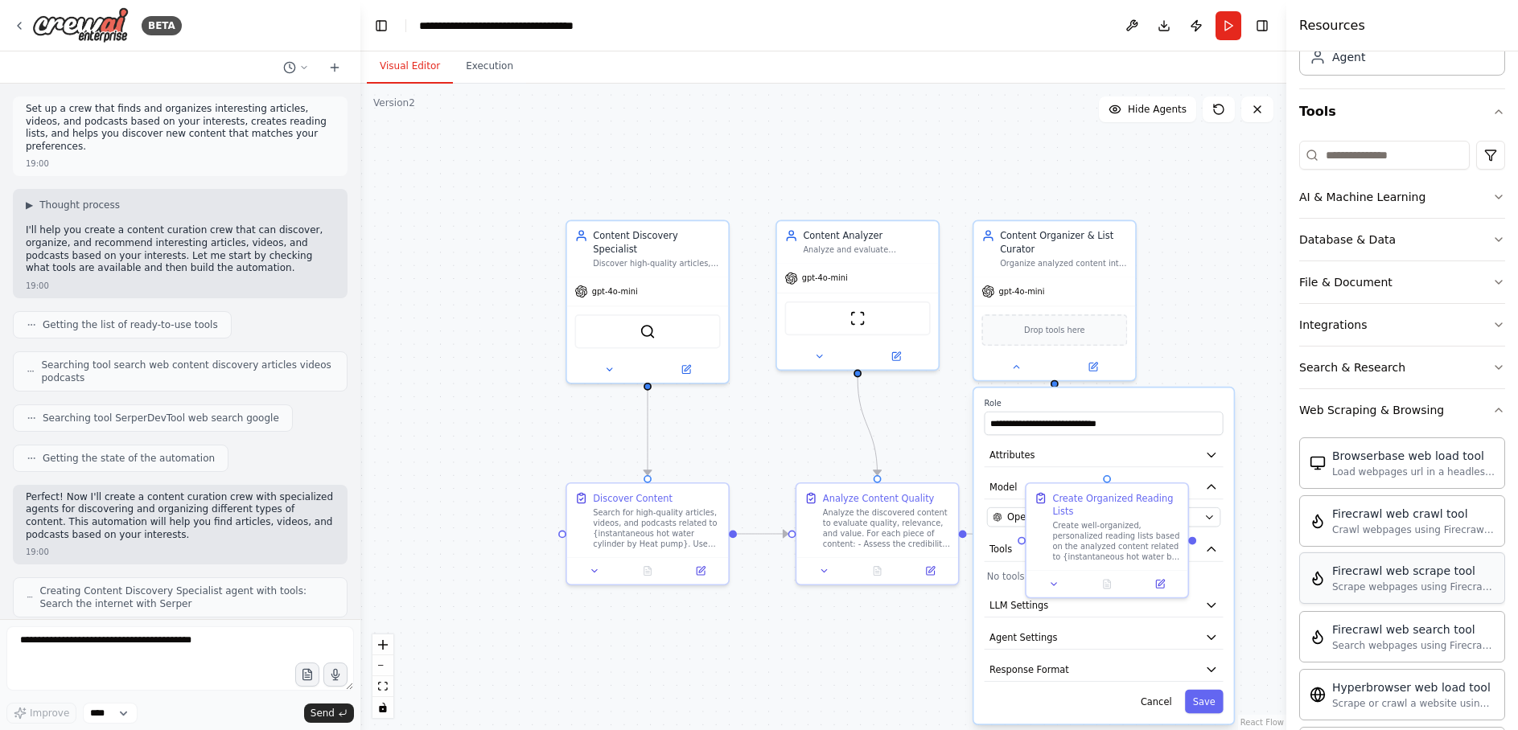
scroll to position [25, 0]
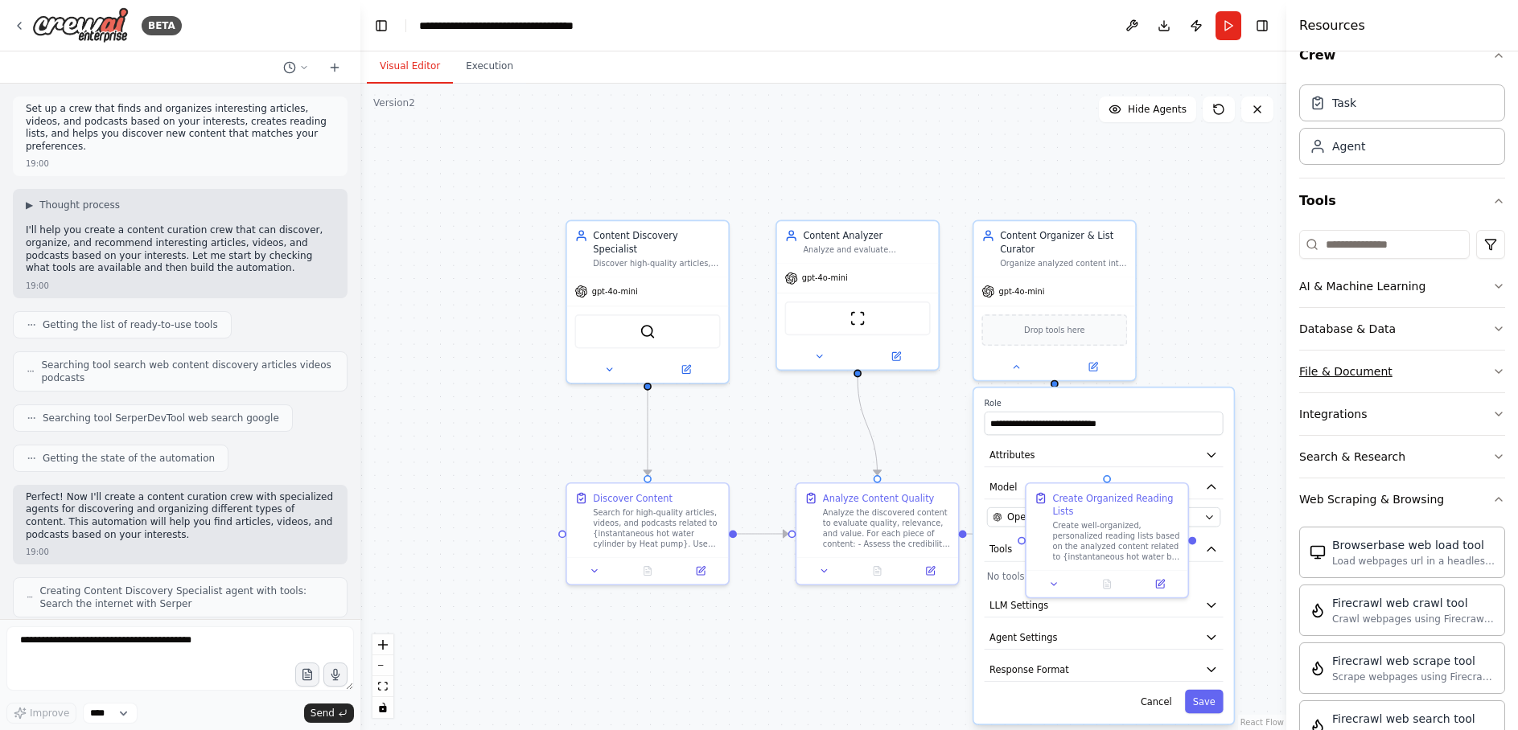
click at [1492, 371] on icon "button" at bounding box center [1498, 371] width 13 height 13
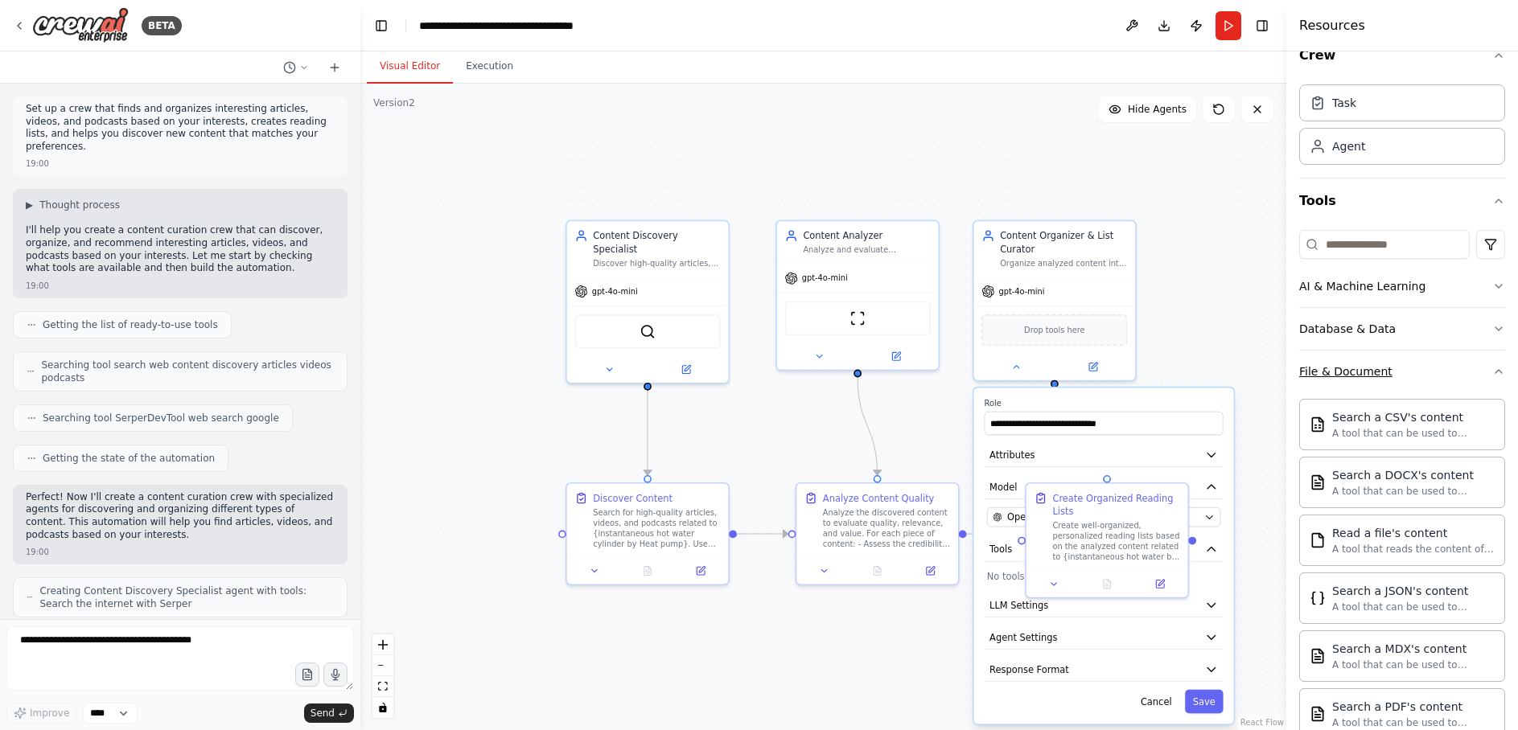
click at [1492, 371] on icon "button" at bounding box center [1498, 371] width 13 height 13
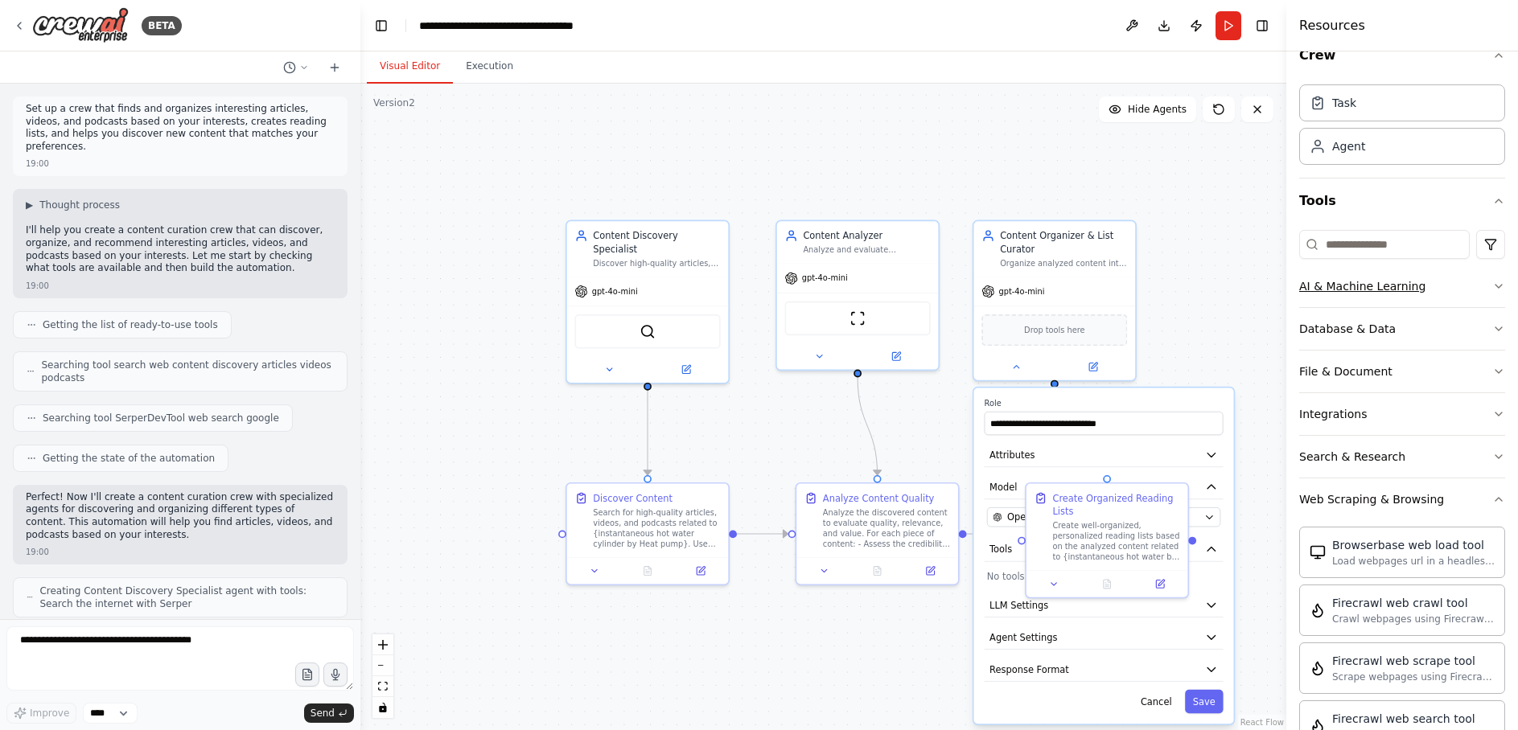
click at [1492, 285] on icon "button" at bounding box center [1498, 286] width 13 height 13
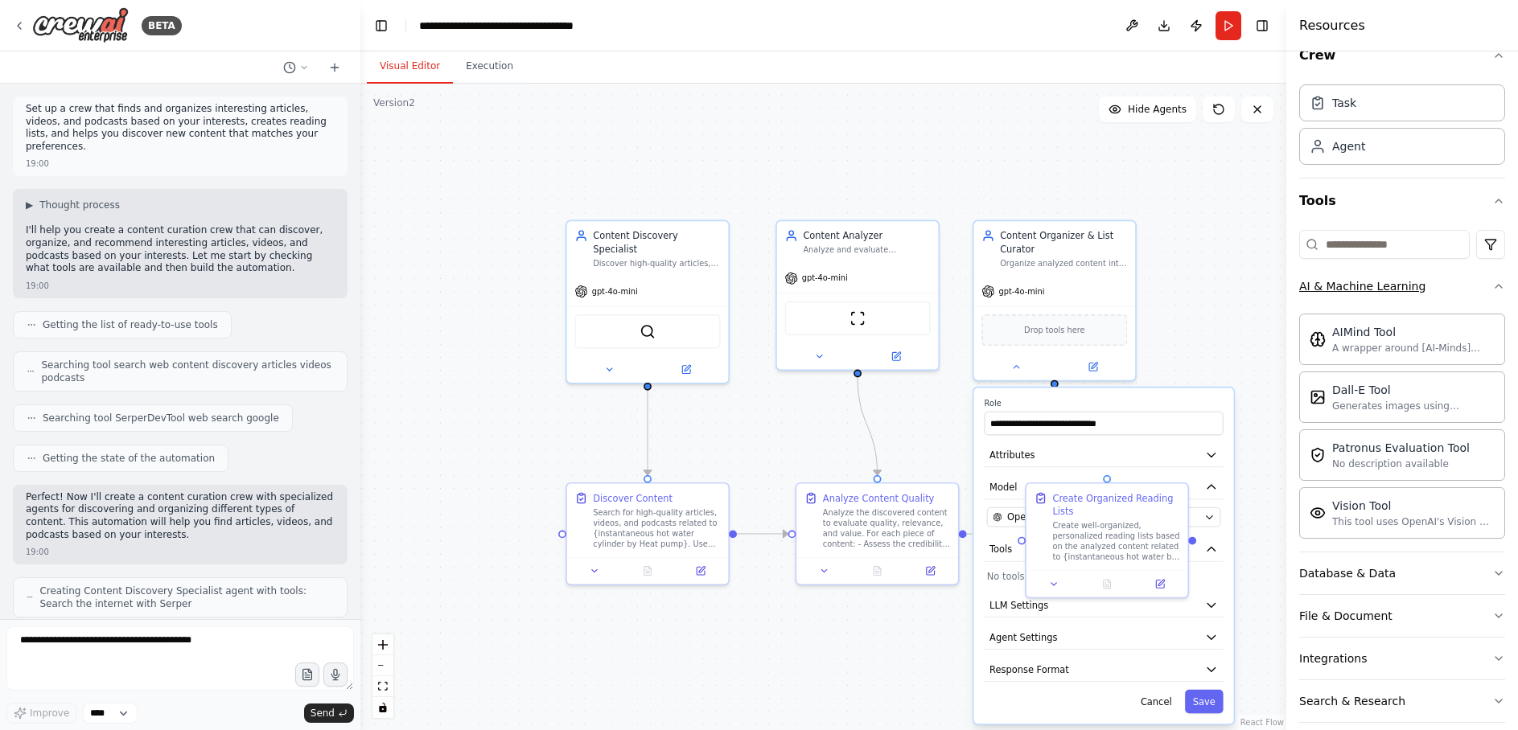
click at [1495, 285] on icon "button" at bounding box center [1498, 286] width 6 height 3
